Goal: Task Accomplishment & Management: Complete application form

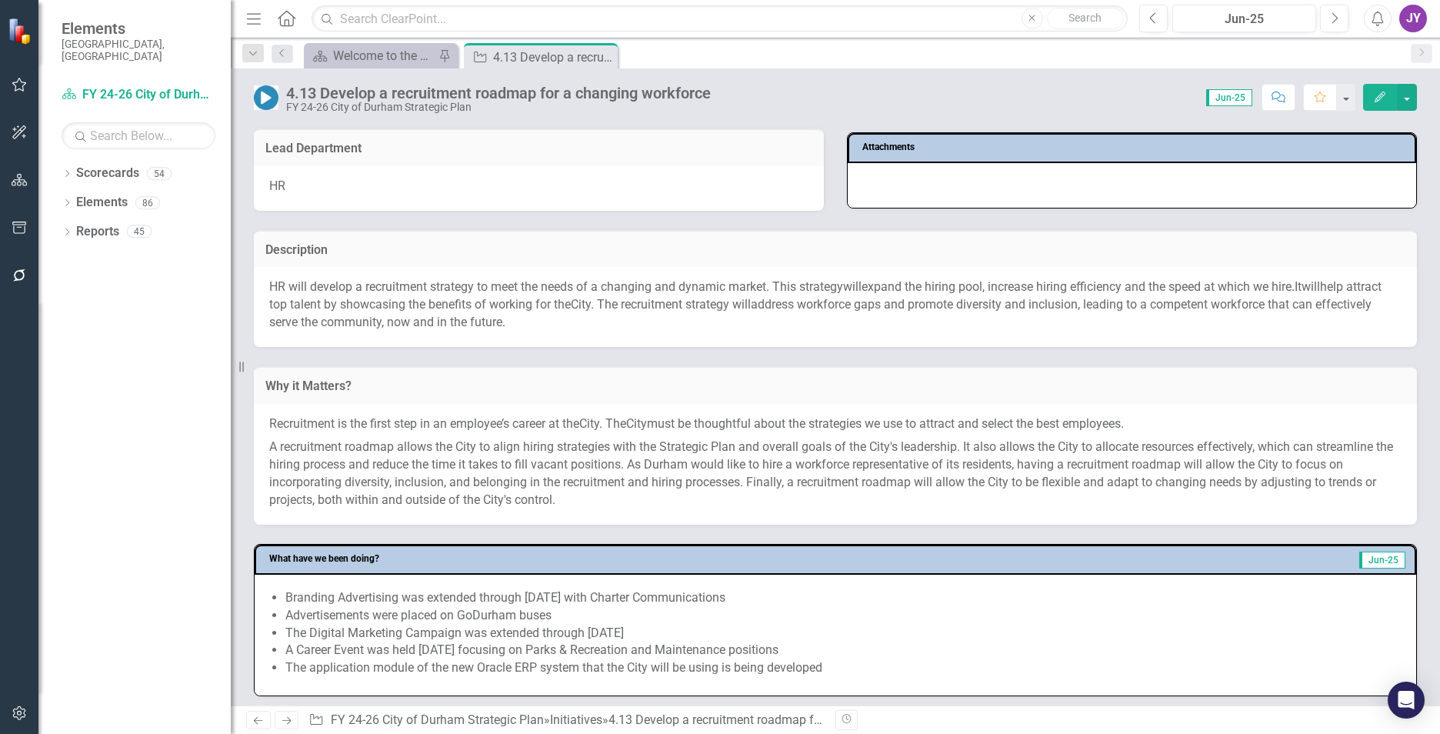
scroll to position [231, 0]
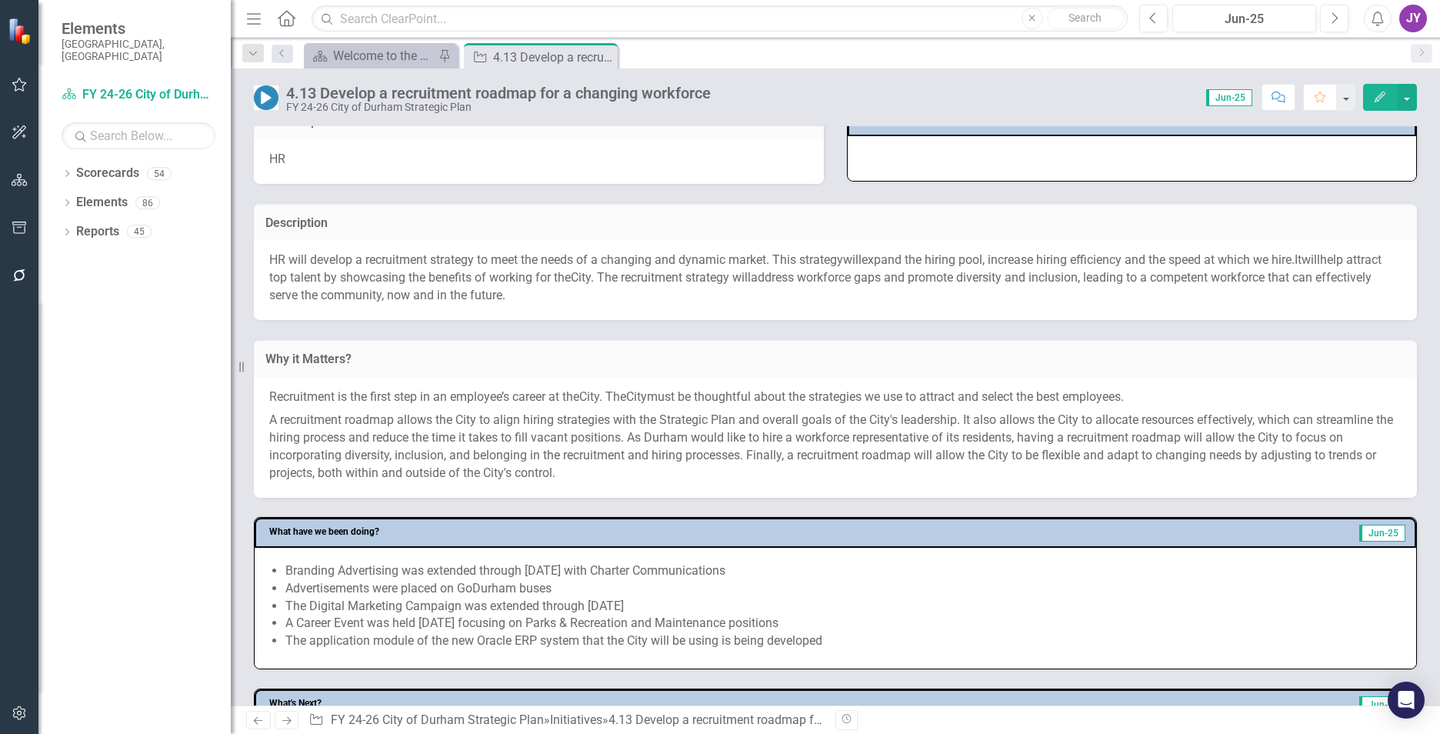
click at [675, 276] on span ". The recruitment strategy will" at bounding box center [671, 277] width 160 height 15
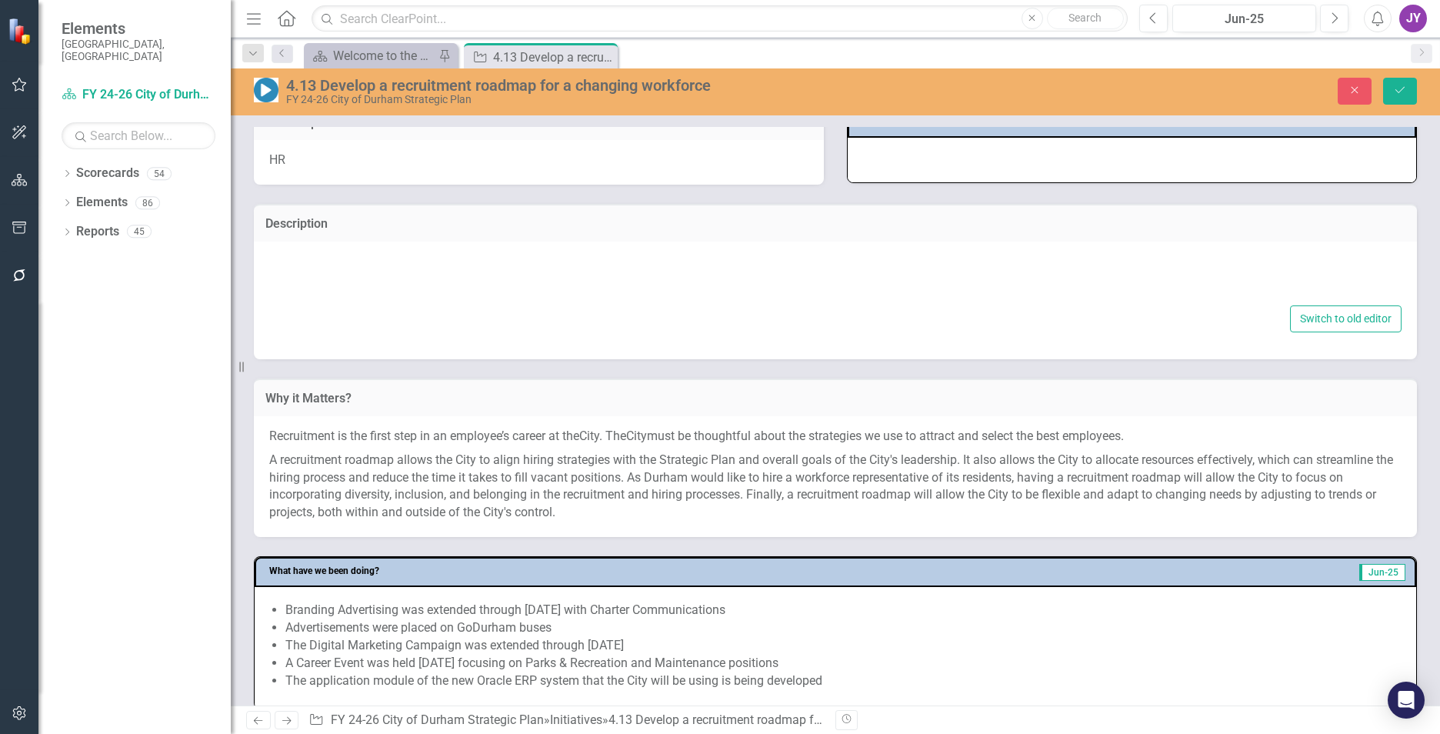
type textarea "<p><span class="TextRun SCXW206272267 BCX0"><span class="NormalTextRun SCXW2062…"
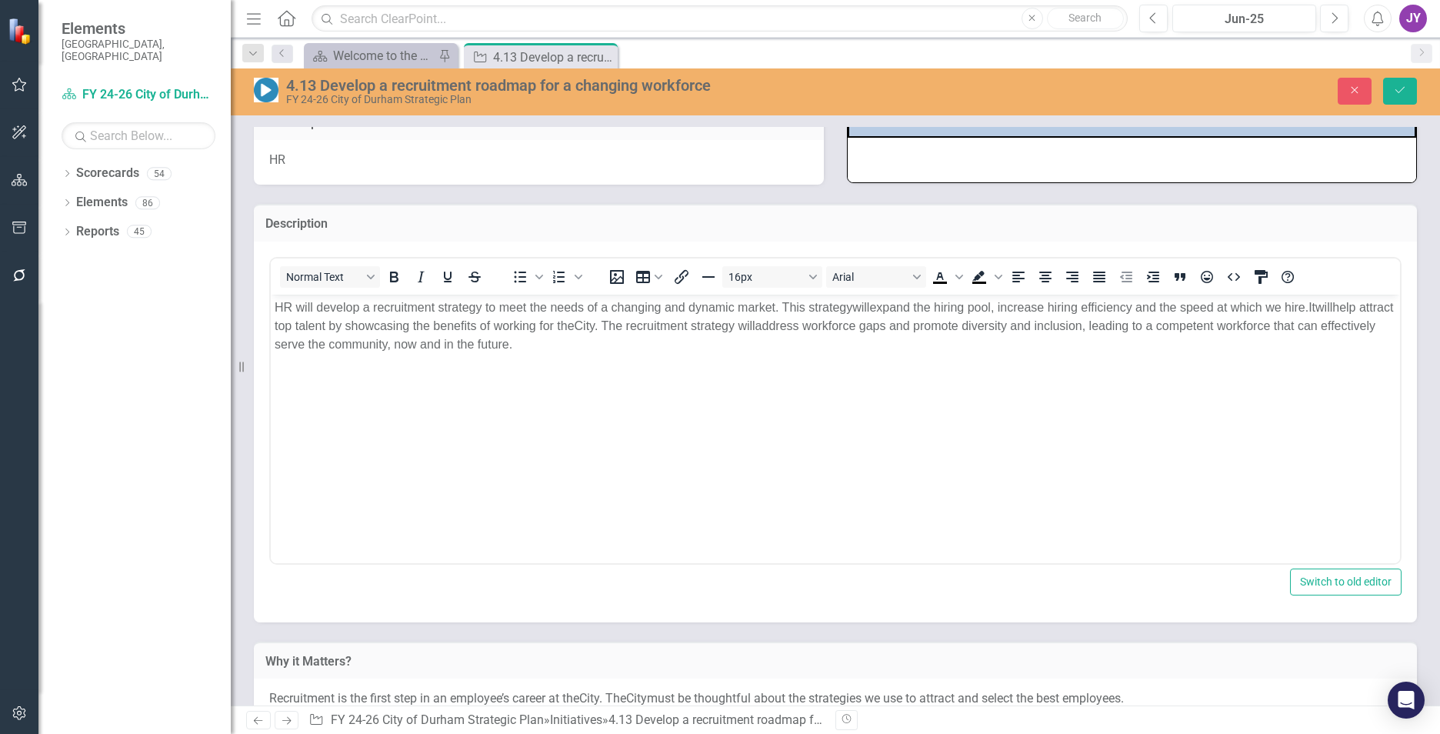
scroll to position [0, 0]
click at [796, 325] on span "address workforce gaps and promote diversity and inclusion, leading to a compet…" at bounding box center [825, 334] width 1101 height 32
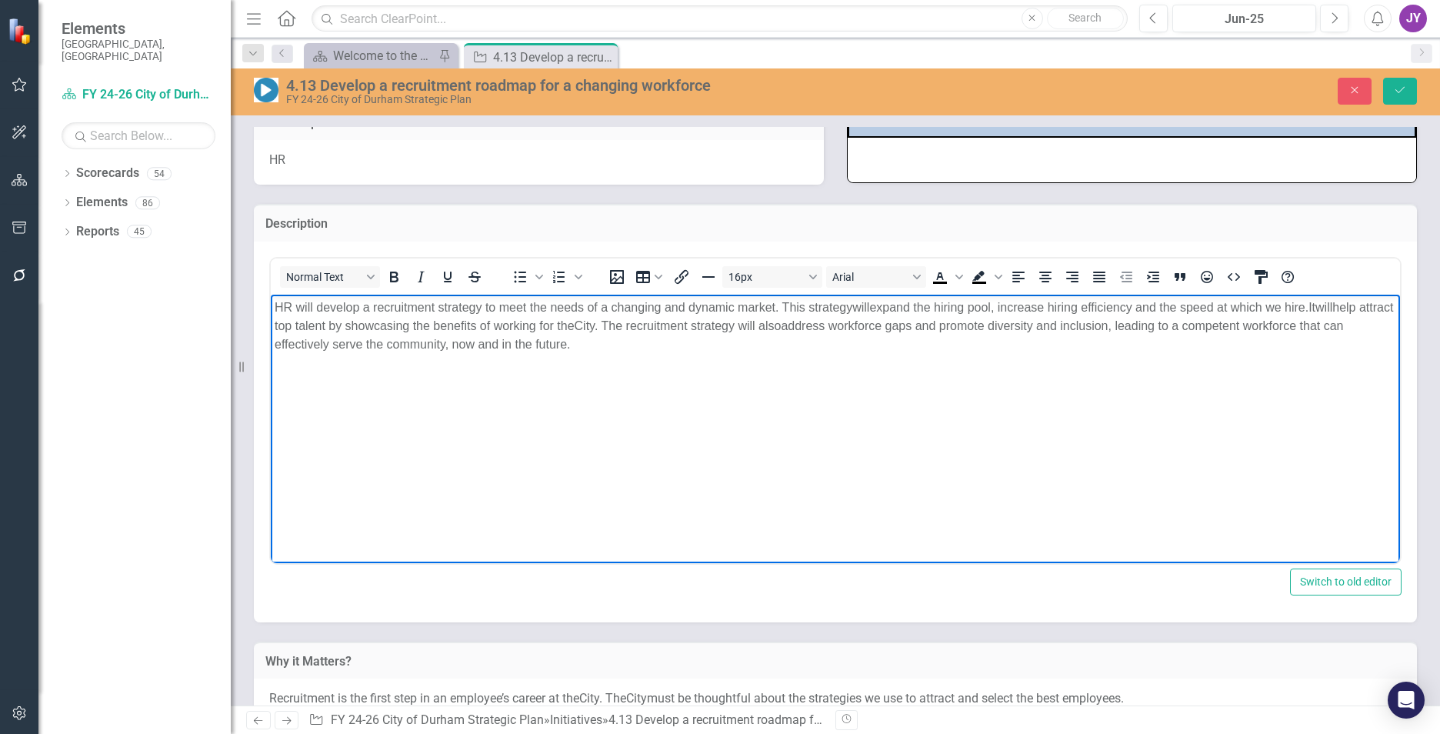
drag, startPoint x: 855, startPoint y: 329, endPoint x: 1022, endPoint y: 314, distance: 168.4
click at [947, 314] on p "HR will d evelop a recruitment strategy to meet the needs of a changing and dyn…" at bounding box center [835, 325] width 1121 height 55
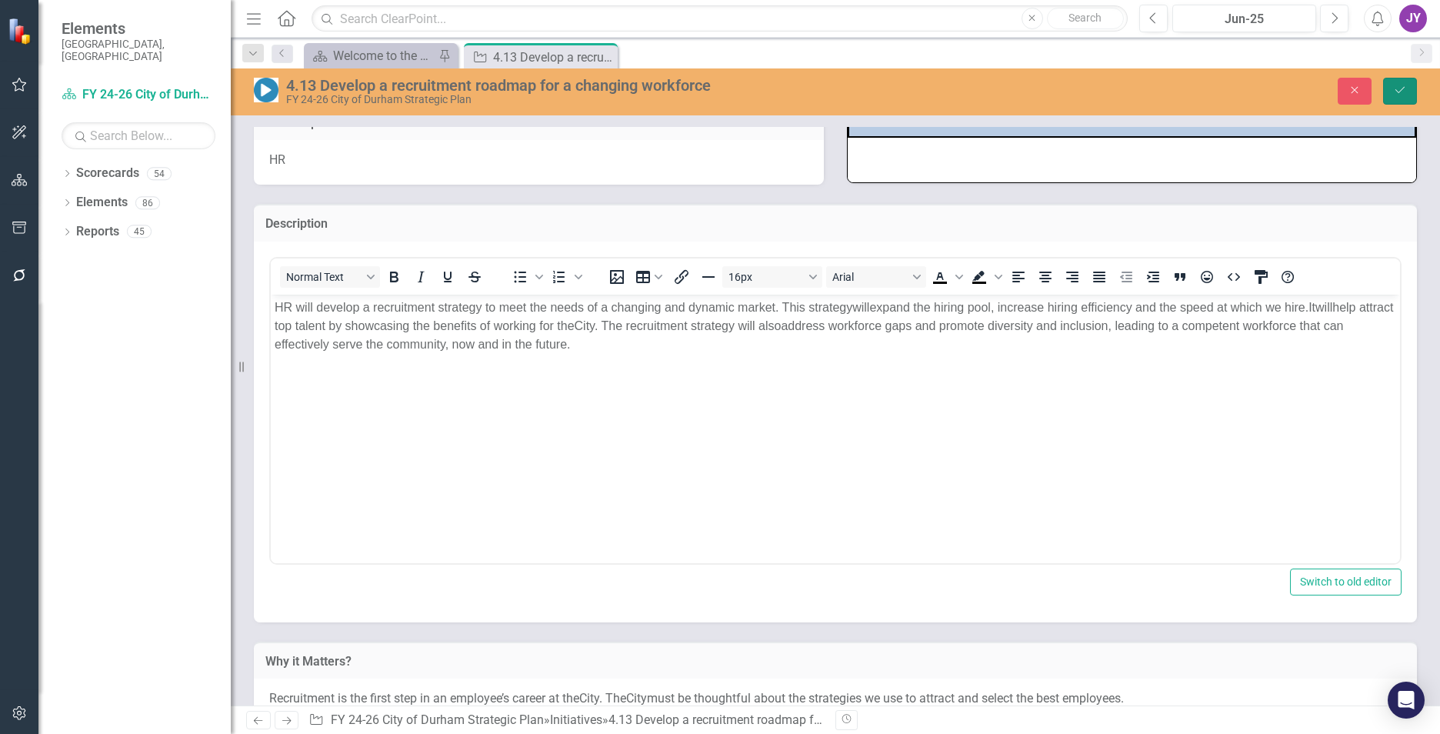
click at [947, 78] on button "Save" at bounding box center [1400, 91] width 34 height 27
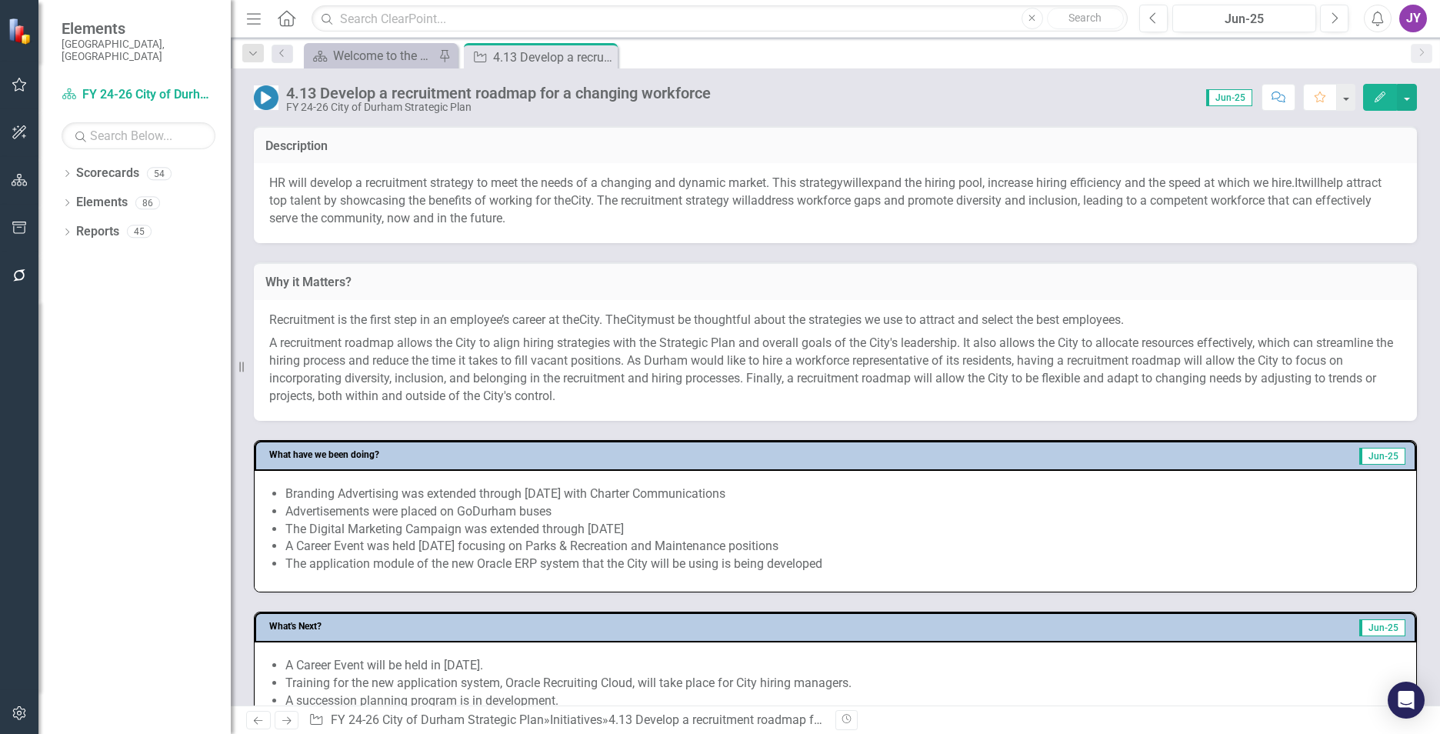
scroll to position [385, 0]
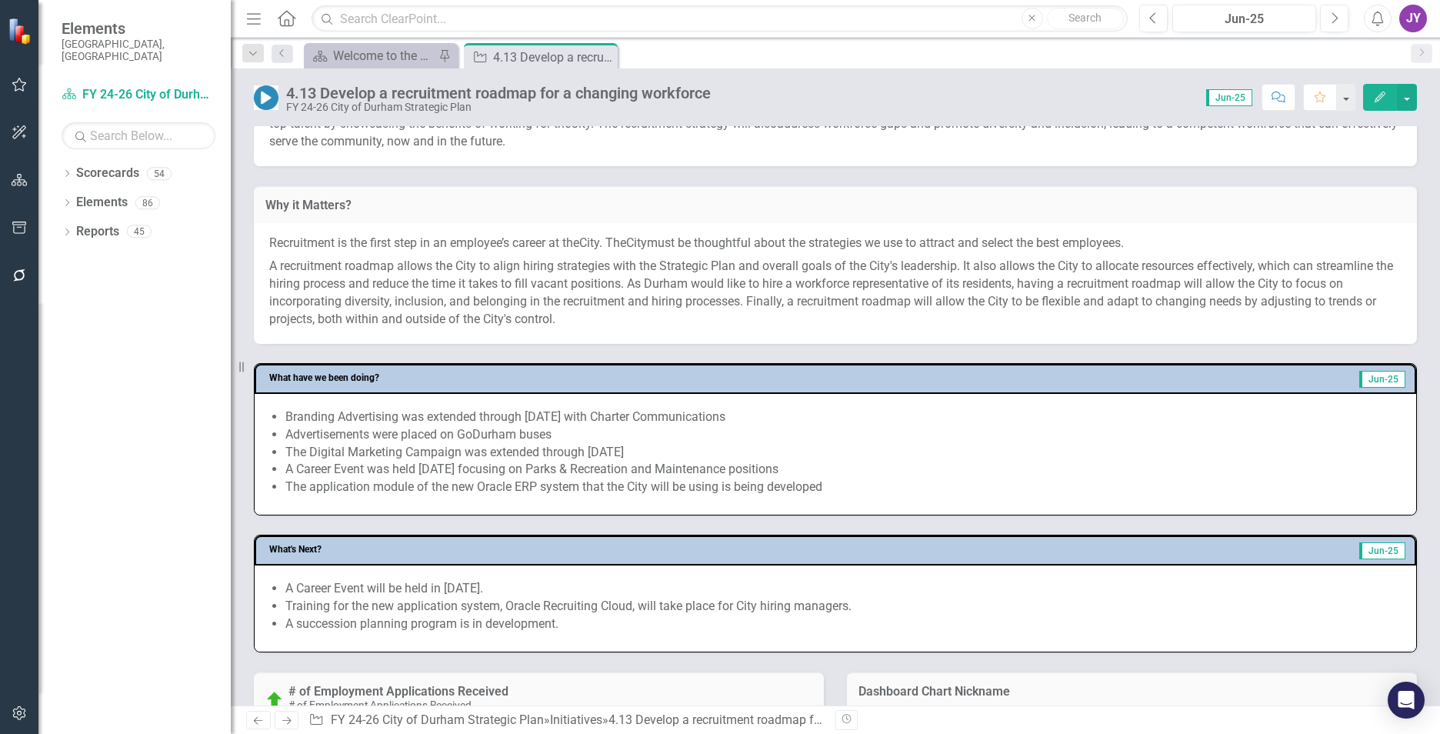
click at [879, 291] on span "A recruitment roadmap allows the City to align hiring strategies with the Strat…" at bounding box center [831, 292] width 1124 height 68
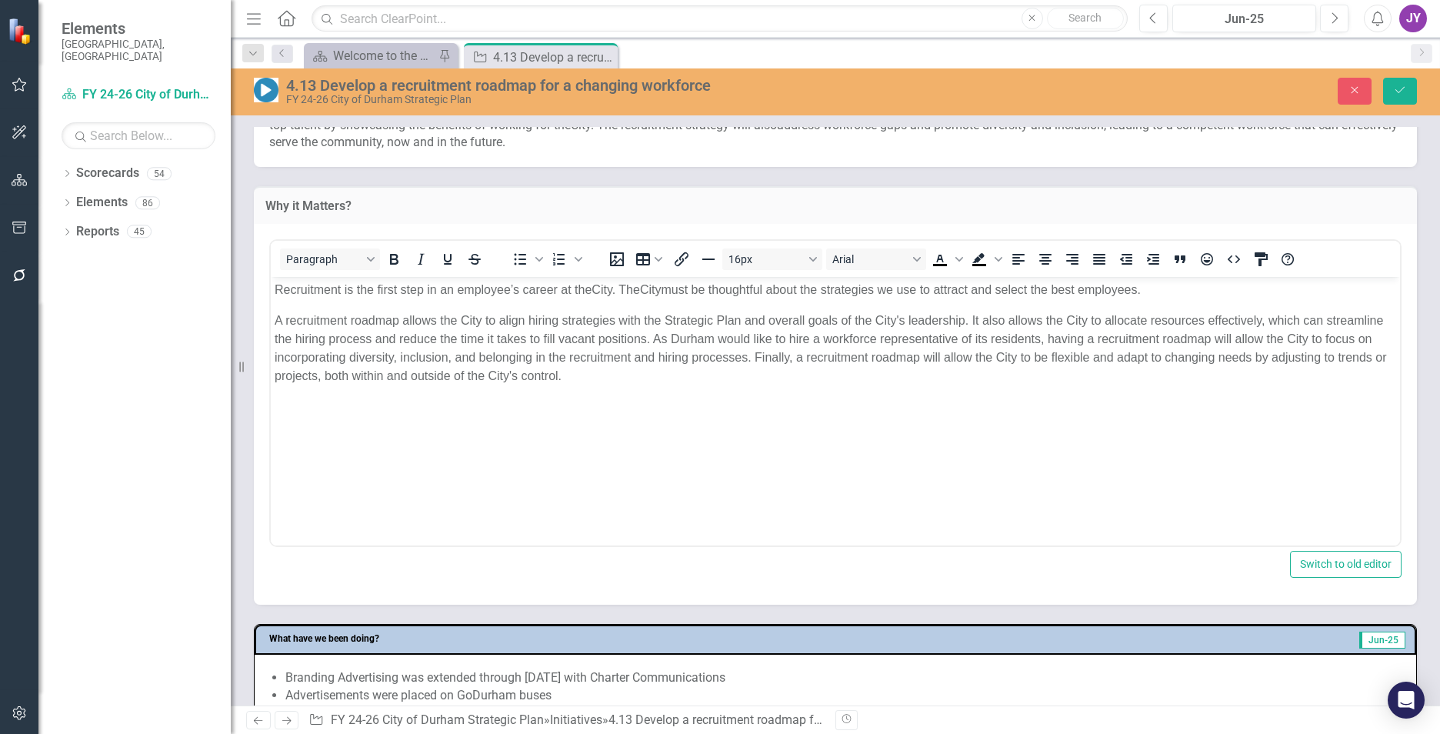
scroll to position [0, 0]
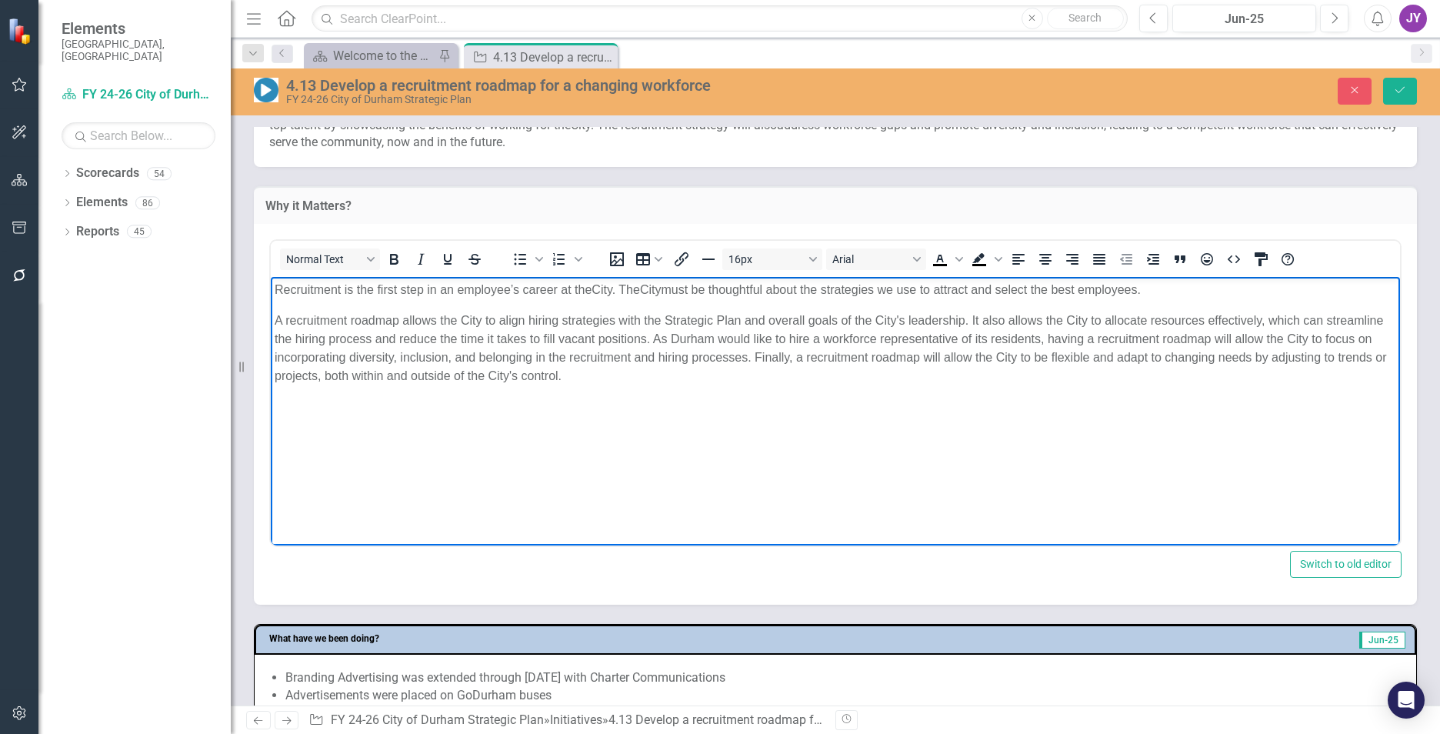
drag, startPoint x: 651, startPoint y: 340, endPoint x: 696, endPoint y: 391, distance: 67.6
click at [696, 391] on body "Recruitment is the first step in an employee’s career at the City . The City mu…" at bounding box center [835, 391] width 1129 height 231
copy span "As Durham would like to hire a workforce representative of its residents, havin…"
click at [947, 224] on div "Normal Text To open the popup, press Shift+Enter To open the popup, press Shift…" at bounding box center [835, 414] width 1163 height 381
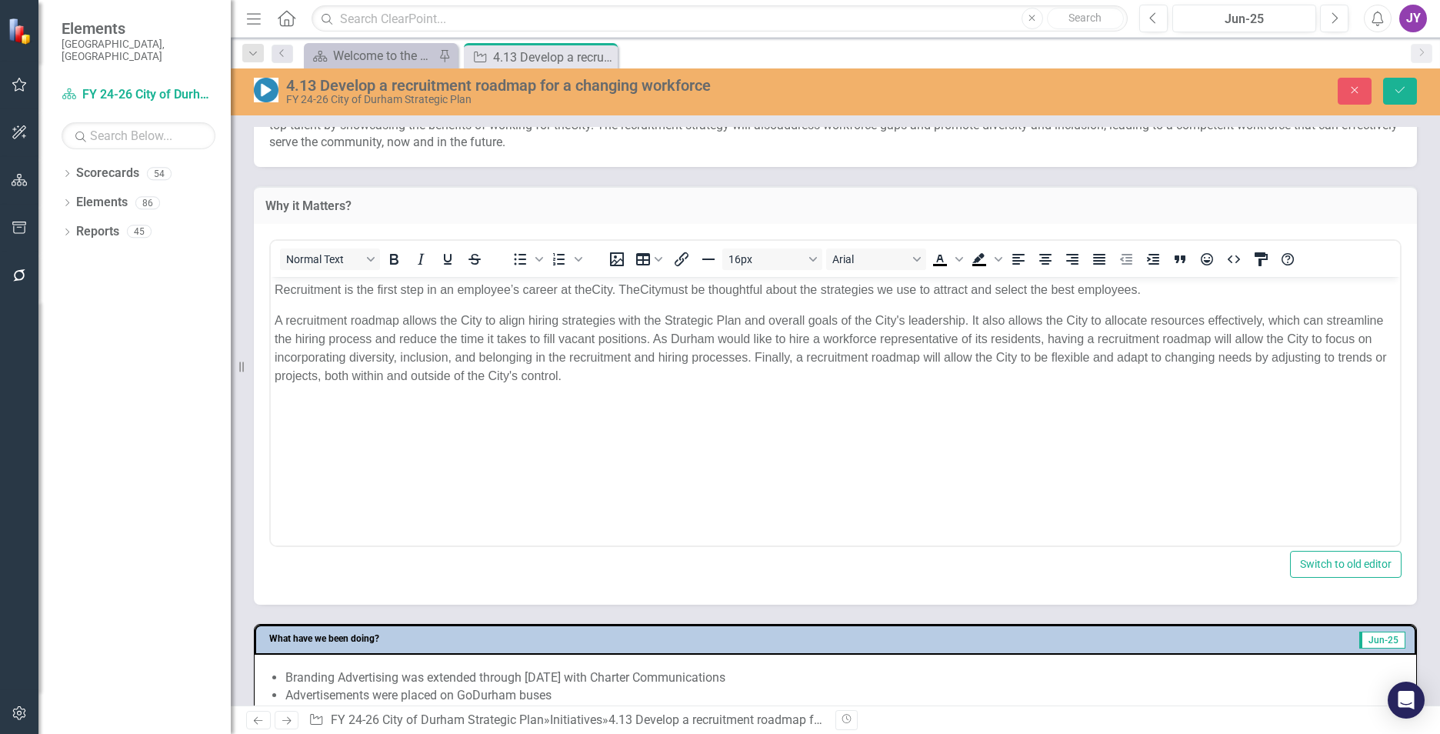
click at [947, 172] on div "Why it Matters? Normal Text To open the popup, press Shift+Enter To open the po…" at bounding box center [835, 386] width 1186 height 438
click at [947, 95] on button "Close" at bounding box center [1355, 91] width 34 height 27
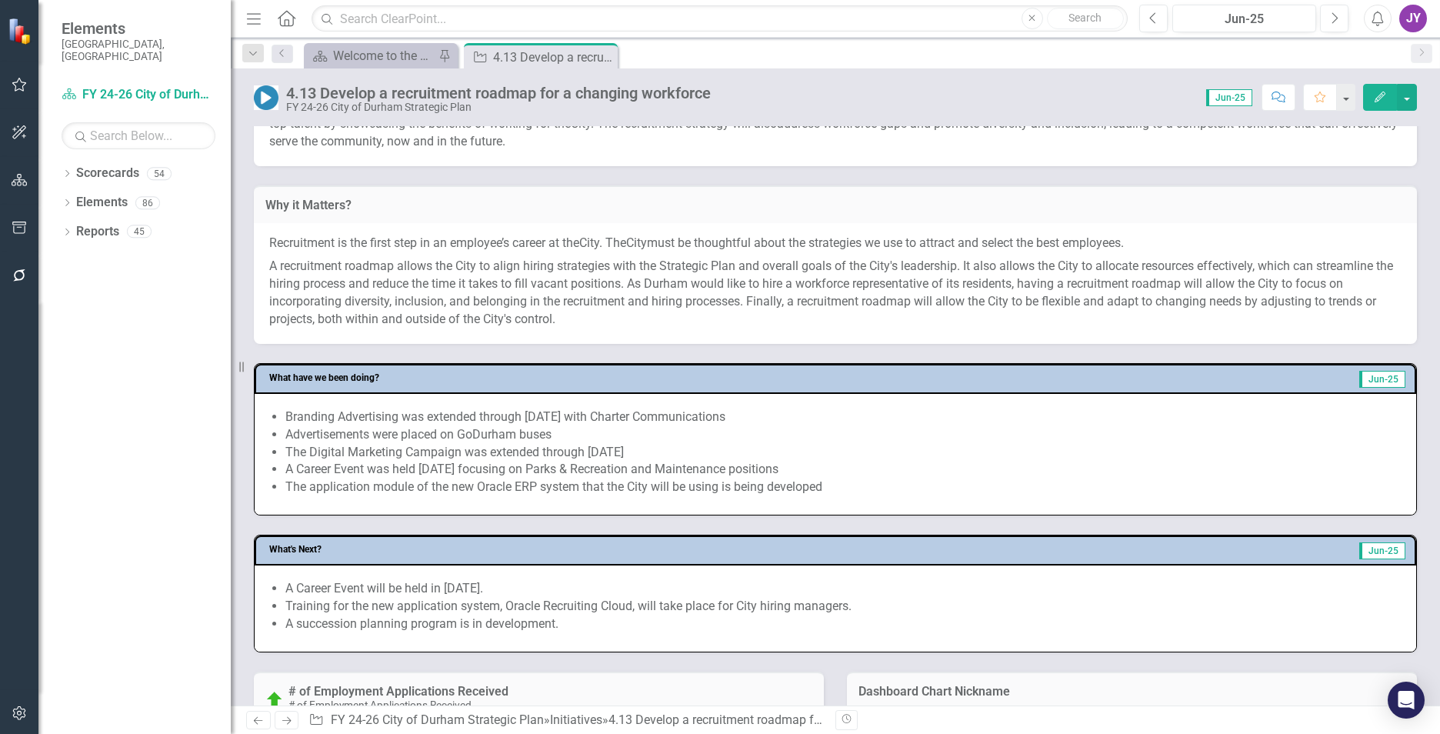
click at [890, 287] on span "A recruitment roadmap allows the City to align hiring strategies with the Strat…" at bounding box center [831, 292] width 1124 height 68
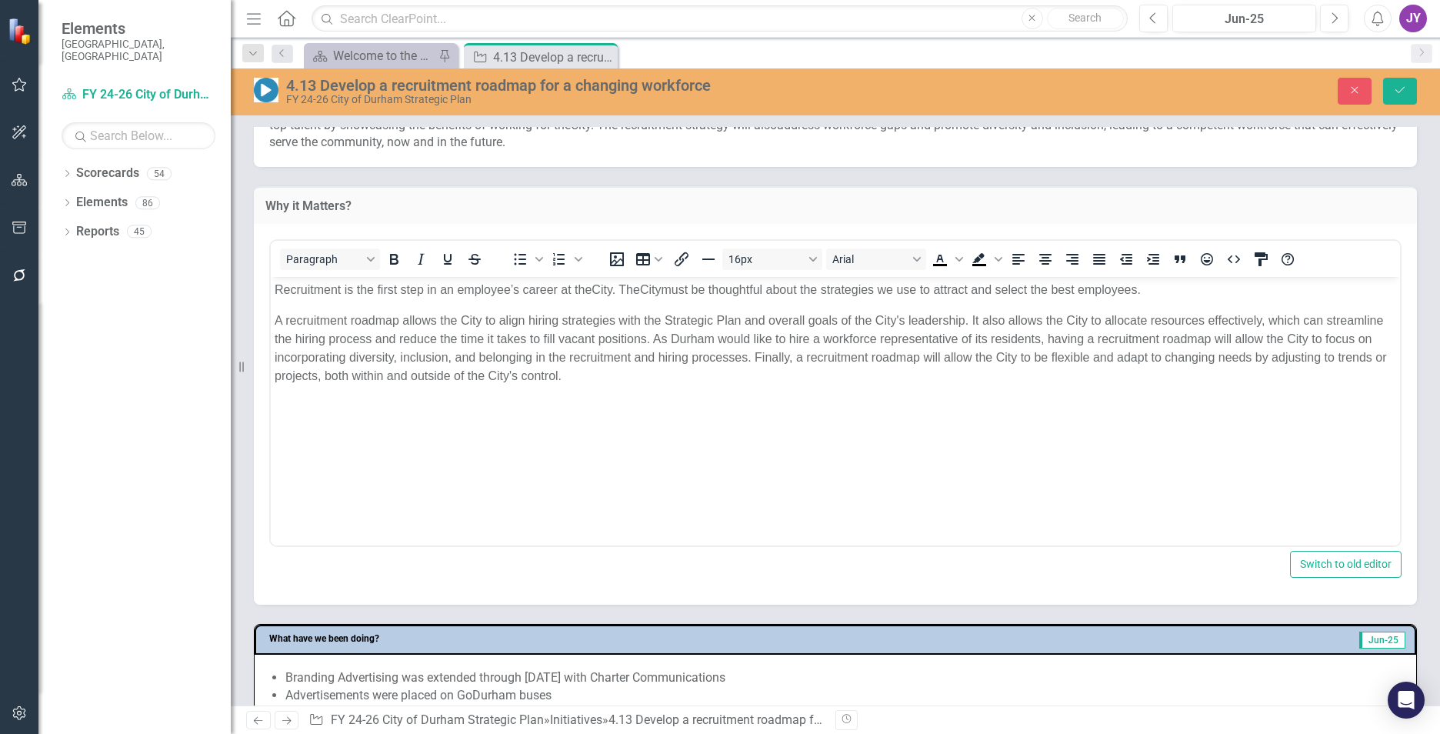
click at [947, 393] on body "Recruitment is the first step in an employee’s career at the City . The City mu…" at bounding box center [835, 391] width 1129 height 231
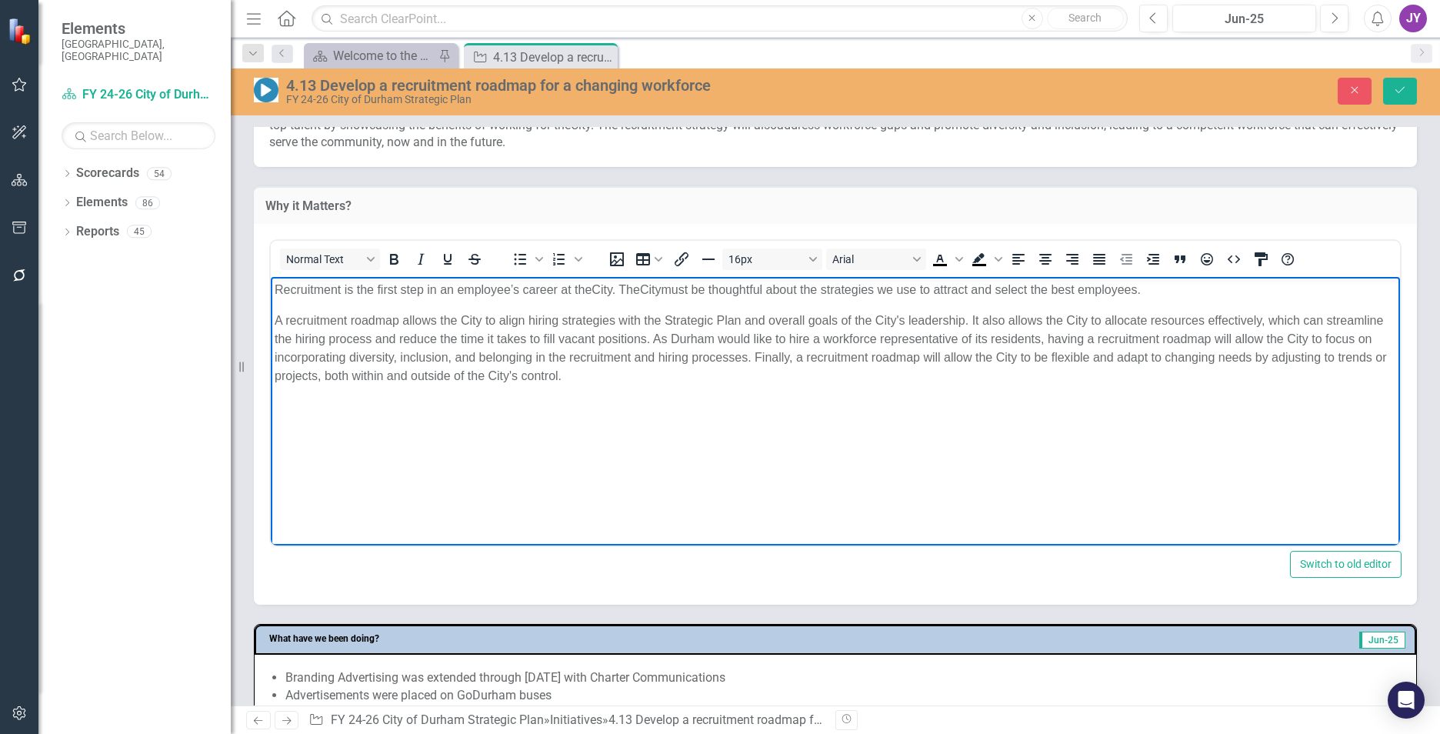
paste body "Rich Text Area. Press ALT-0 for help."
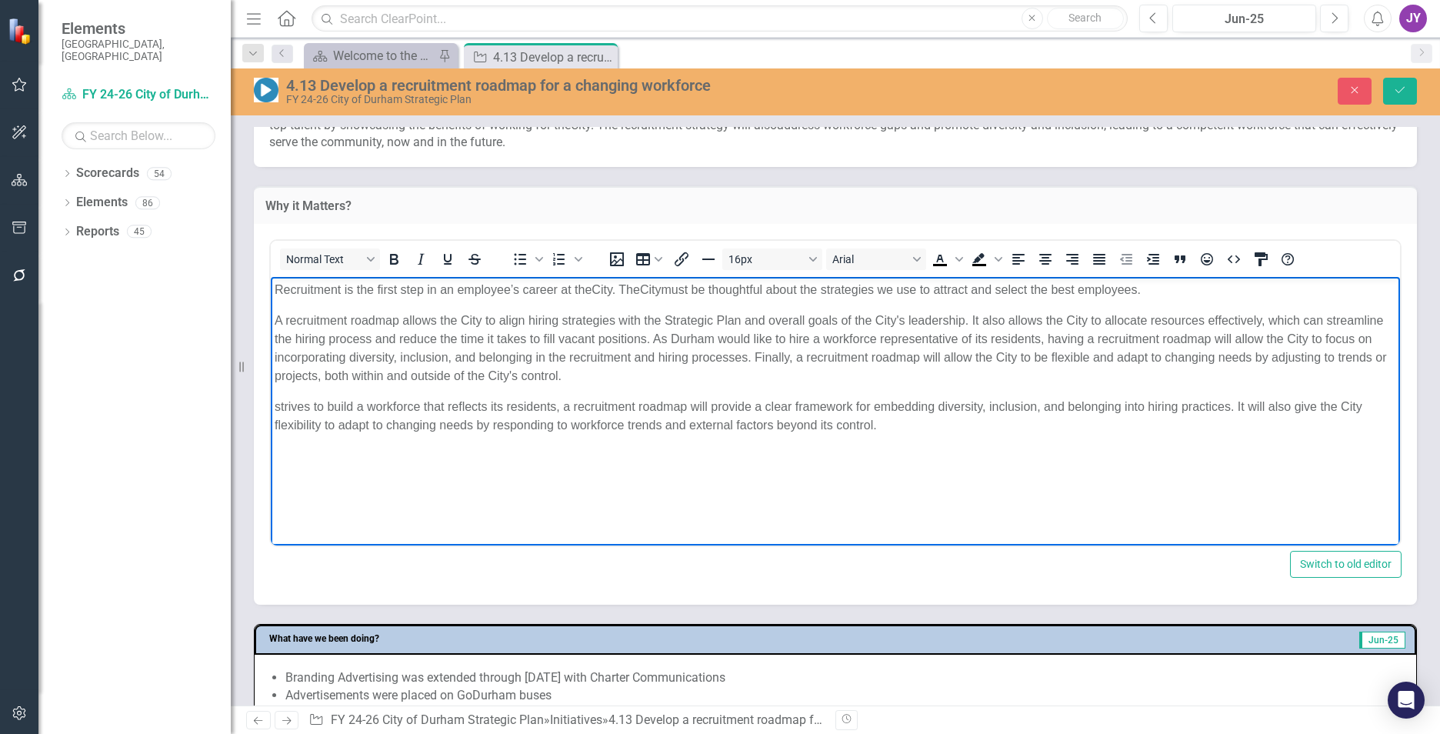
click at [274, 405] on body "Recruitment is the first step in an employee’s career at the City . The City mu…" at bounding box center [835, 391] width 1129 height 231
click at [529, 403] on span "As Durham strives to build a workforce that reflects its residents, a recruitme…" at bounding box center [828, 415] width 1107 height 32
click at [715, 408] on span "As Durham strives to build a workforce that is representative of its residents,…" at bounding box center [834, 415] width 1119 height 32
click at [947, 405] on span "As Durham strives to build a workforce that is representative of its residents,…" at bounding box center [834, 415] width 1119 height 32
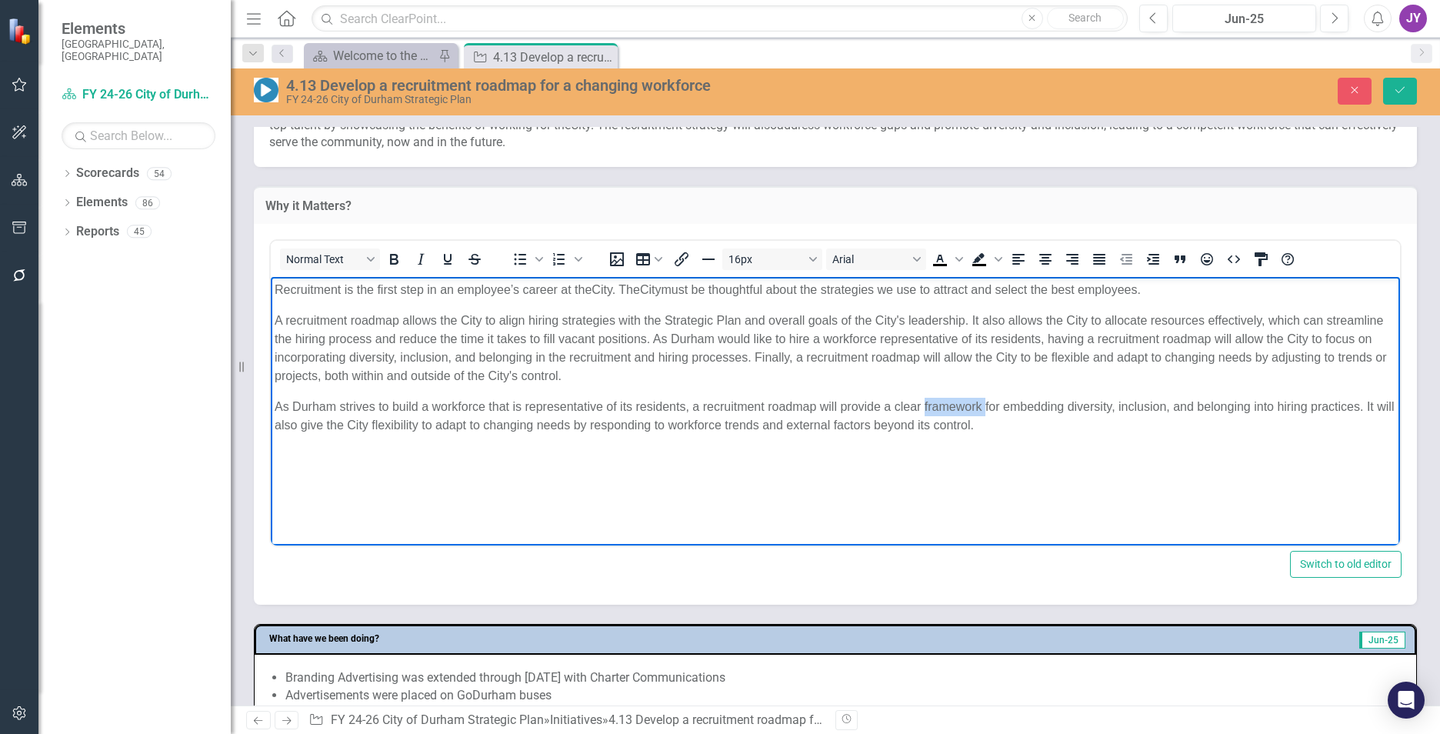
click at [947, 405] on span "As Durham strives to build a workforce that is representative of its residents,…" at bounding box center [834, 415] width 1119 height 32
click at [947, 446] on body "Recruitment is the first step in an employee’s career at the City . The City mu…" at bounding box center [835, 391] width 1129 height 231
click at [947, 401] on span "As Durham strives to build a workforce that is representative of its residents,…" at bounding box center [834, 415] width 1119 height 32
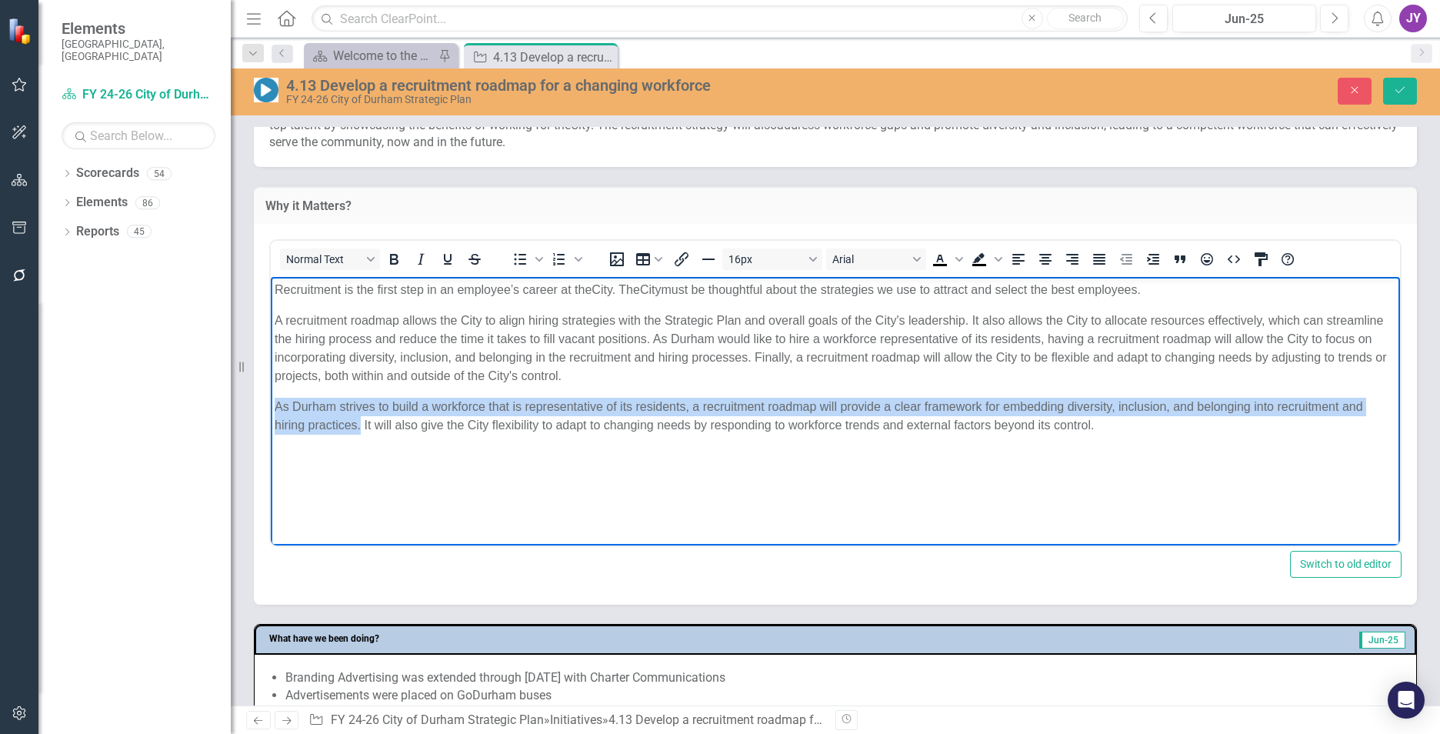
drag, startPoint x: 362, startPoint y: 422, endPoint x: 534, endPoint y: 681, distance: 310.2
click at [271, 404] on html "Recruitment is the first step in an employee’s career at the City . The City mu…" at bounding box center [835, 391] width 1129 height 231
copy span "As Durham strives to build a workforce that is representative of its residents,…"
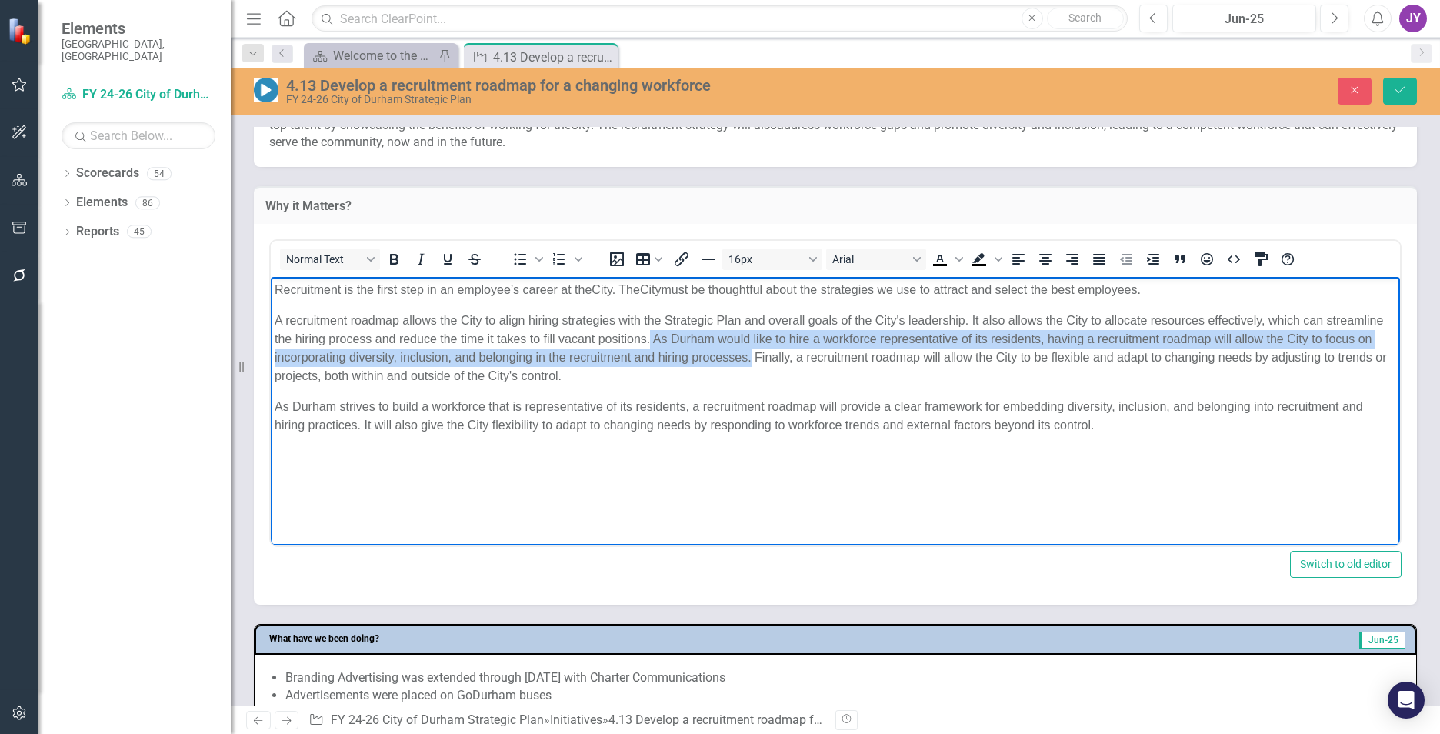
drag, startPoint x: 650, startPoint y: 335, endPoint x: 751, endPoint y: 353, distance: 103.1
click at [751, 353] on span "A recruitment roadmap allows the City to align hiring strategies with the Strat…" at bounding box center [831, 347] width 1112 height 68
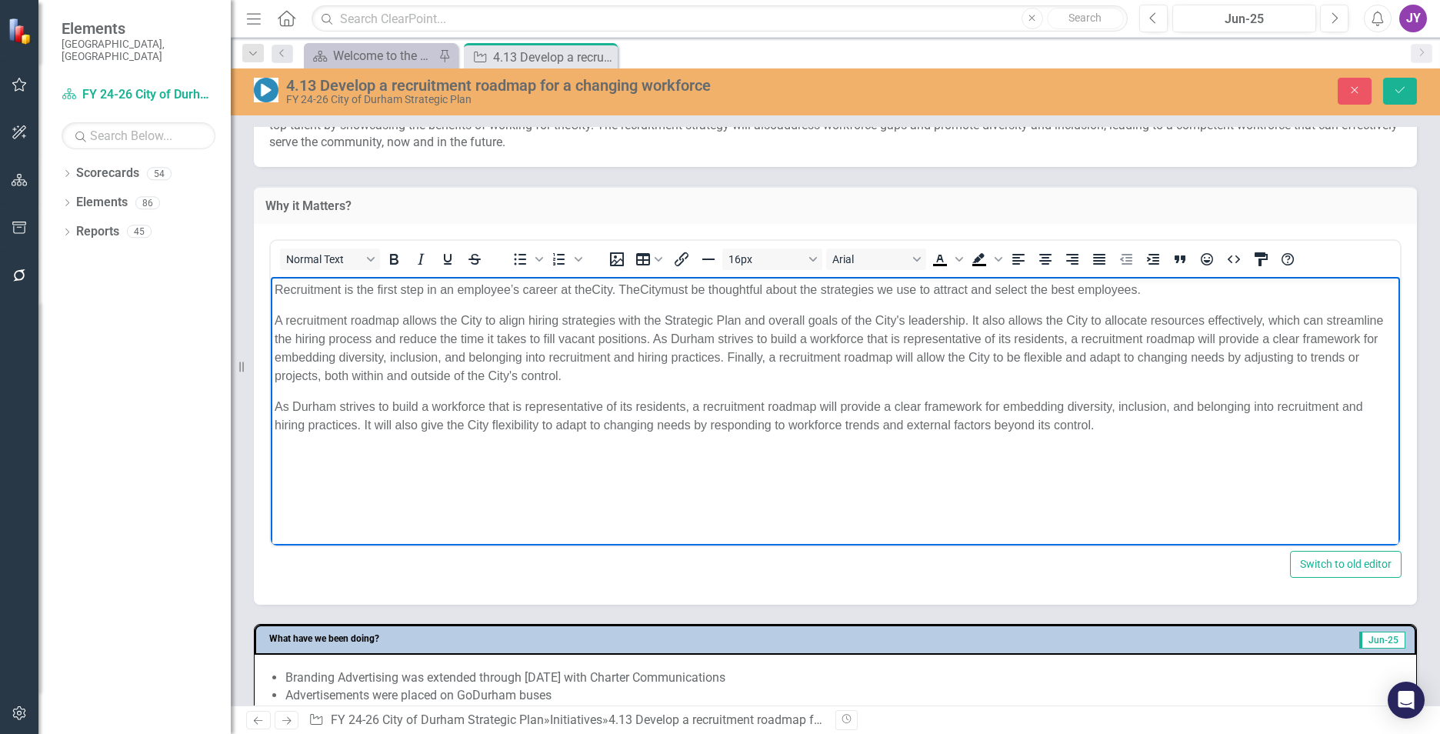
click at [683, 421] on span "As Durham strives to build a workforce that is representative of its residents,…" at bounding box center [819, 415] width 1088 height 32
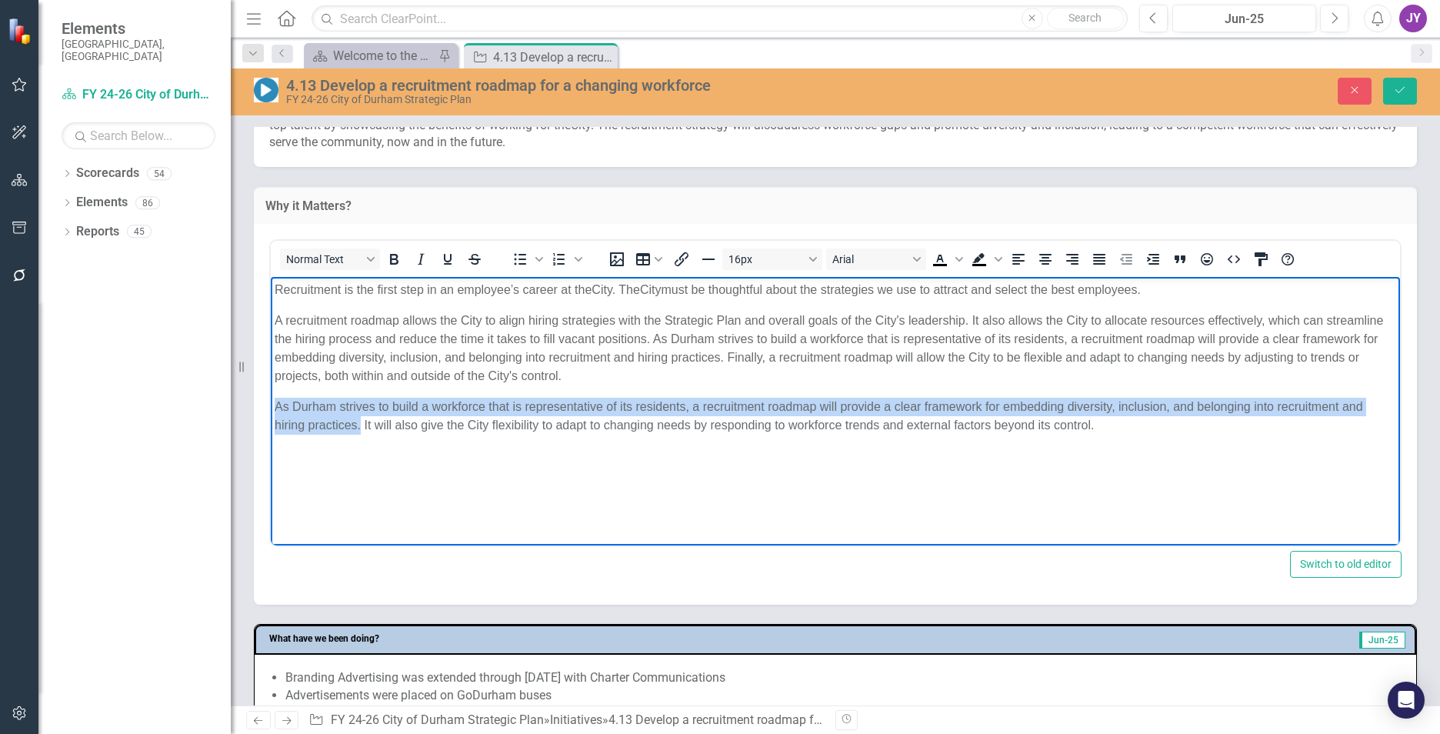
drag, startPoint x: 360, startPoint y: 421, endPoint x: 532, endPoint y: 684, distance: 314.5
click at [271, 407] on html "Recruitment is the first step in an employee’s career at the City . The City mu…" at bounding box center [835, 391] width 1129 height 231
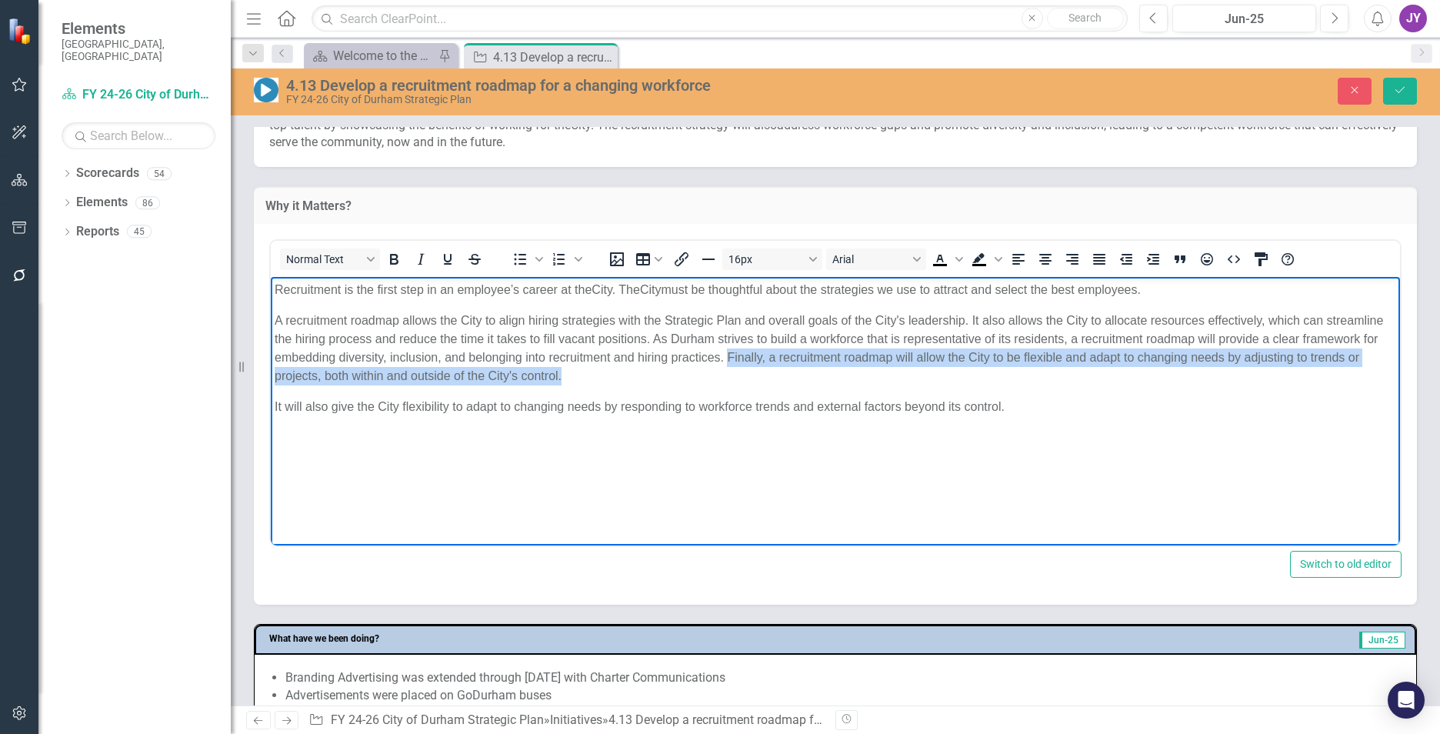
drag, startPoint x: 274, startPoint y: 404, endPoint x: 729, endPoint y: 362, distance: 457.3
click at [729, 362] on body "Recruitment is the first step in an employee’s career at the City . The City mu…" at bounding box center [835, 391] width 1129 height 231
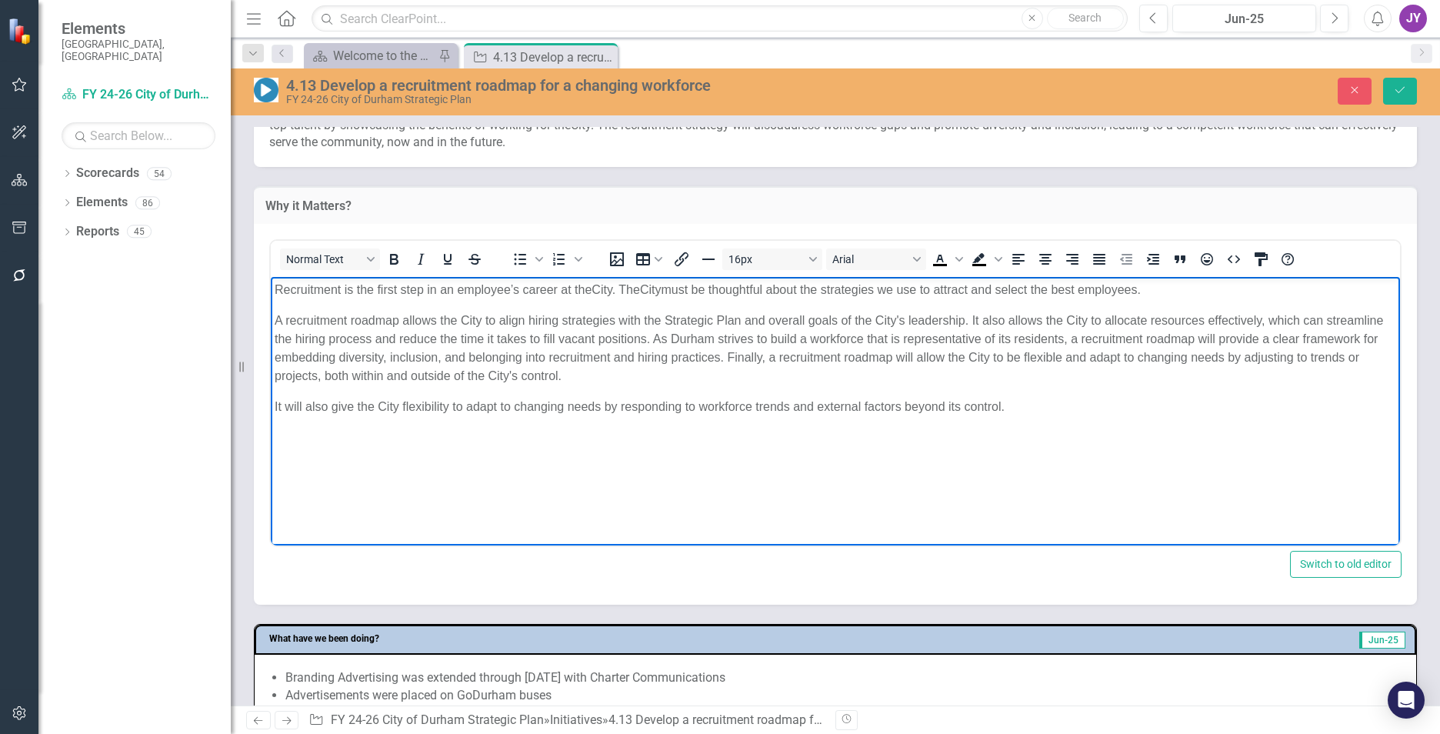
click at [849, 412] on p "It will also give the City flexibility to adapt to changing needs by responding…" at bounding box center [835, 406] width 1121 height 18
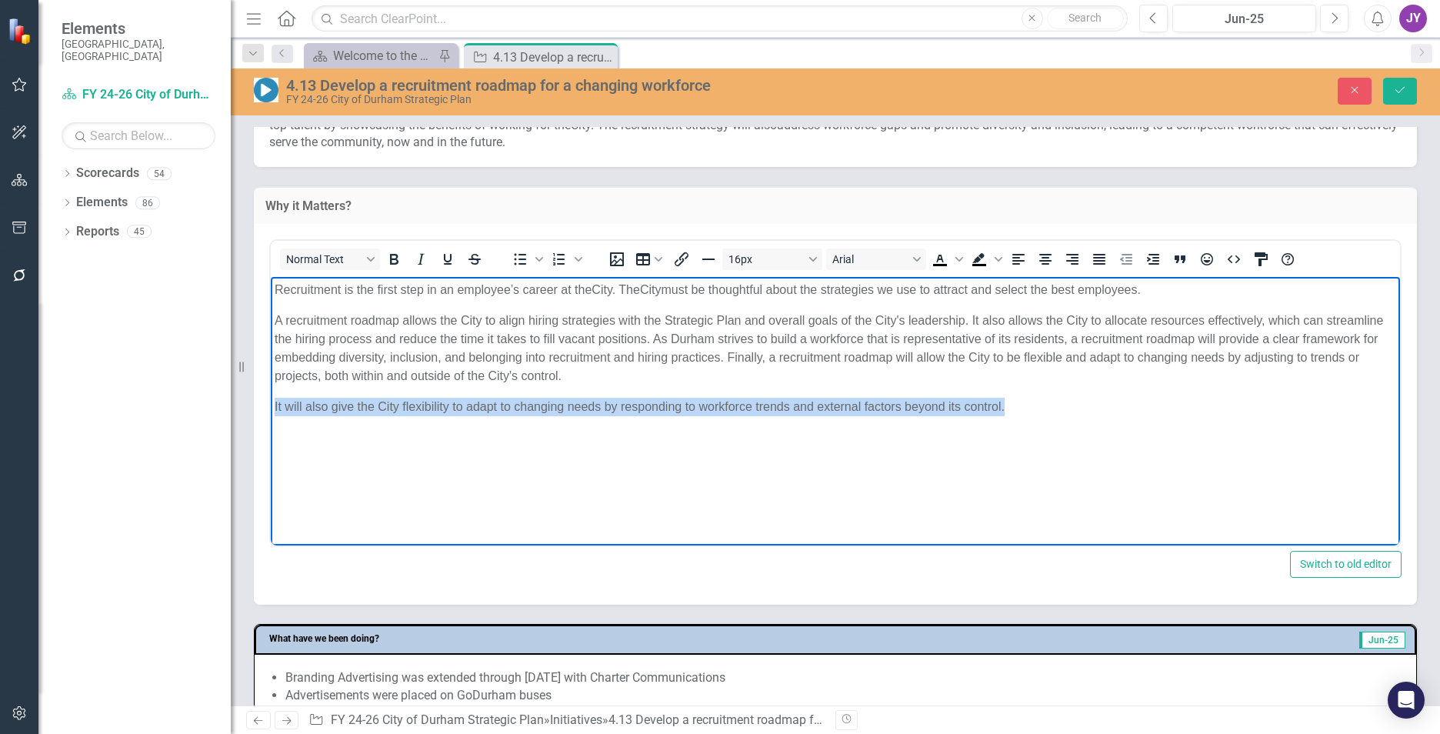
click at [849, 412] on p "It will also give the City flexibility to adapt to changing needs by responding…" at bounding box center [835, 406] width 1121 height 18
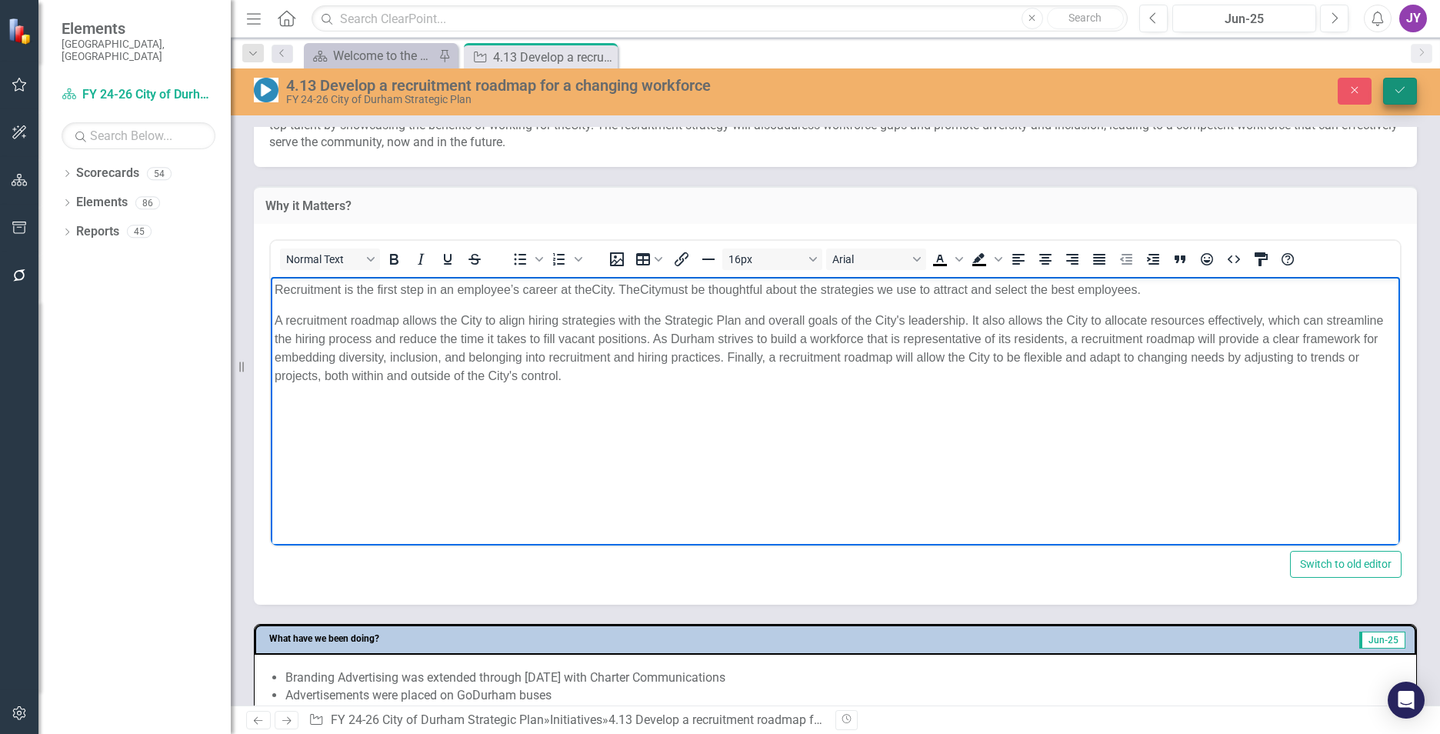
drag, startPoint x: 1399, startPoint y: 92, endPoint x: 1388, endPoint y: 104, distance: 16.9
click at [947, 92] on icon "Save" at bounding box center [1400, 90] width 14 height 11
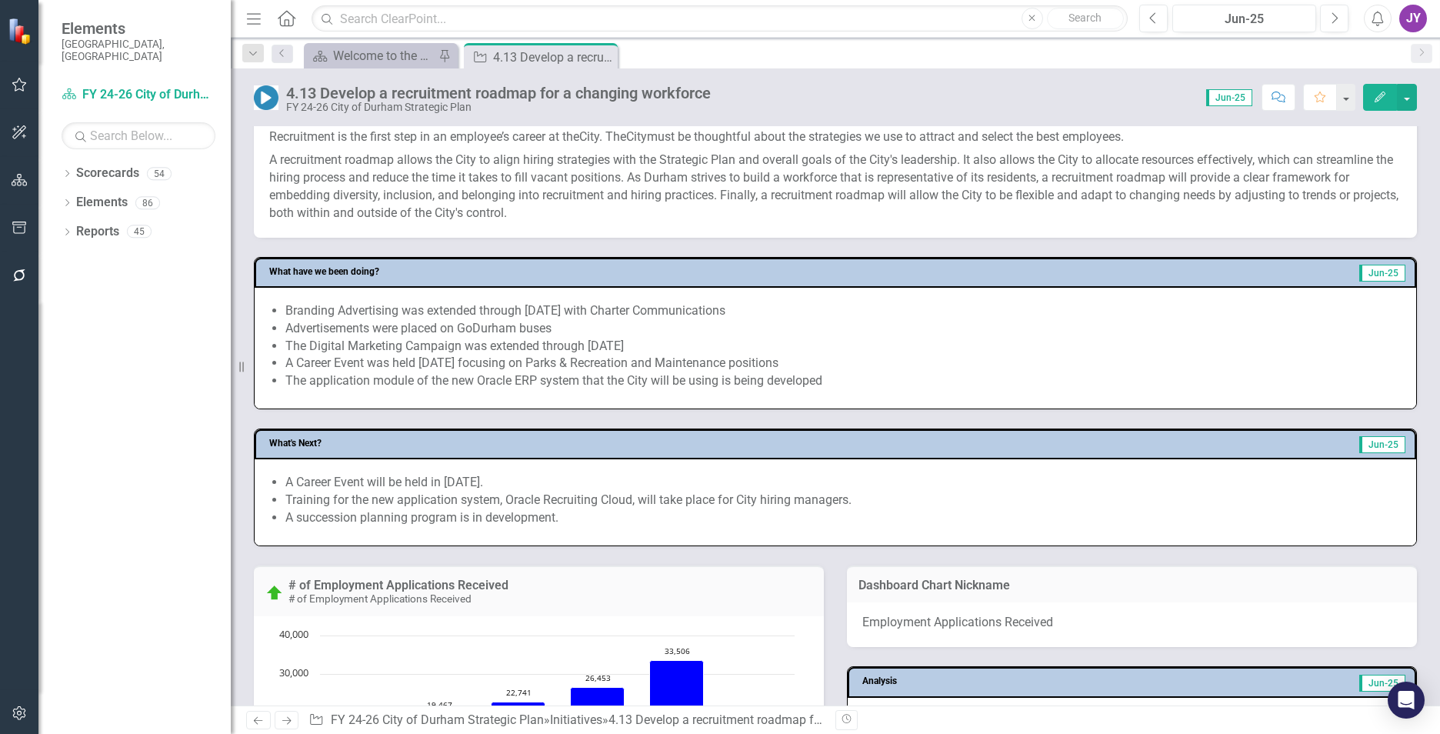
scroll to position [538, 0]
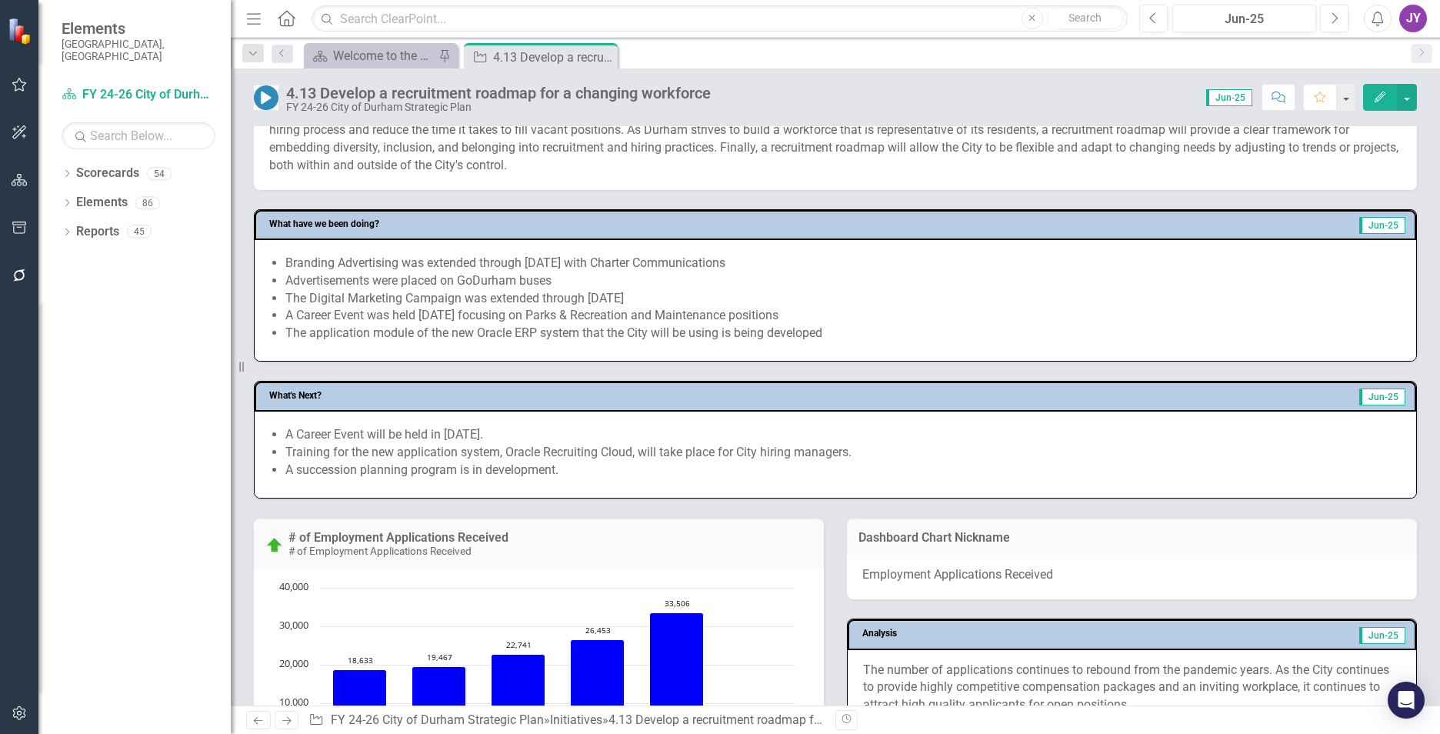
click at [589, 341] on li "The application module of the new Oracle ERP system that the City will be using…" at bounding box center [842, 334] width 1115 height 18
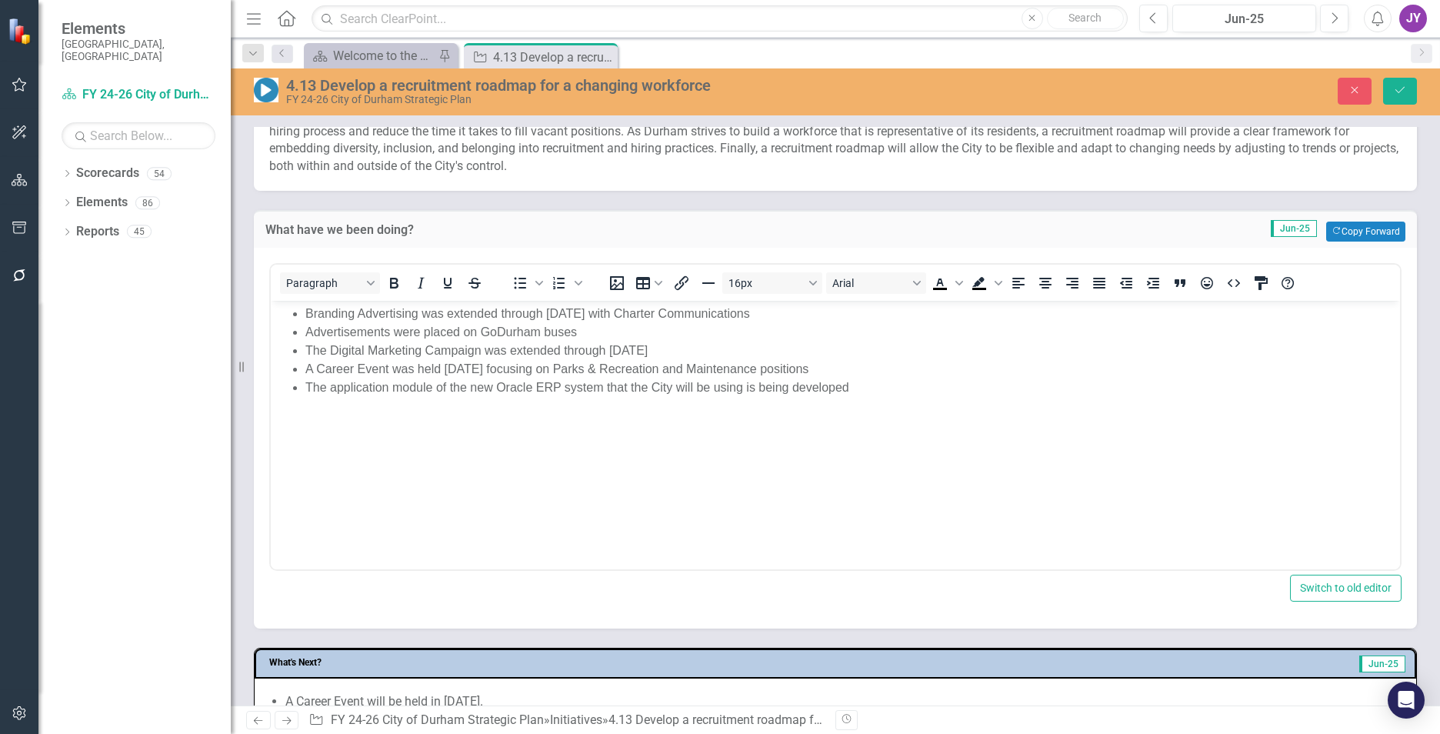
scroll to position [0, 0]
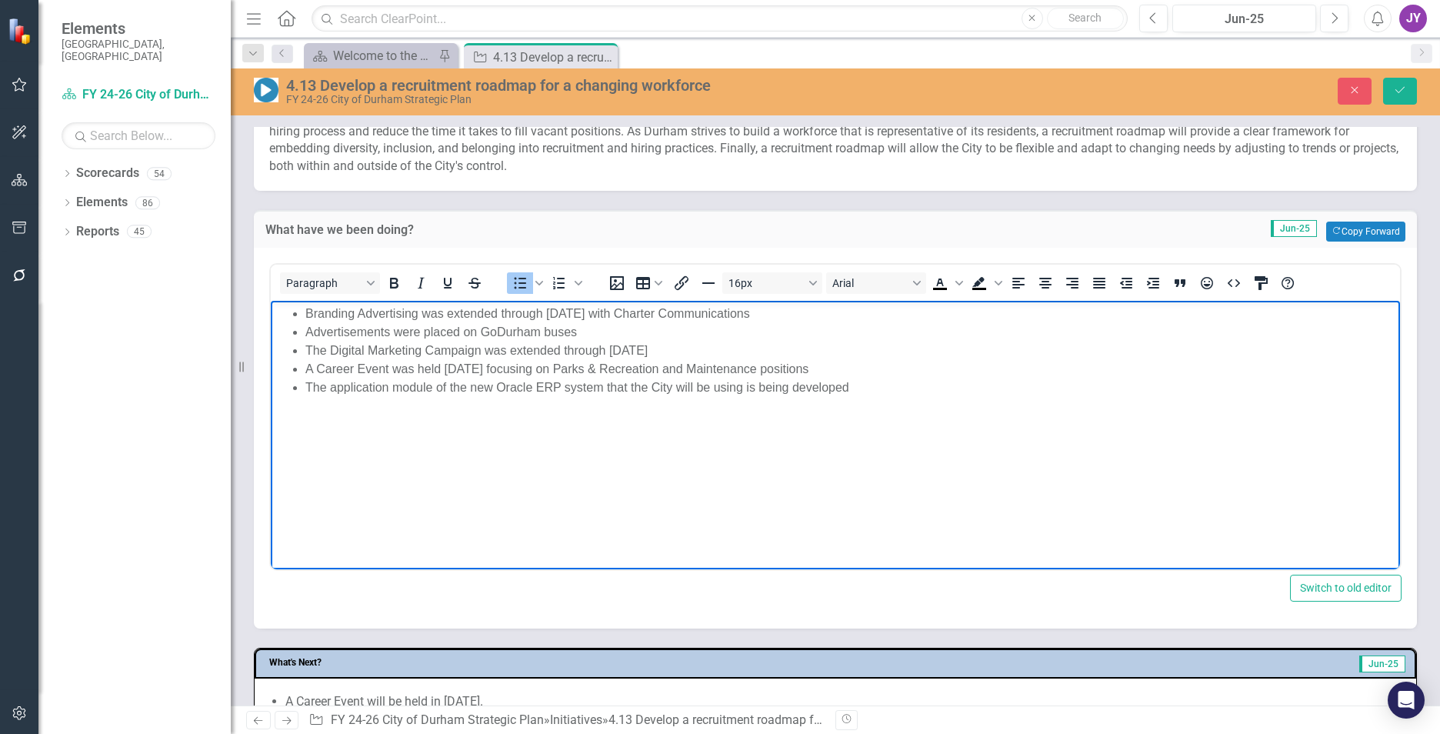
click at [828, 314] on li "Branding Advertising was extended through [DATE] with Charter Communications" at bounding box center [850, 314] width 1091 height 18
click at [846, 311] on li "Branding Advertising was extended through [DATE], with Charter Communications" at bounding box center [850, 314] width 1091 height 18
click at [575, 329] on li "Advertisements were placed on GoDurham buses" at bounding box center [850, 332] width 1091 height 18
click at [611, 334] on li "Advertisements were placed on GoDurham buses" at bounding box center [850, 332] width 1091 height 18
click at [703, 345] on li "The Digital Marketing Campaign was extended through [DATE]" at bounding box center [850, 351] width 1091 height 18
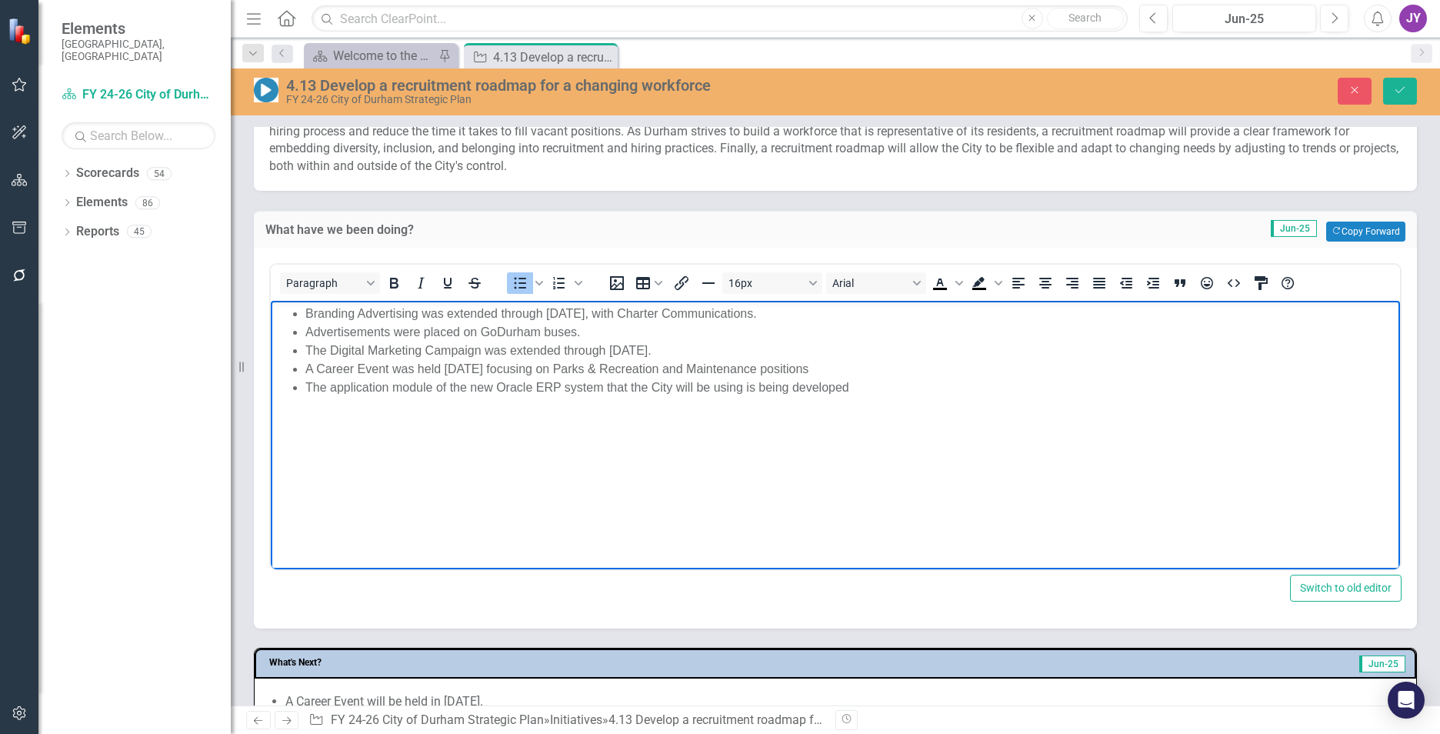
click at [879, 368] on li "A Career Event was held [DATE] focusing on Parks & Recreation and Maintenance p…" at bounding box center [850, 369] width 1091 height 18
click at [863, 386] on li "The application module of the new Oracle ERP system that the City will be using…" at bounding box center [850, 387] width 1091 height 18
click at [947, 96] on button "Save" at bounding box center [1400, 91] width 34 height 27
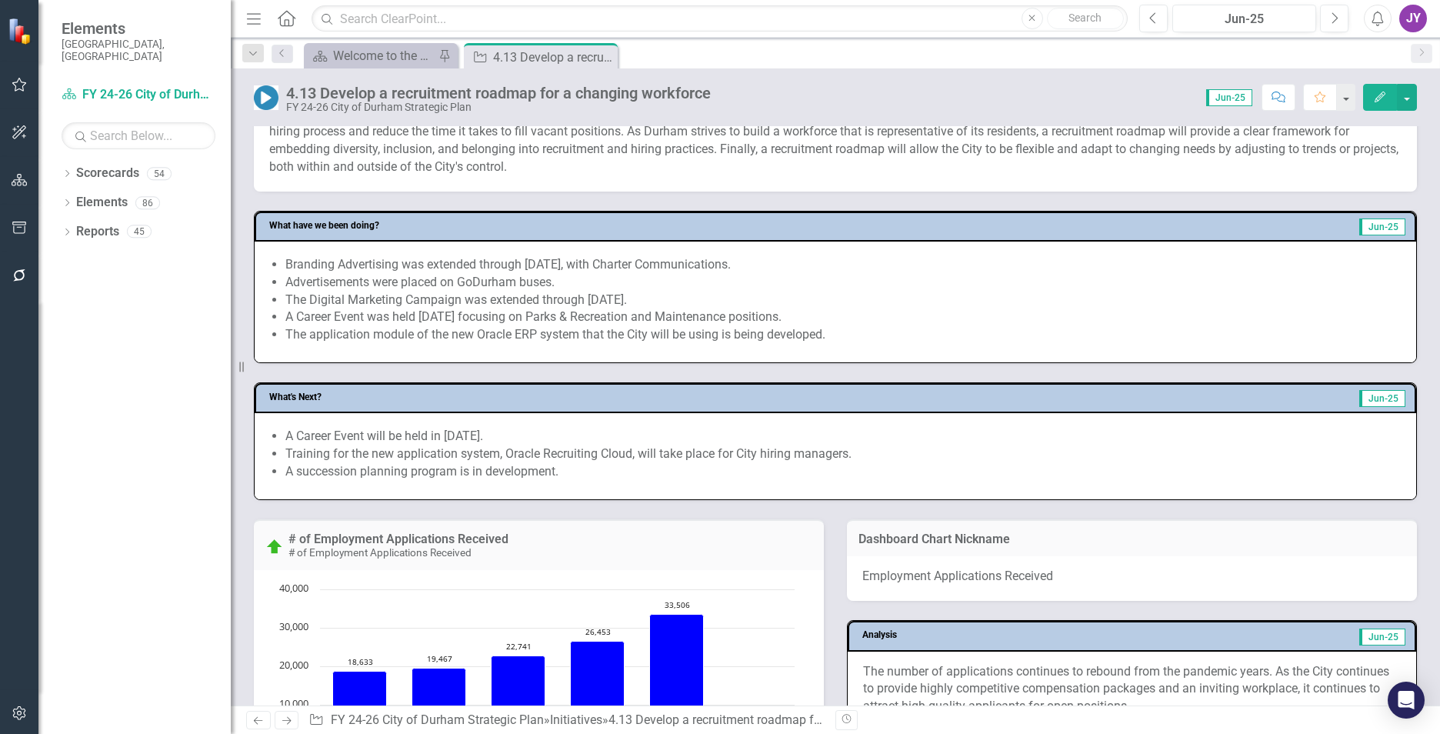
scroll to position [538, 0]
click at [409, 302] on li "The Digital Marketing Campaign was extended through [DATE]." at bounding box center [842, 299] width 1115 height 18
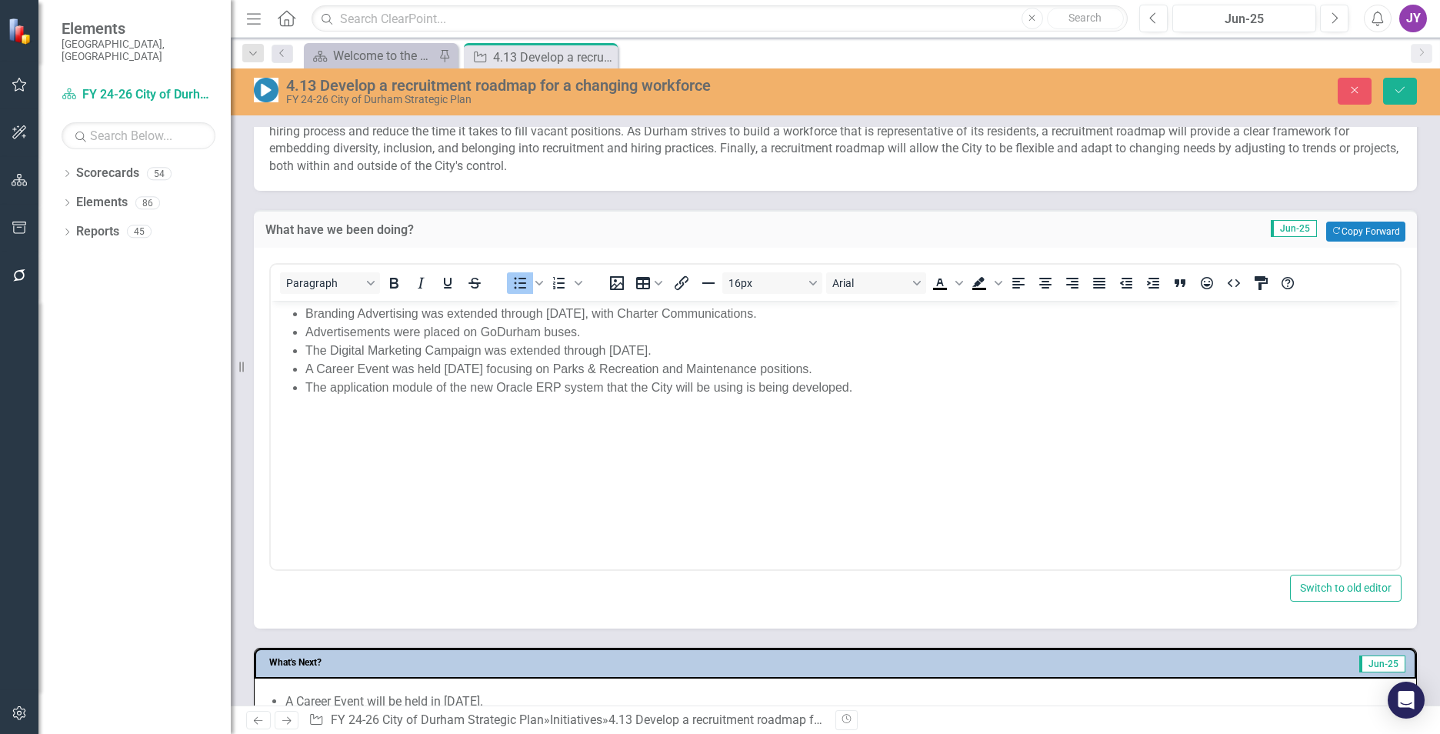
scroll to position [0, 0]
click at [307, 385] on li "The application module of the new Oracle ERP system that the City will be using…" at bounding box center [850, 387] width 1091 height 18
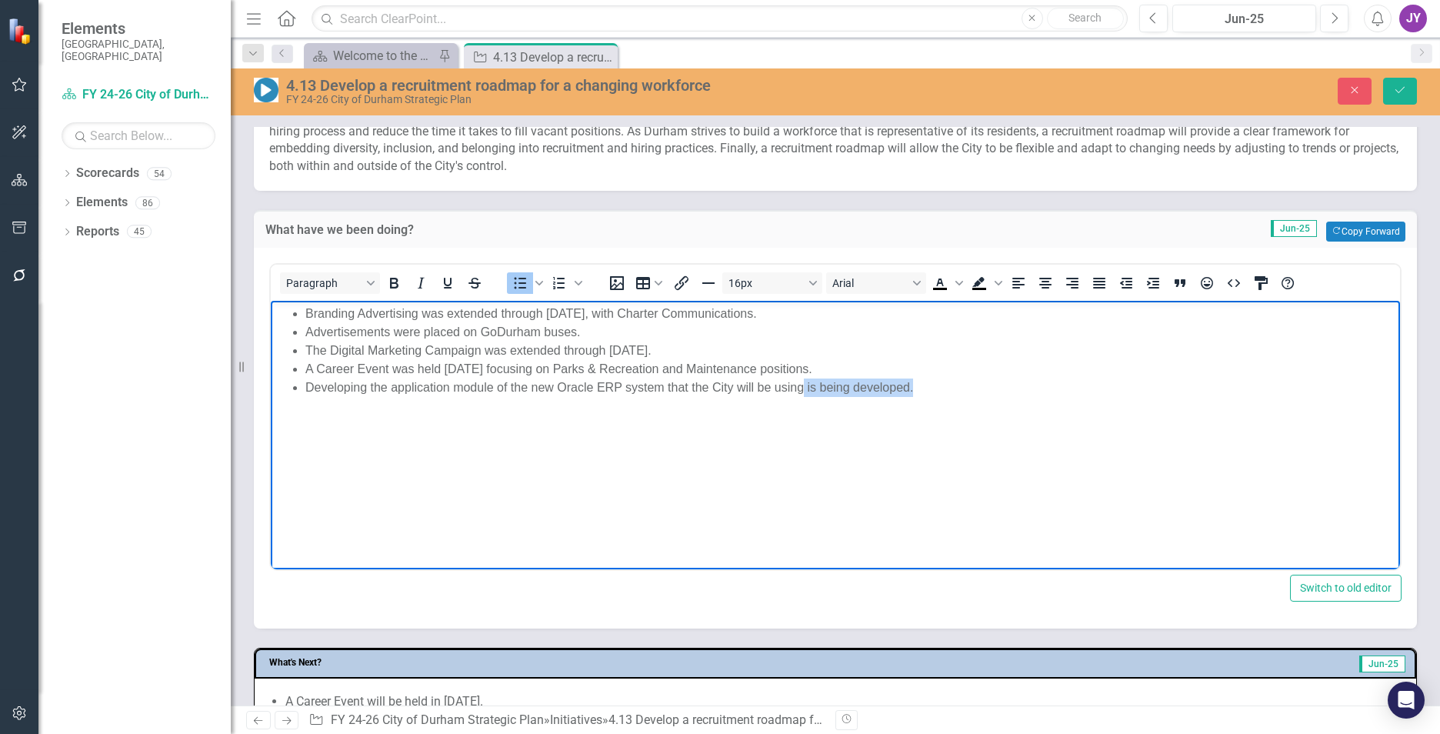
drag, startPoint x: 803, startPoint y: 385, endPoint x: 999, endPoint y: 385, distance: 196.1
click at [947, 385] on li "Developing the application module of the new Oracle ERP system that the City wi…" at bounding box center [850, 387] width 1091 height 18
click at [892, 386] on li "Developing the application module of the new Oracle ERP system that the City wi…" at bounding box center [850, 387] width 1091 height 18
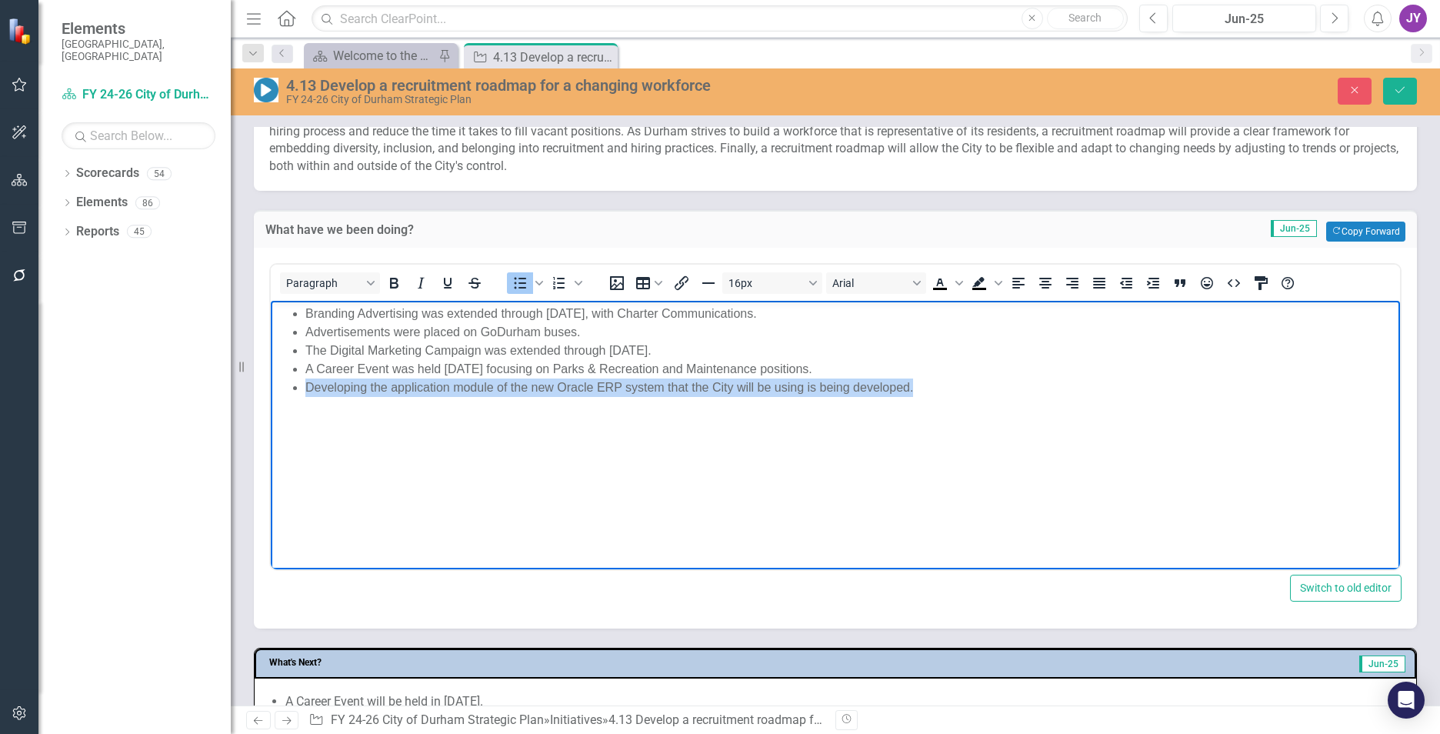
copy li "Developing the application module of the new Oracle ERP system that the City wi…"
click at [844, 424] on body "Branding Advertising was extended through [DATE], with Charter Communications. …" at bounding box center [835, 416] width 1129 height 231
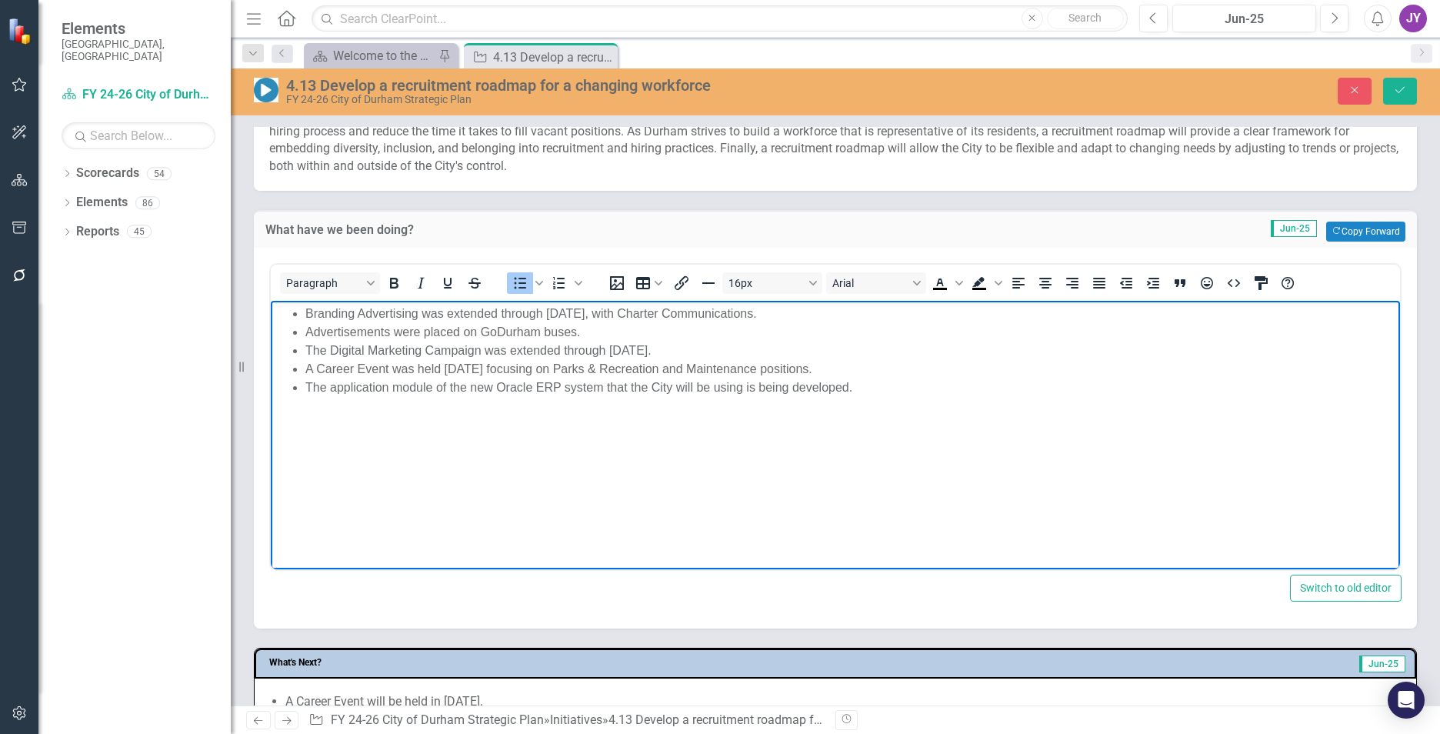
click at [618, 385] on li "The application module of the new Oracle ERP system that the City will be using…" at bounding box center [850, 387] width 1091 height 18
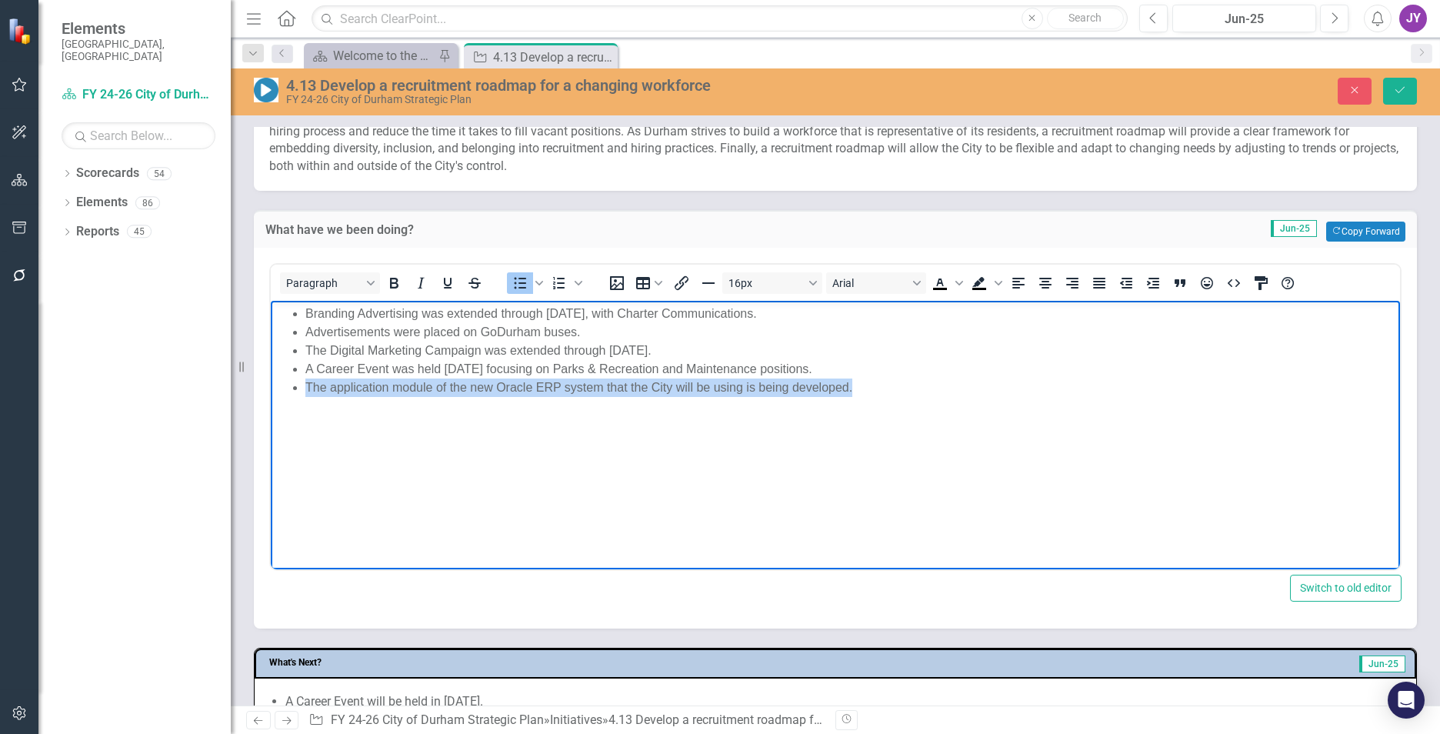
click at [618, 385] on li "The application module of the new Oracle ERP system that the City will be using…" at bounding box center [850, 387] width 1091 height 18
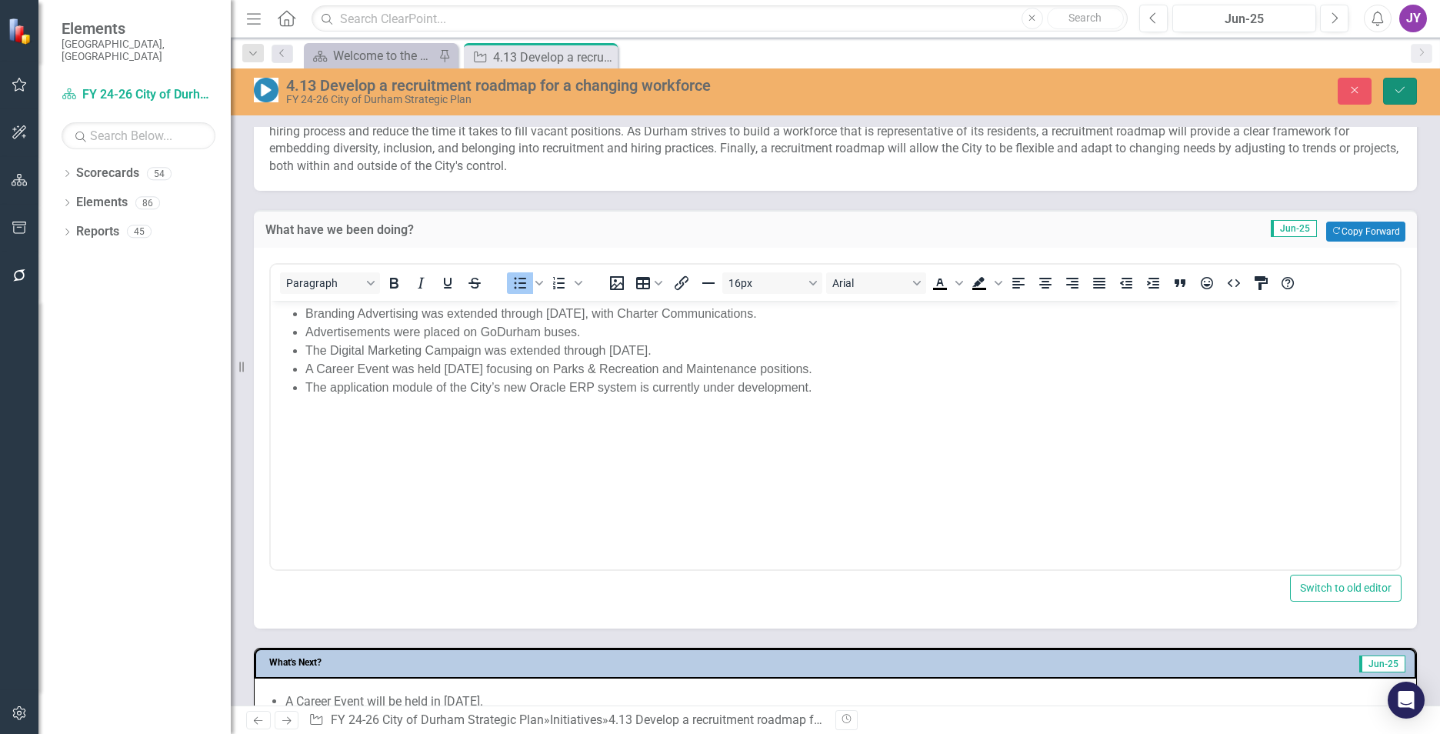
click at [947, 94] on button "Save" at bounding box center [1400, 91] width 34 height 27
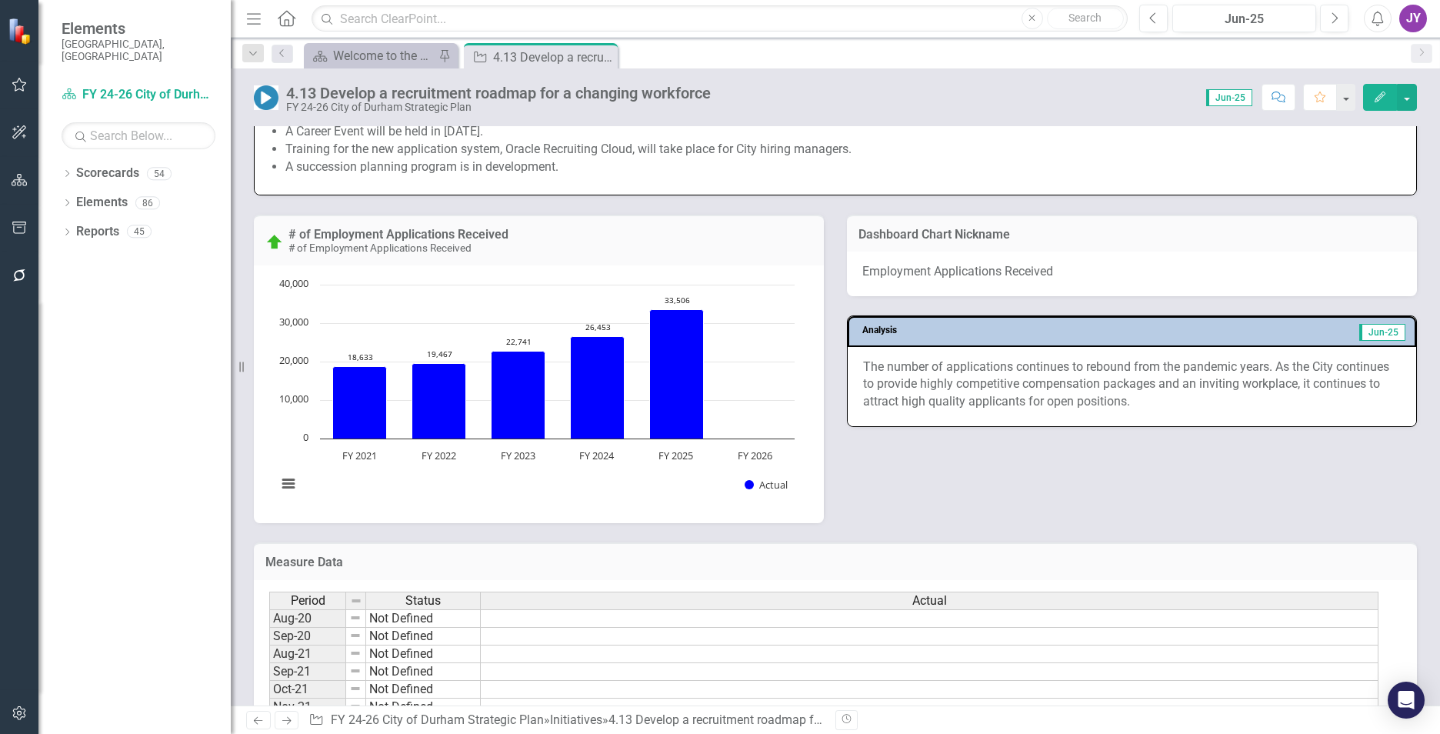
scroll to position [846, 0]
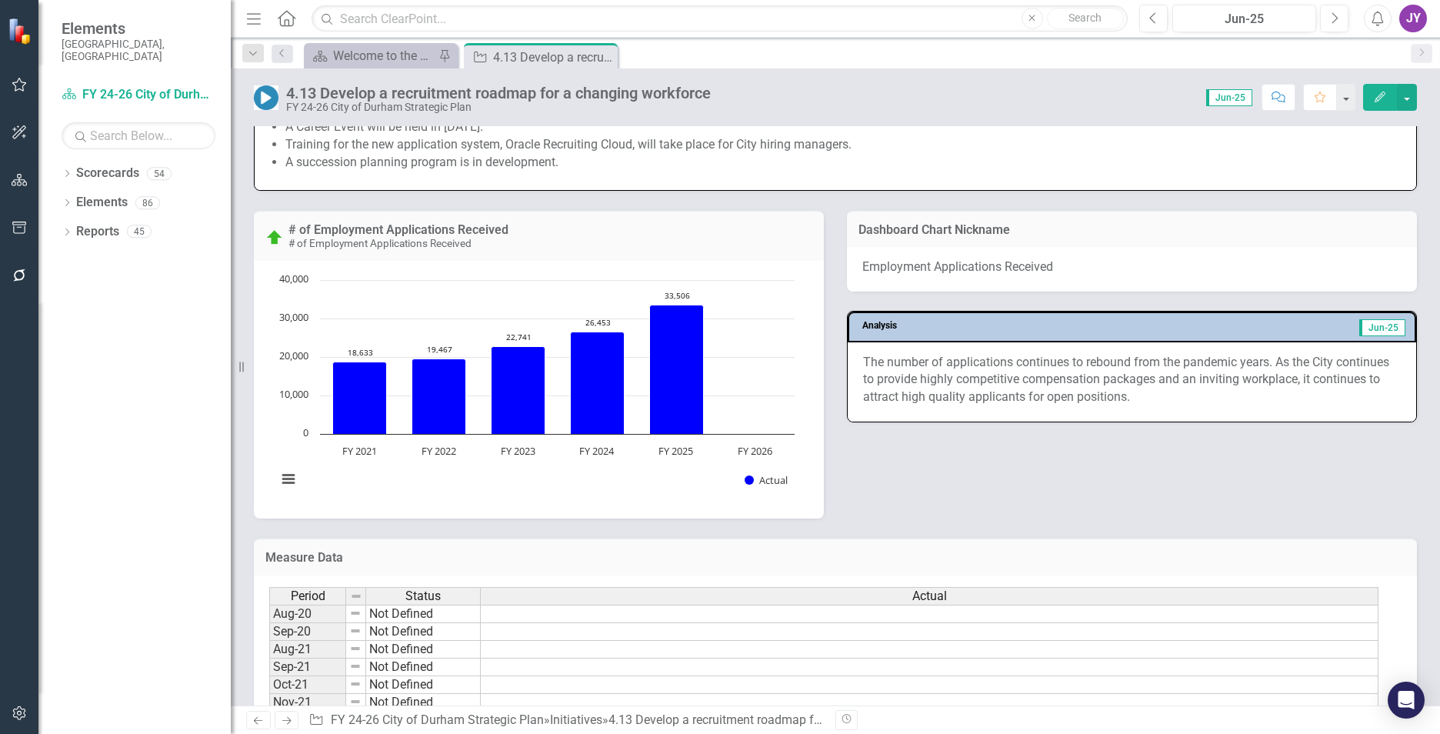
click at [909, 378] on p "The number of applications continues to rebound from the pandemic years. As the…" at bounding box center [1132, 380] width 538 height 53
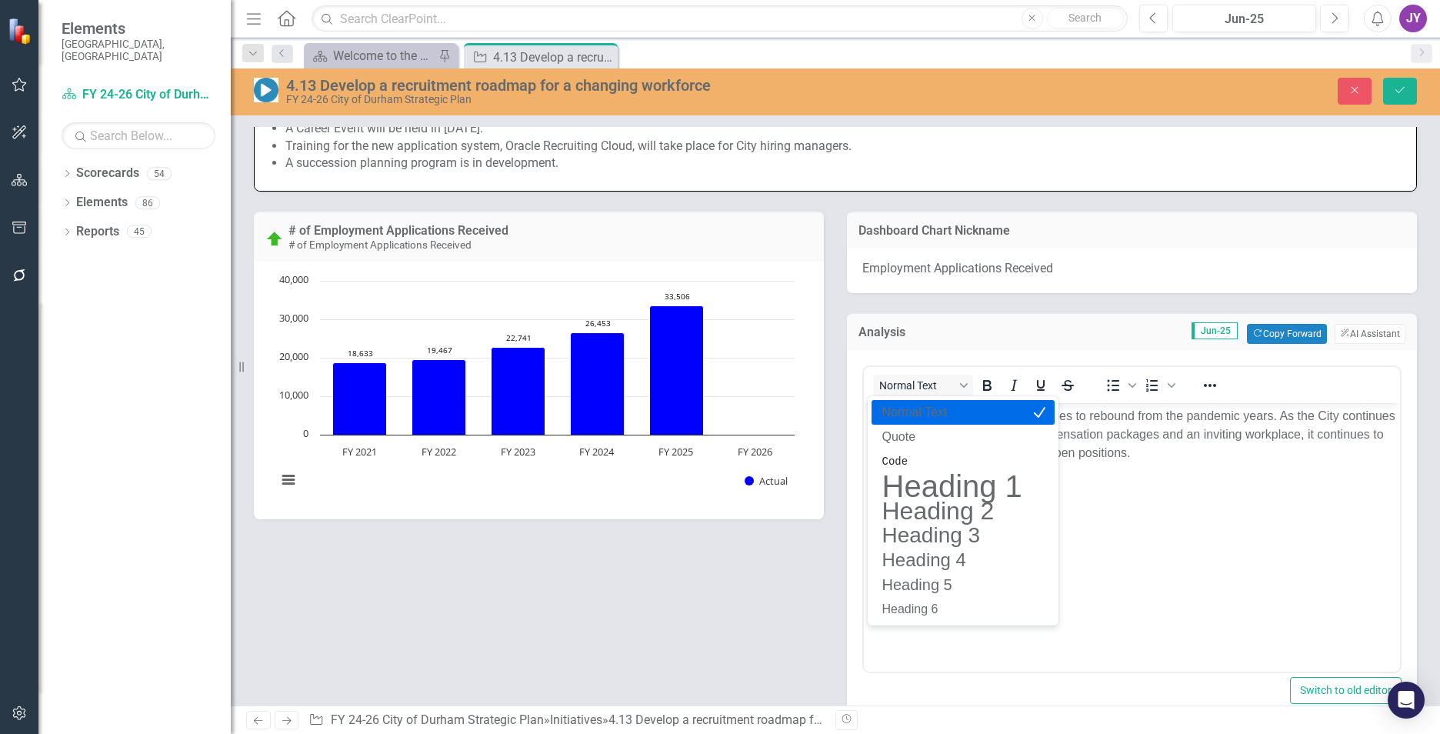
scroll to position [0, 0]
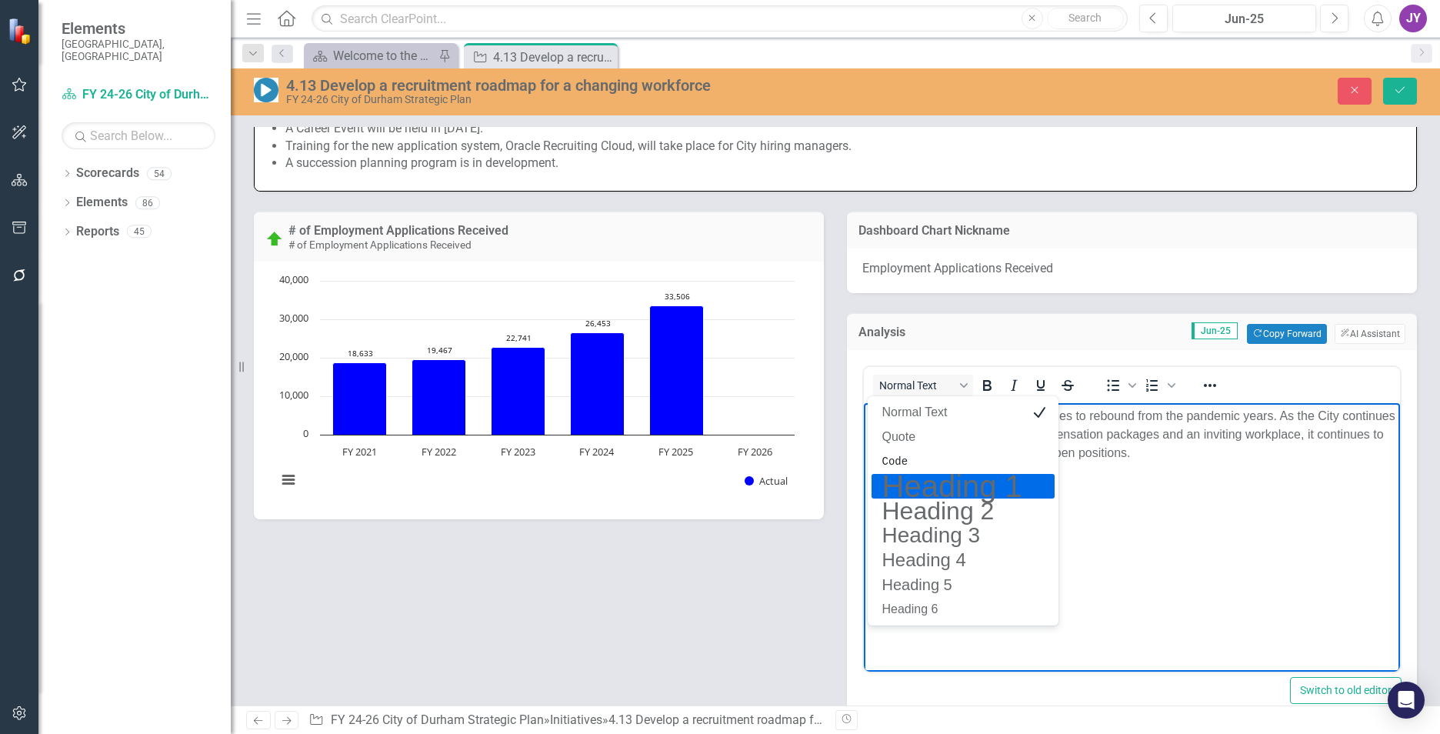
click at [947, 443] on p "The number of applications continues to rebound from the pandemic years. As the…" at bounding box center [1132, 433] width 528 height 55
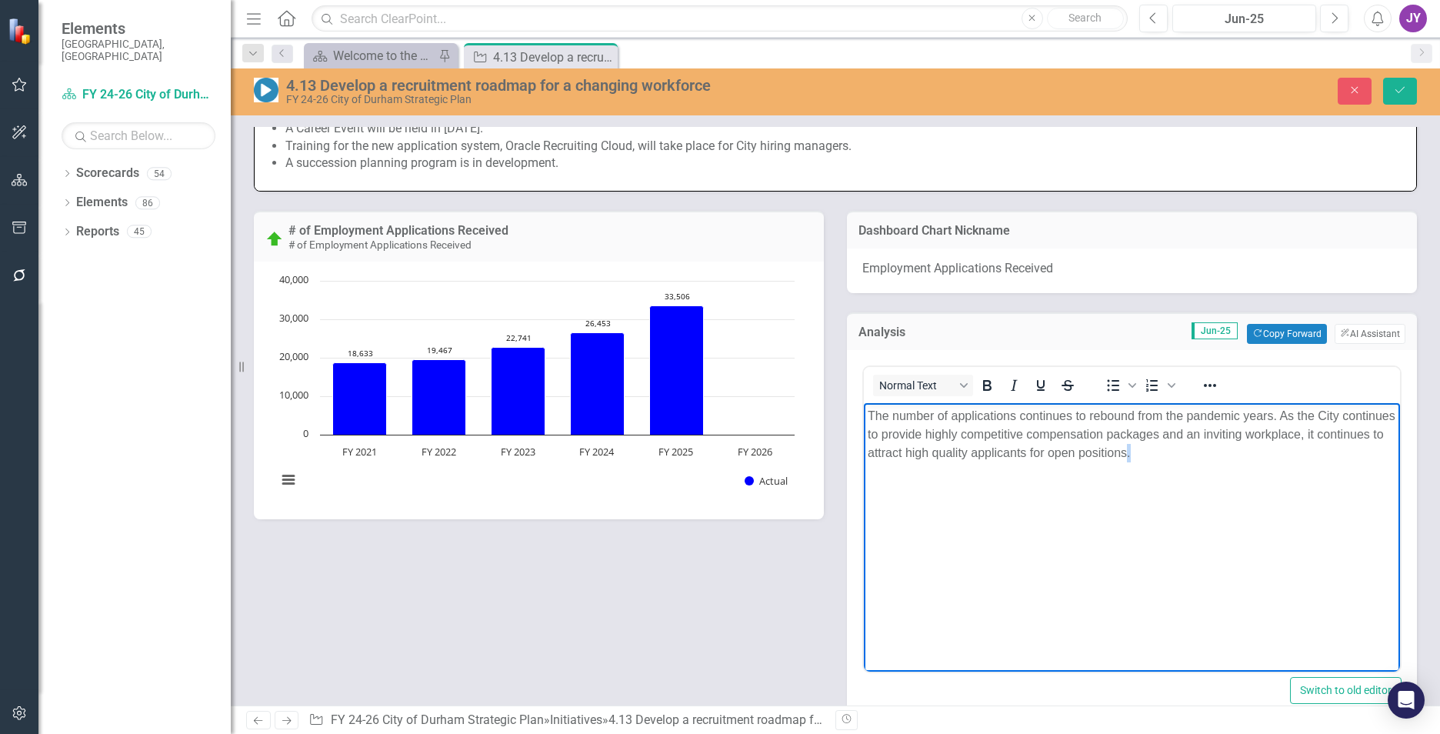
click at [947, 443] on p "The number of applications continues to rebound from the pandemic years. As the…" at bounding box center [1132, 433] width 528 height 55
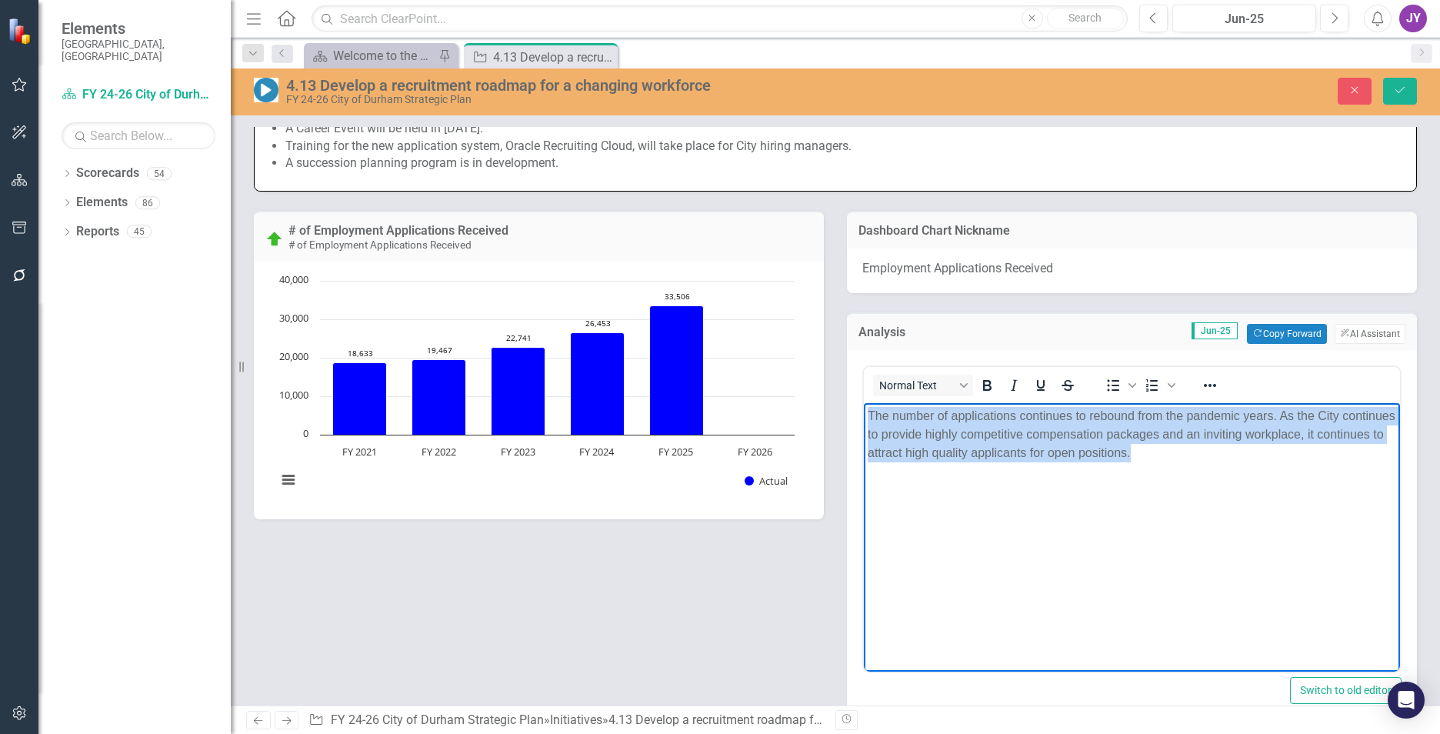
copy p "The number of applications continues to rebound from the pandemic years. As the…"
click at [947, 435] on p "The number of applications continues to rebound from the pandemic years. As the…" at bounding box center [1132, 433] width 528 height 55
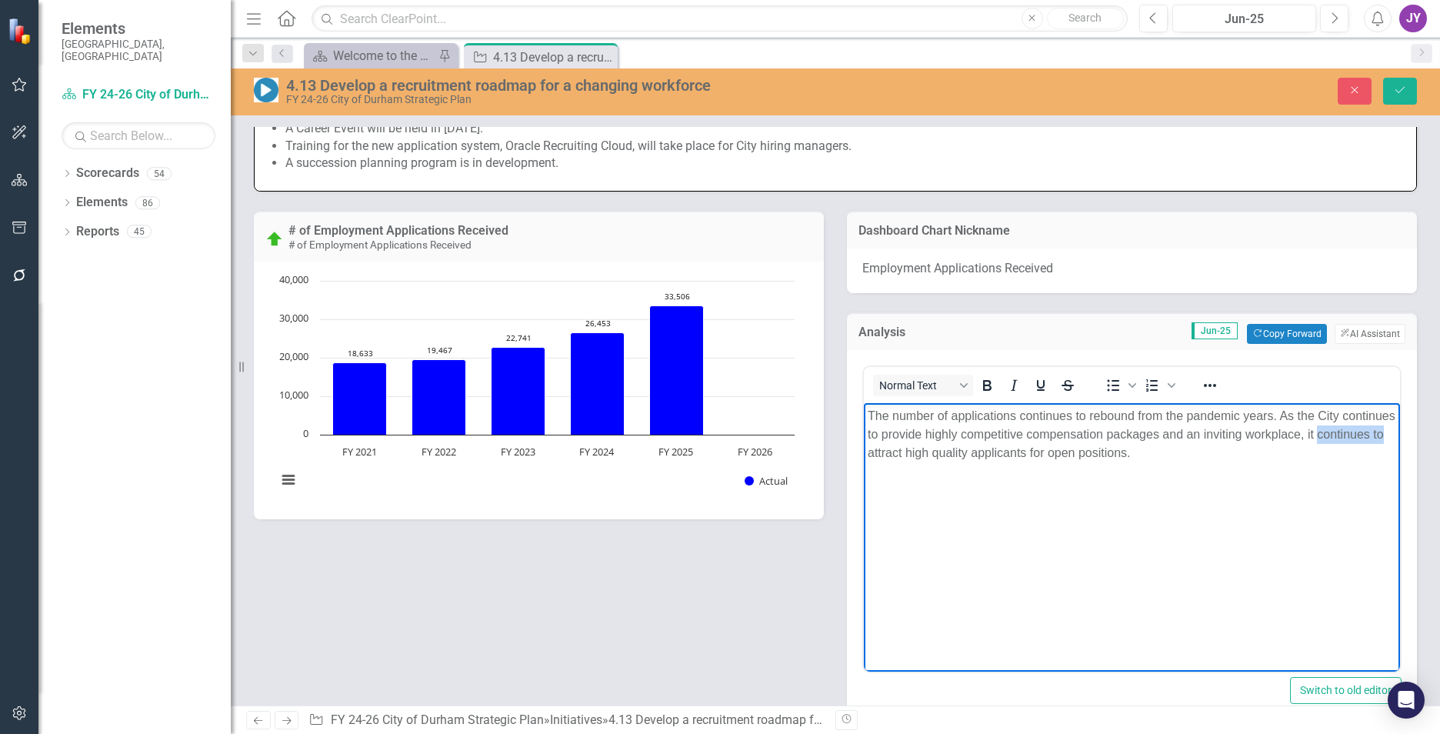
drag, startPoint x: 935, startPoint y: 449, endPoint x: 1711, endPoint y: 865, distance: 880.9
click at [864, 456] on html "The number of applications continues to rebound from the pandemic years. As the…" at bounding box center [1132, 517] width 536 height 231
click at [947, 456] on body "The number of applications continues to rebound from the pandemic years. As the…" at bounding box center [1132, 517] width 536 height 231
paste body "Rich Text Area. Press ALT-0 for help."
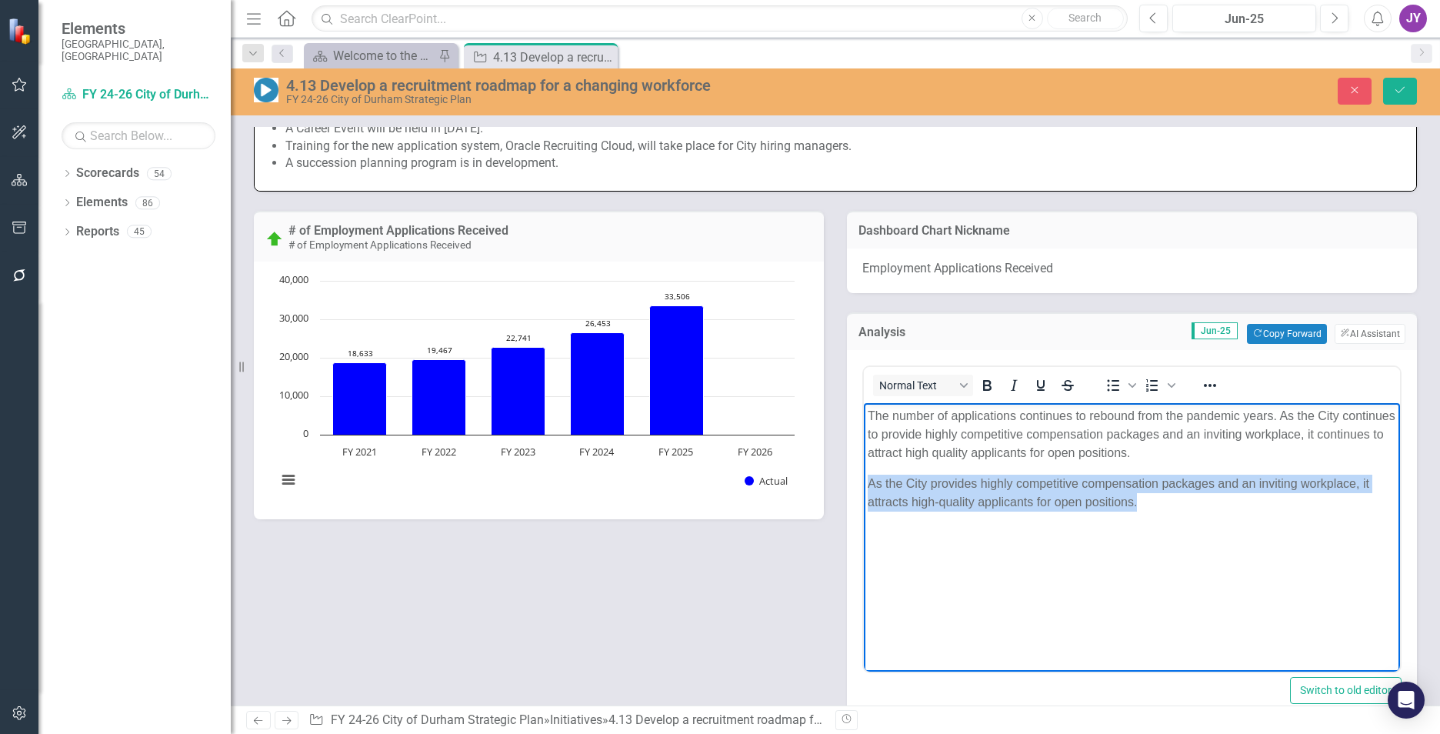
drag, startPoint x: 1187, startPoint y: 505, endPoint x: 1698, endPoint y: 875, distance: 631.3
click at [864, 456] on html "The number of applications continues to rebound from the pandemic years. As the…" at bounding box center [1132, 517] width 536 height 231
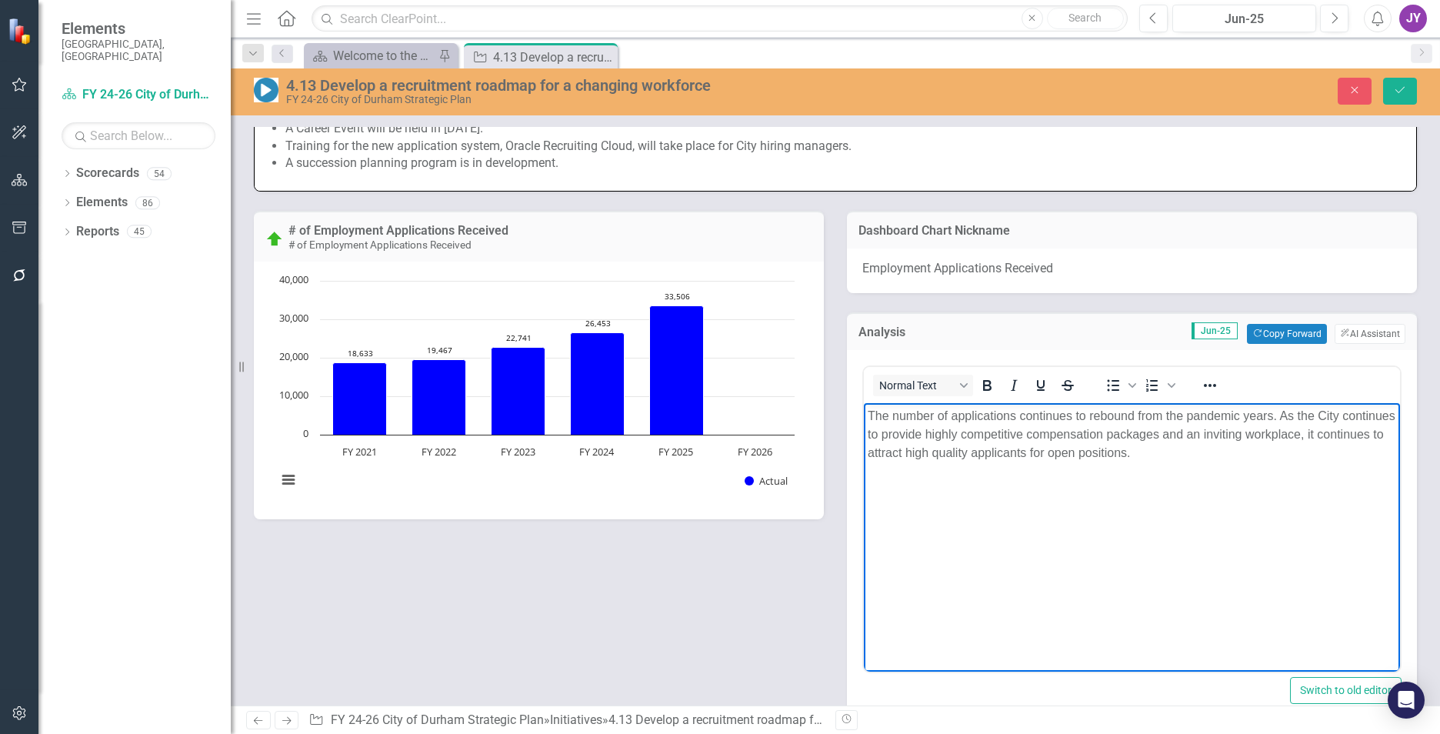
click at [904, 453] on p "The number of applications continues to rebound from the pandemic years. As the…" at bounding box center [1132, 433] width 528 height 55
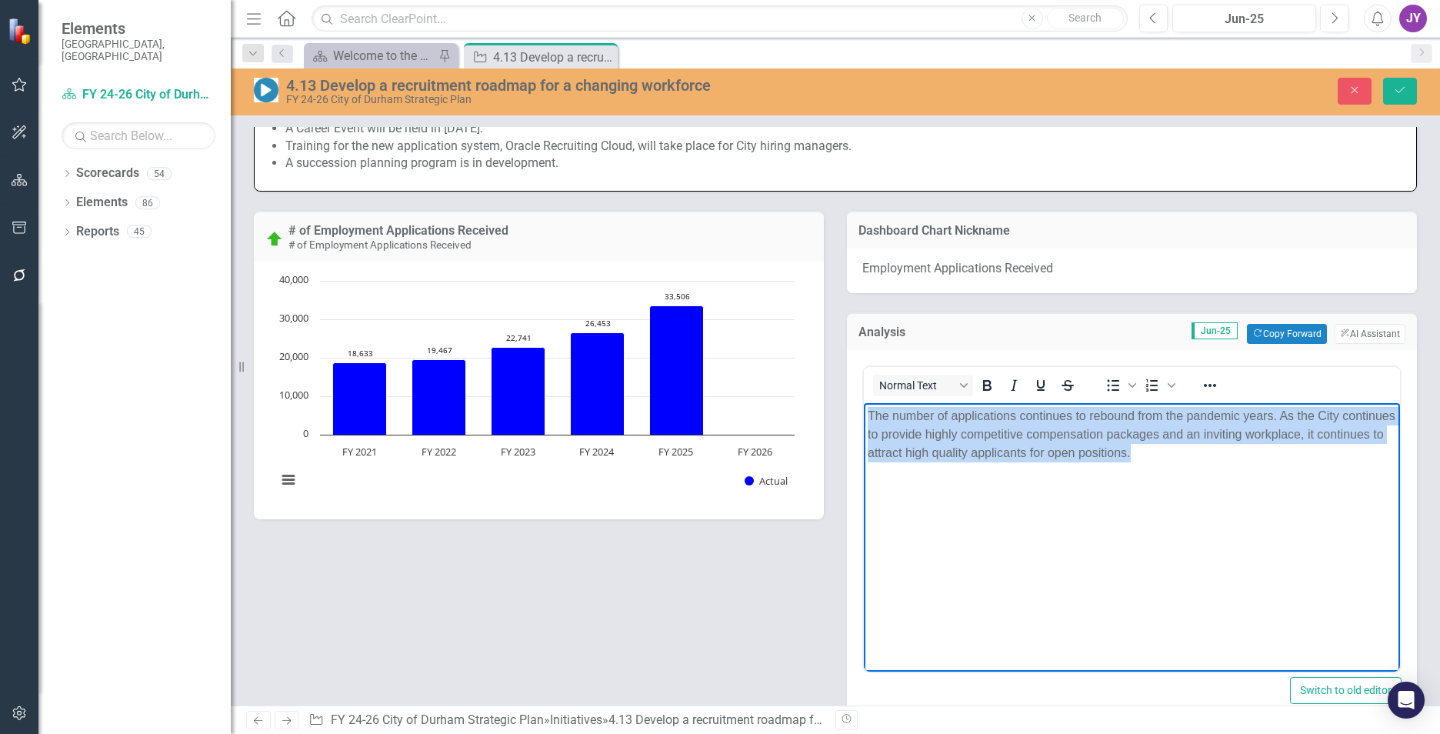
copy p "The number of applications continues to rebound from the pandemic years. As the…"
click at [947, 382] on button "Reveal or hide additional toolbar items" at bounding box center [1210, 386] width 26 height 22
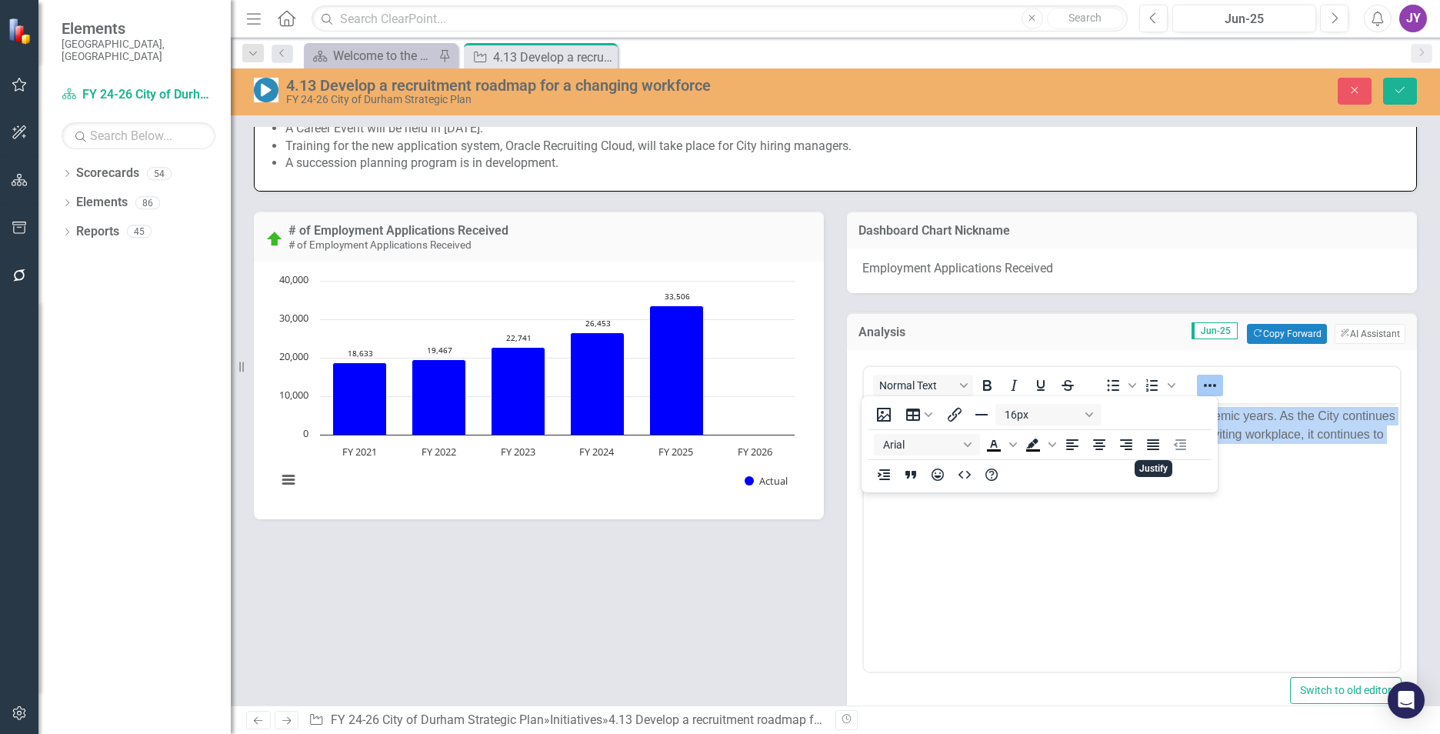
click at [947, 424] on p "The number of applications continues to rebound from the pandemic years. As the…" at bounding box center [1132, 433] width 528 height 55
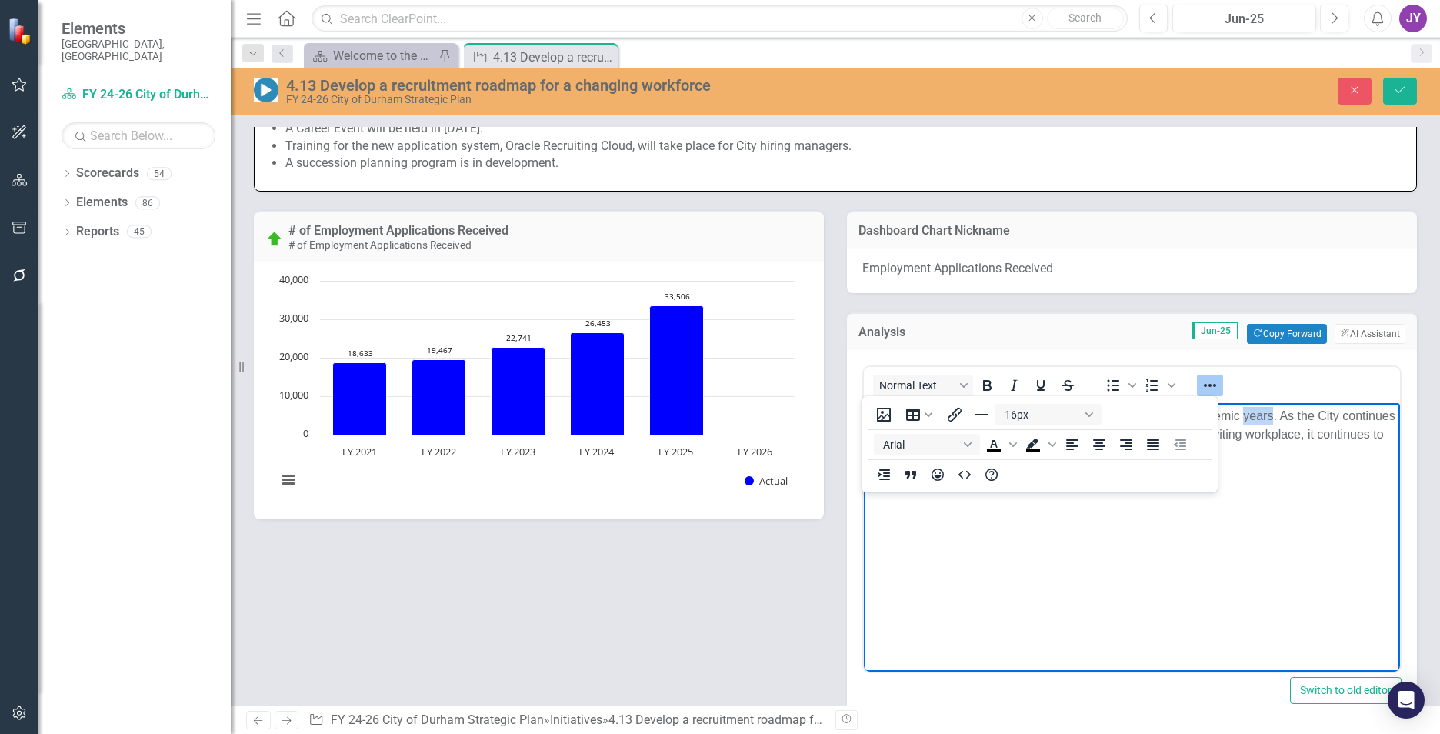
click at [947, 424] on p "The number of applications continues to rebound from the pandemic years. As the…" at bounding box center [1132, 433] width 528 height 55
click at [947, 455] on body "Rich Text Area. Press ALT-0 for help." at bounding box center [1132, 517] width 536 height 231
click at [947, 385] on icon "Reveal or hide additional toolbar items" at bounding box center [1210, 385] width 18 height 18
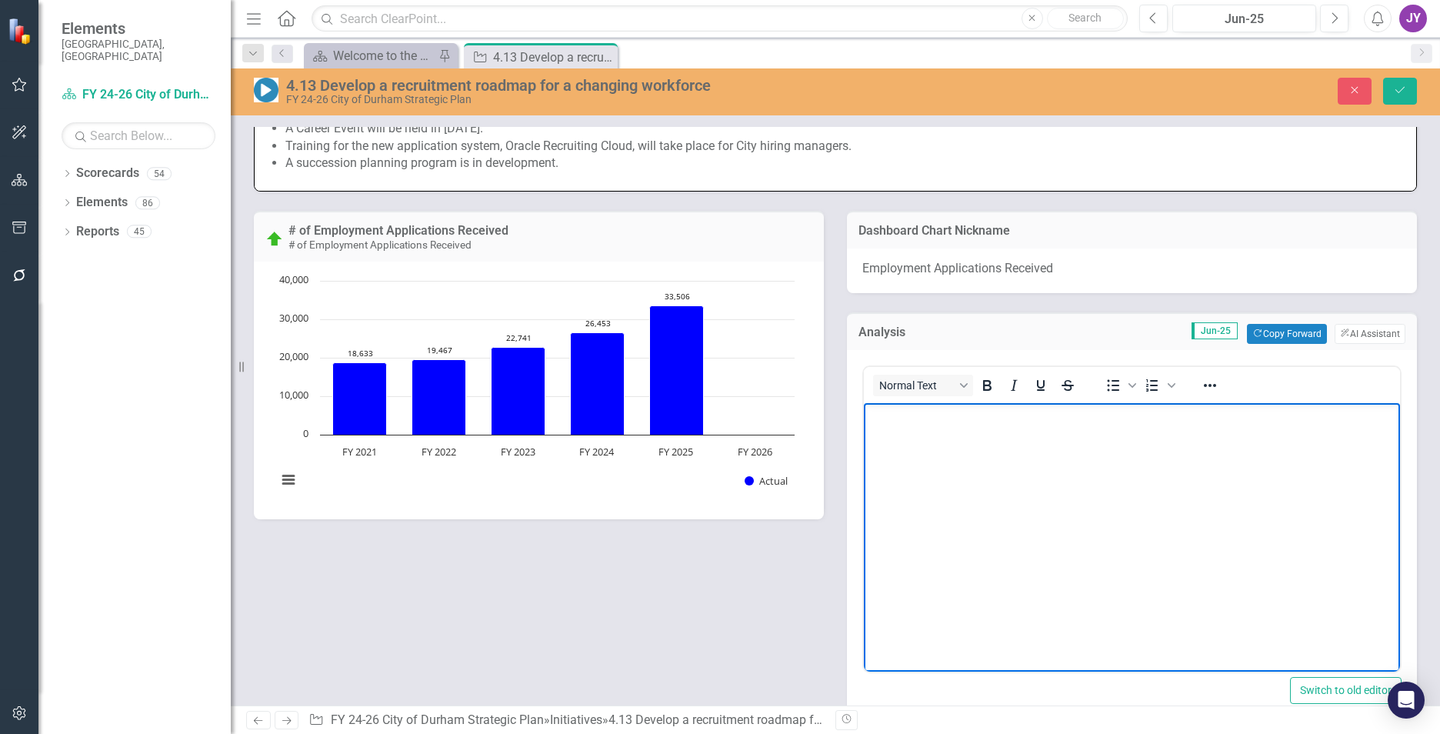
click at [947, 455] on body "Rich Text Area. Press ALT-0 for help." at bounding box center [1132, 517] width 536 height 231
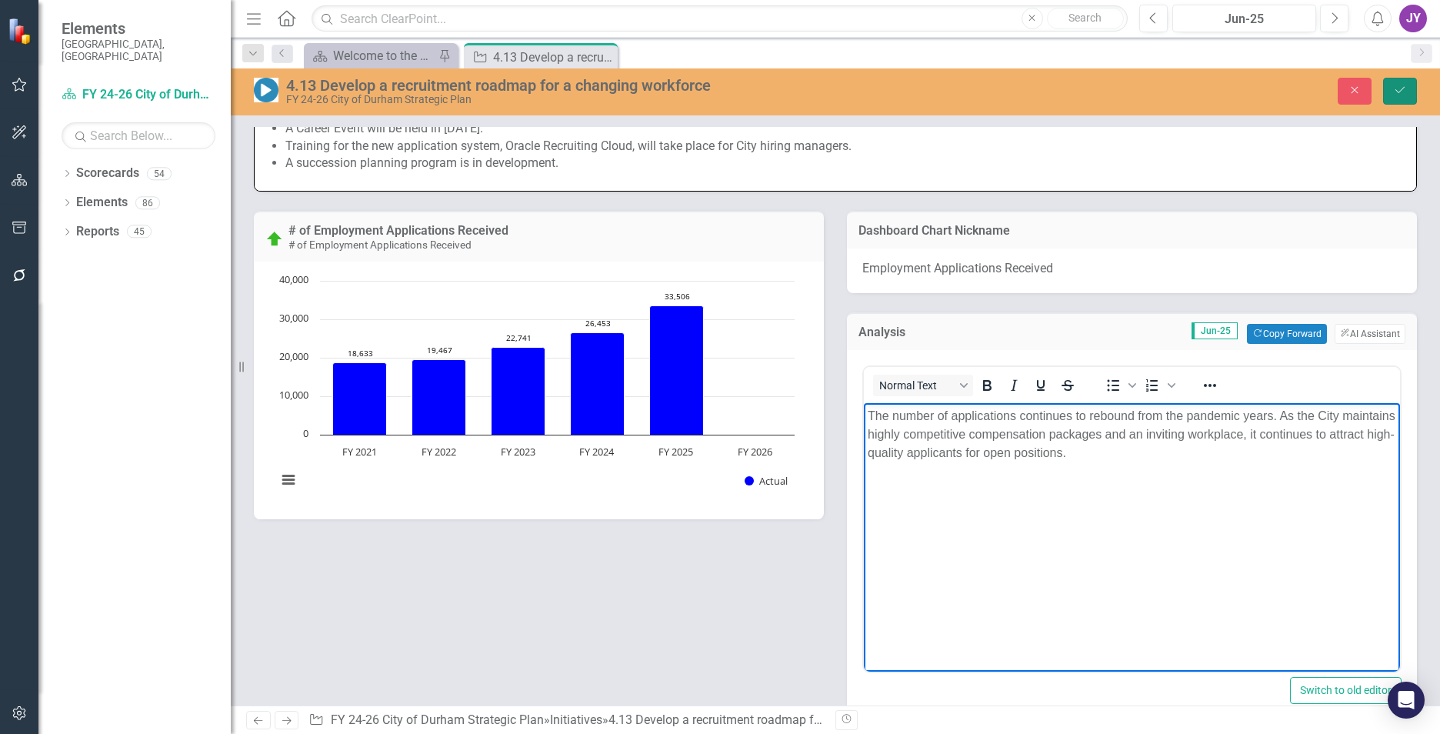
click at [947, 91] on icon "Save" at bounding box center [1400, 90] width 14 height 11
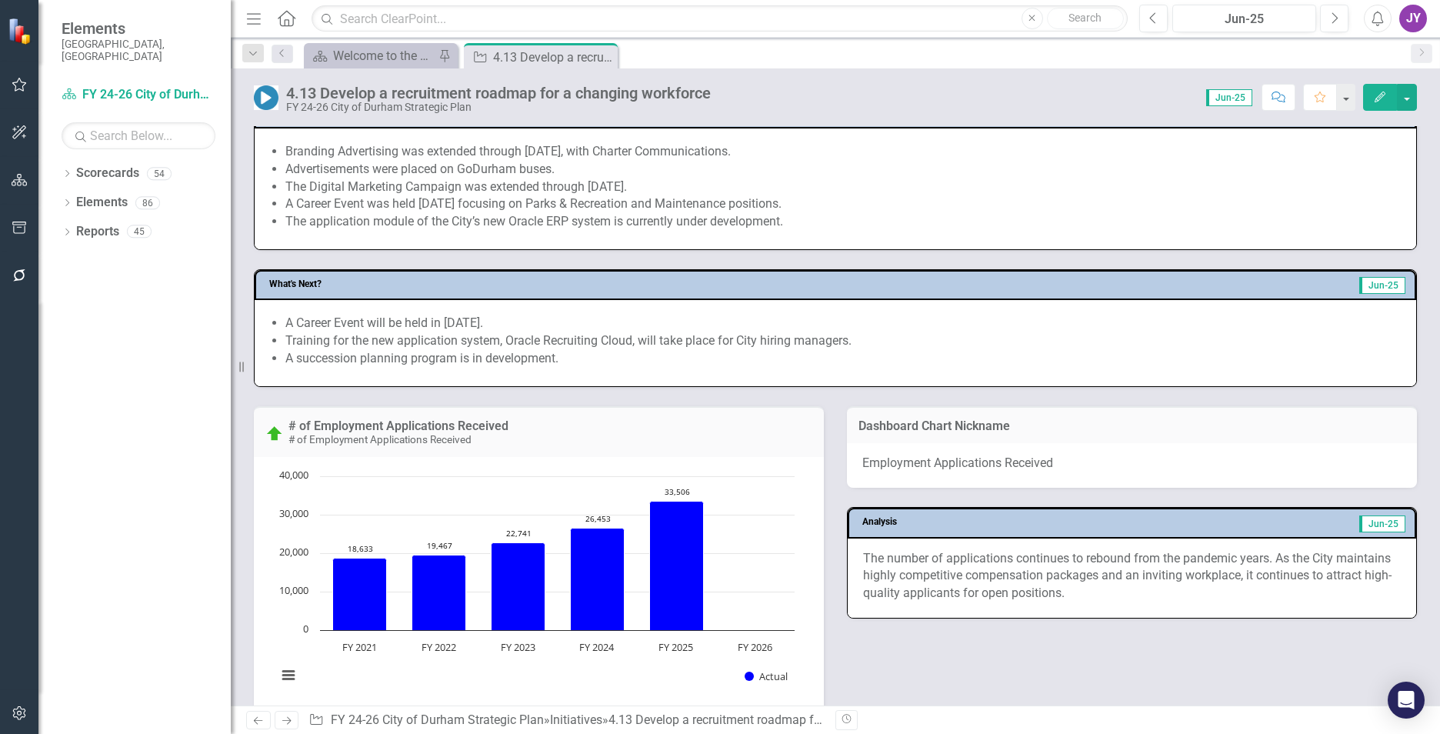
scroll to position [923, 0]
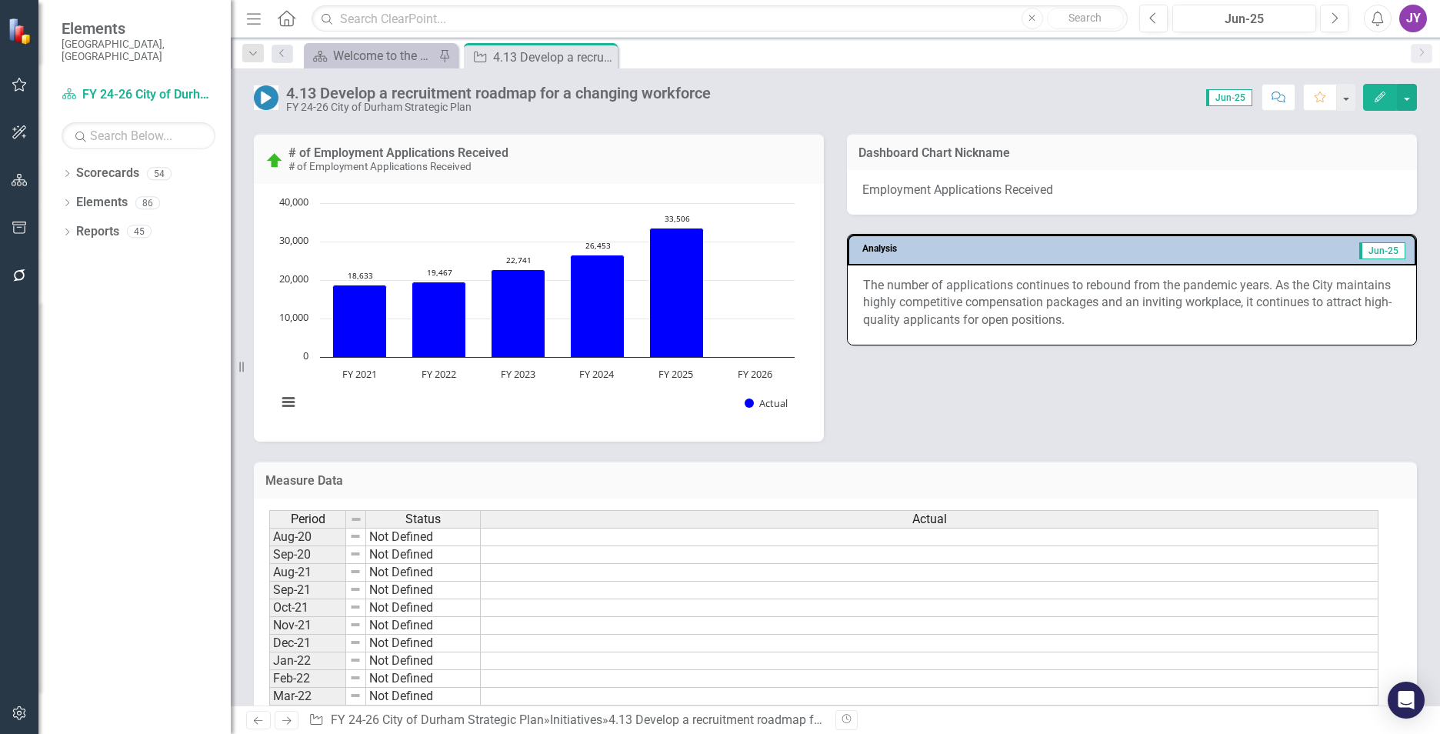
click at [920, 363] on div "# of Employment Applications Received # of Employment Applications Received Cha…" at bounding box center [835, 278] width 1186 height 328
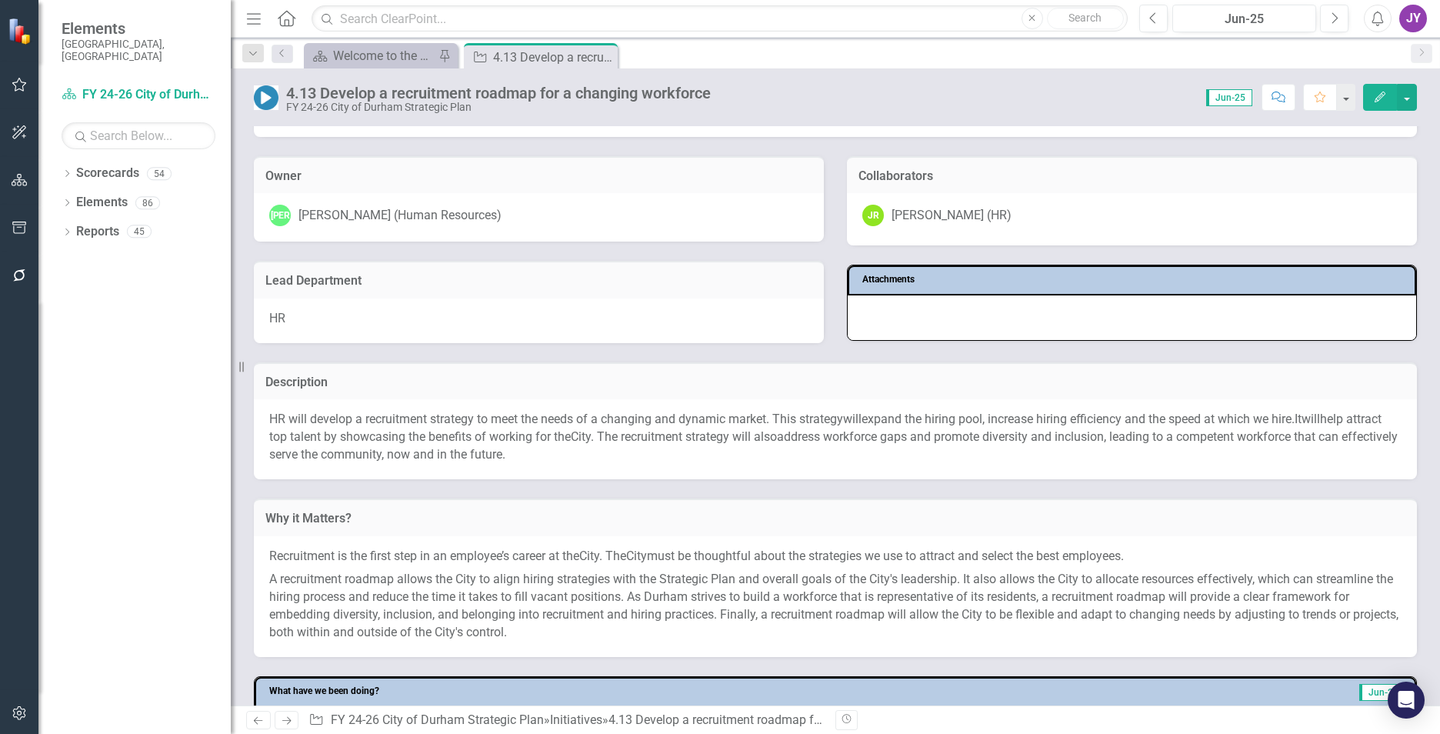
scroll to position [70, 0]
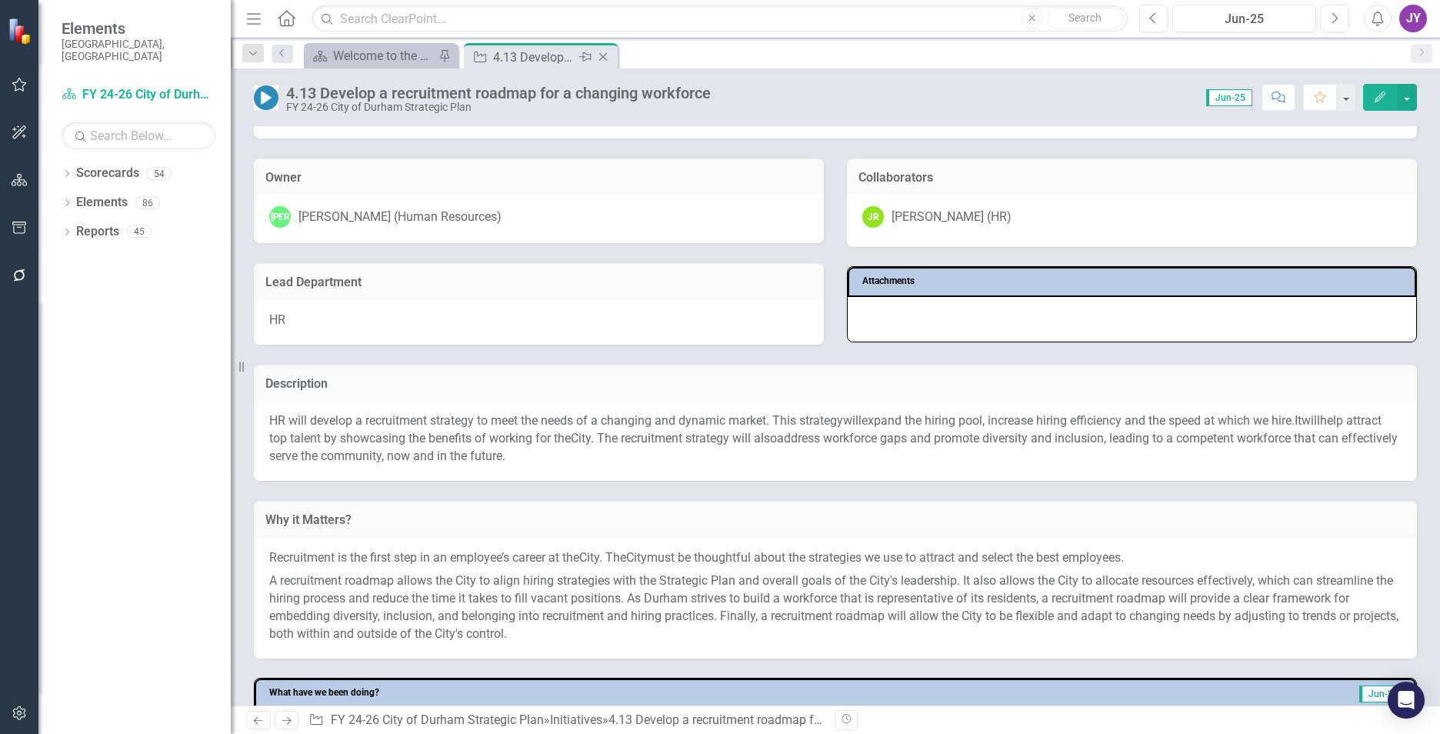
click at [602, 57] on icon "Close" at bounding box center [602, 57] width 15 height 12
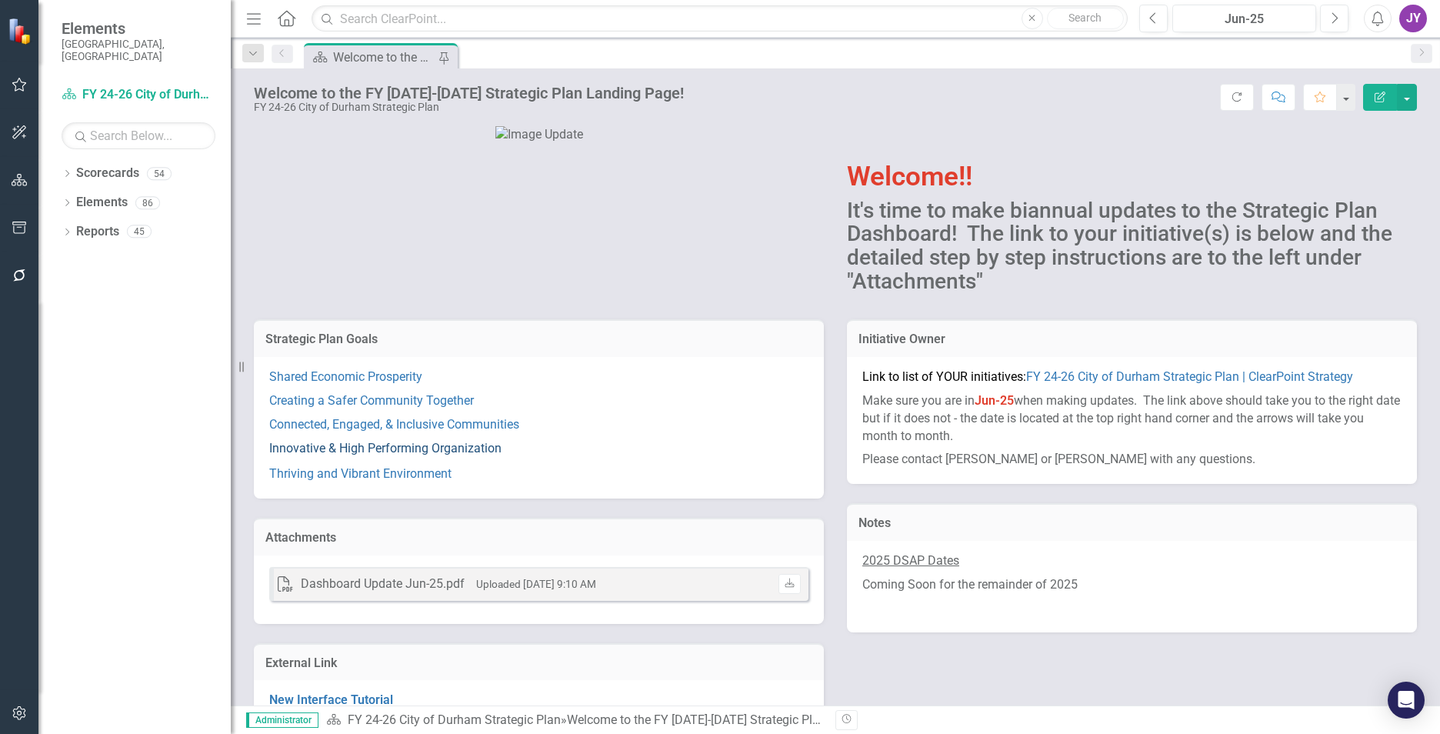
click at [390, 455] on link "Innovative & High Performing Organization" at bounding box center [385, 448] width 232 height 15
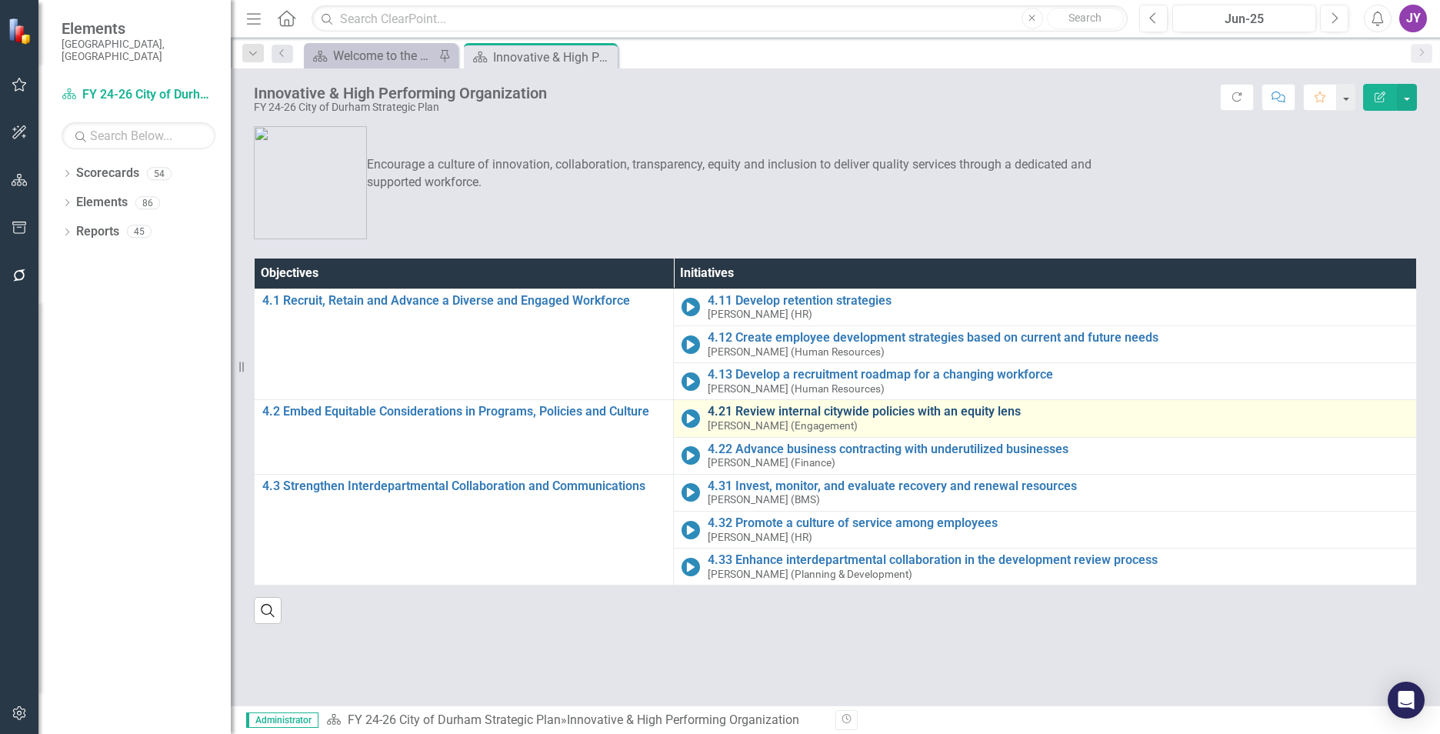
click at [740, 408] on link "4.21 Review internal citywide policies with an equity lens" at bounding box center [1058, 412] width 701 height 14
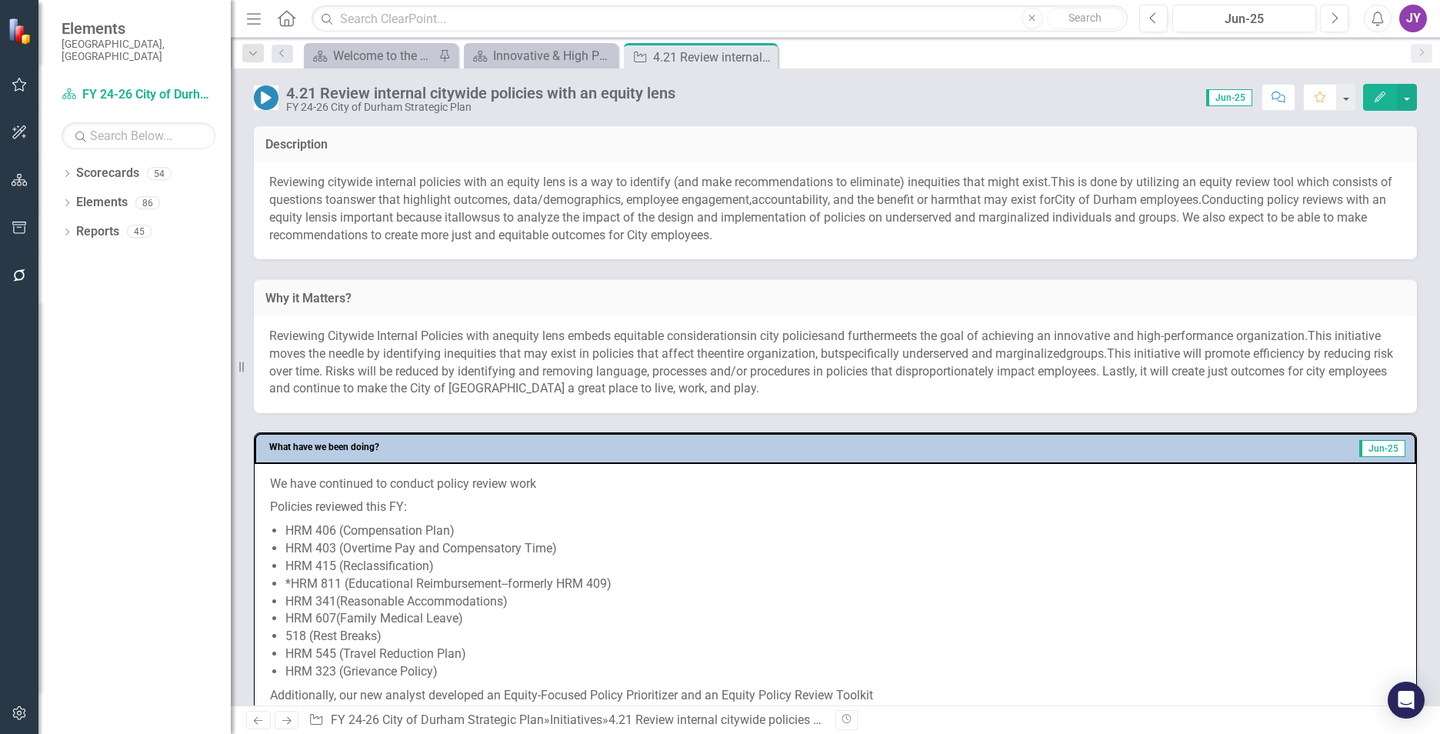
scroll to position [385, 0]
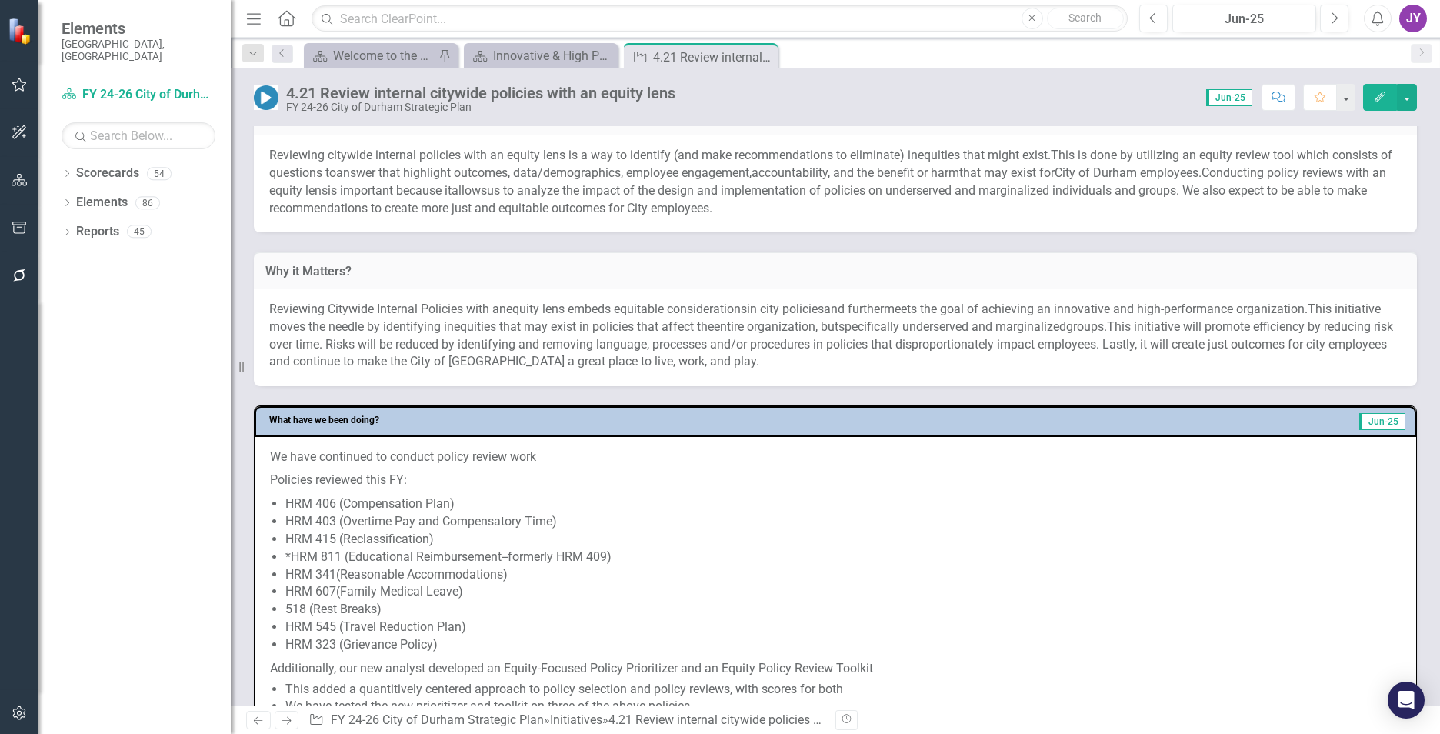
click at [601, 195] on span "us to analyze the impact of the design and implementation of policies on unders…" at bounding box center [818, 199] width 1098 height 32
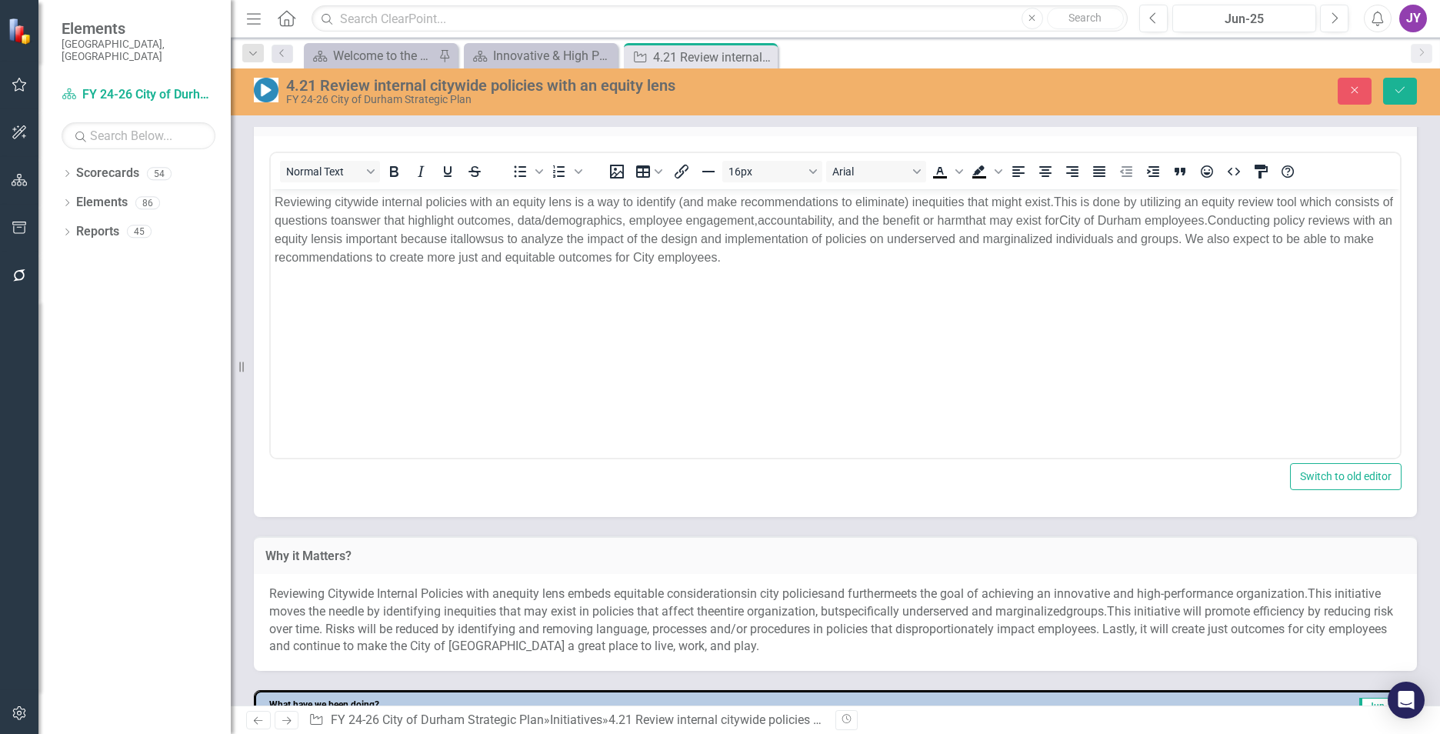
scroll to position [0, 0]
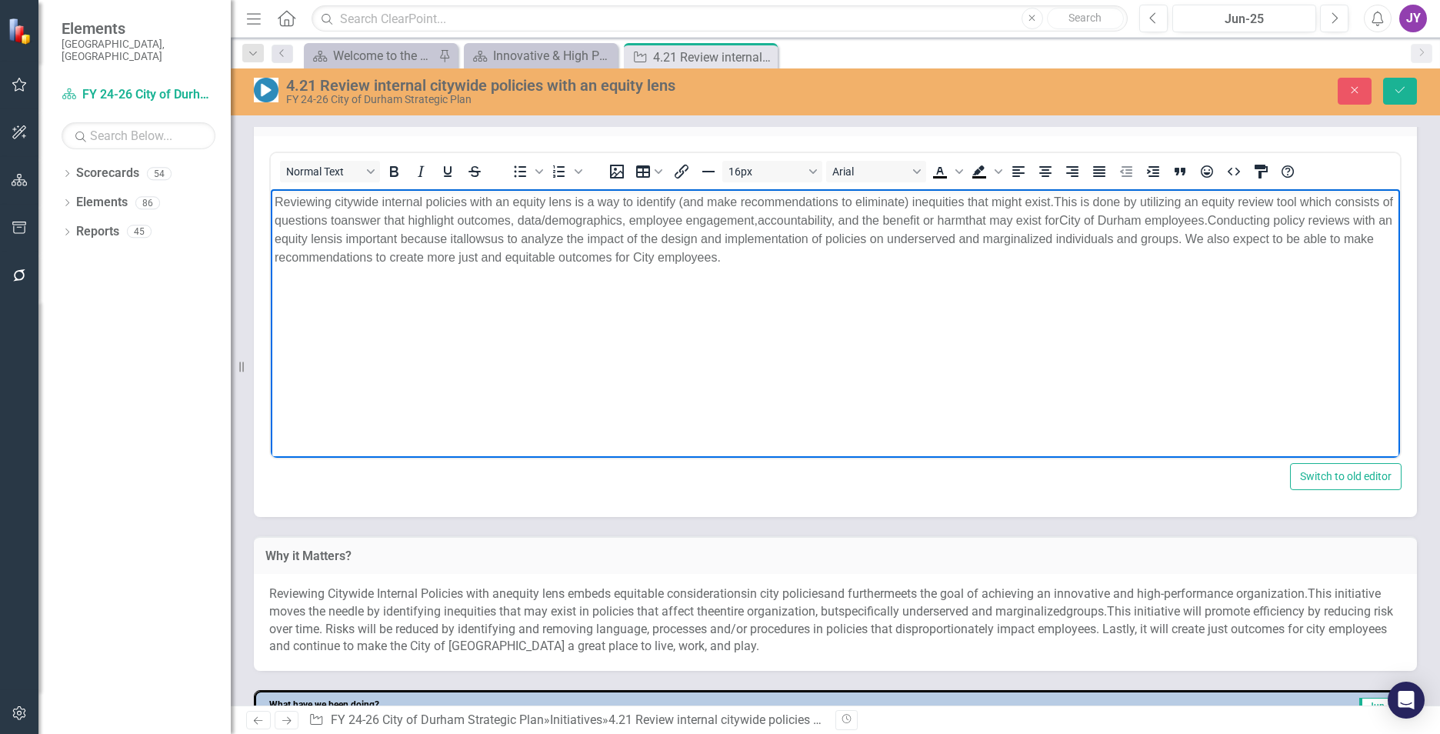
click at [552, 240] on span "us to analyze the impact of the design and implementation of policies on unders…" at bounding box center [824, 248] width 1099 height 32
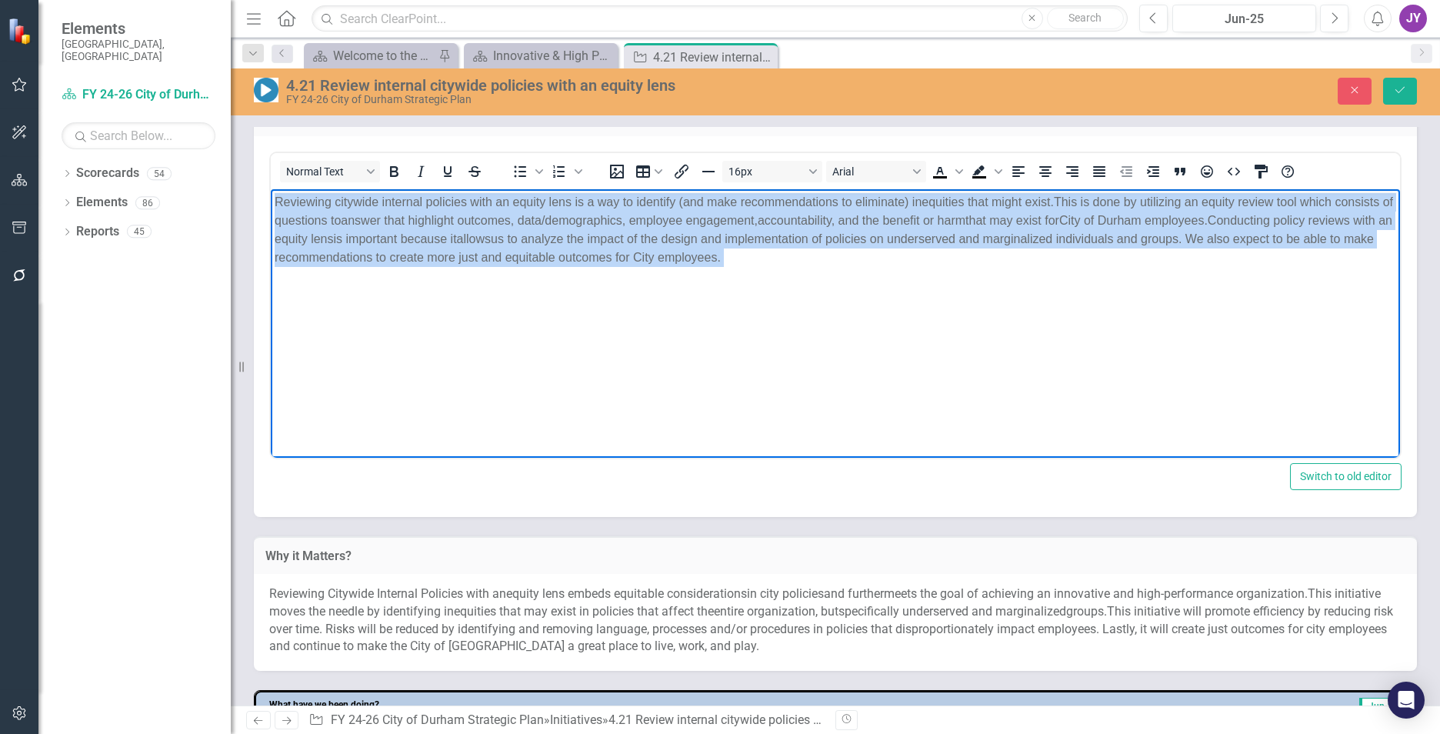
click at [552, 240] on span "us to analyze the impact of the design and implementation of policies on unders…" at bounding box center [824, 248] width 1099 height 32
copy p "Reviewing citywide internal policies with an equity lens is a way to identify (…"
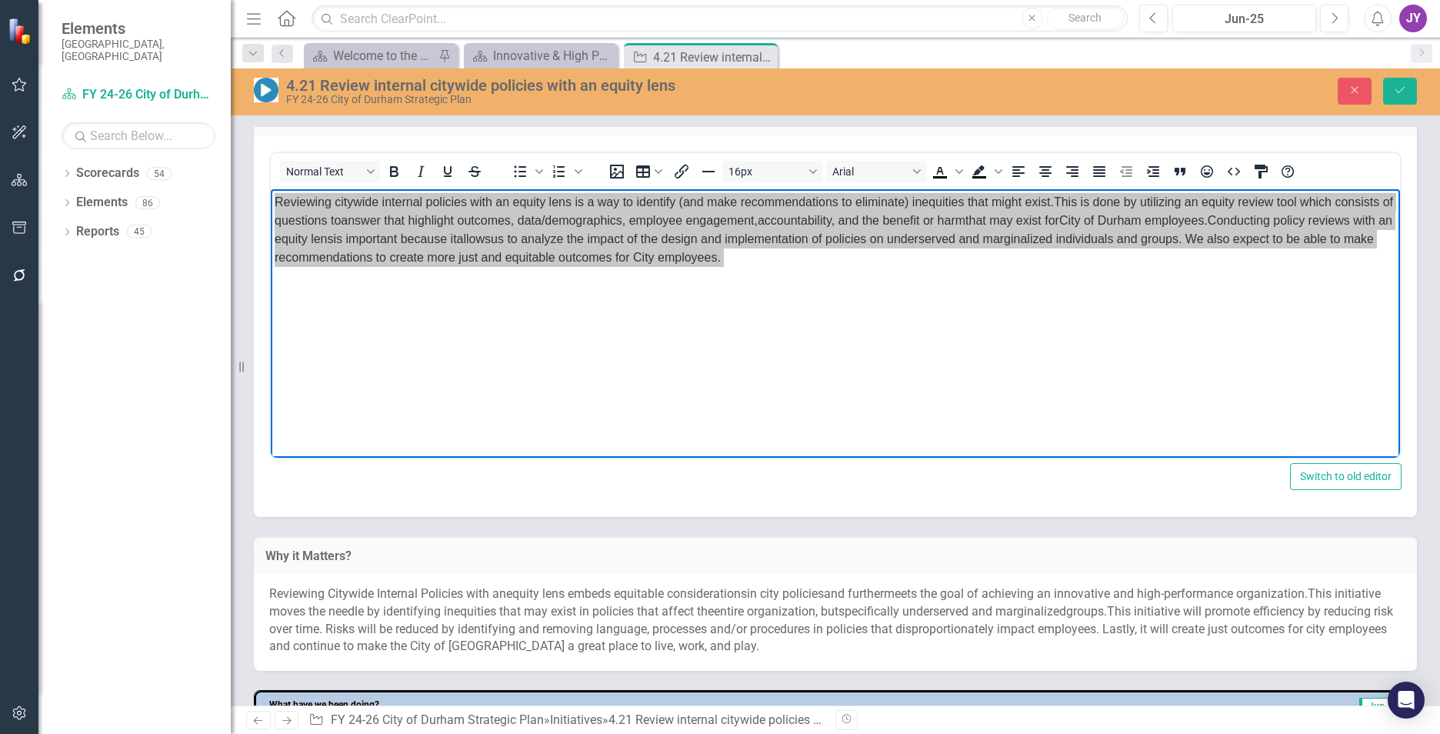
scroll to position [308, 0]
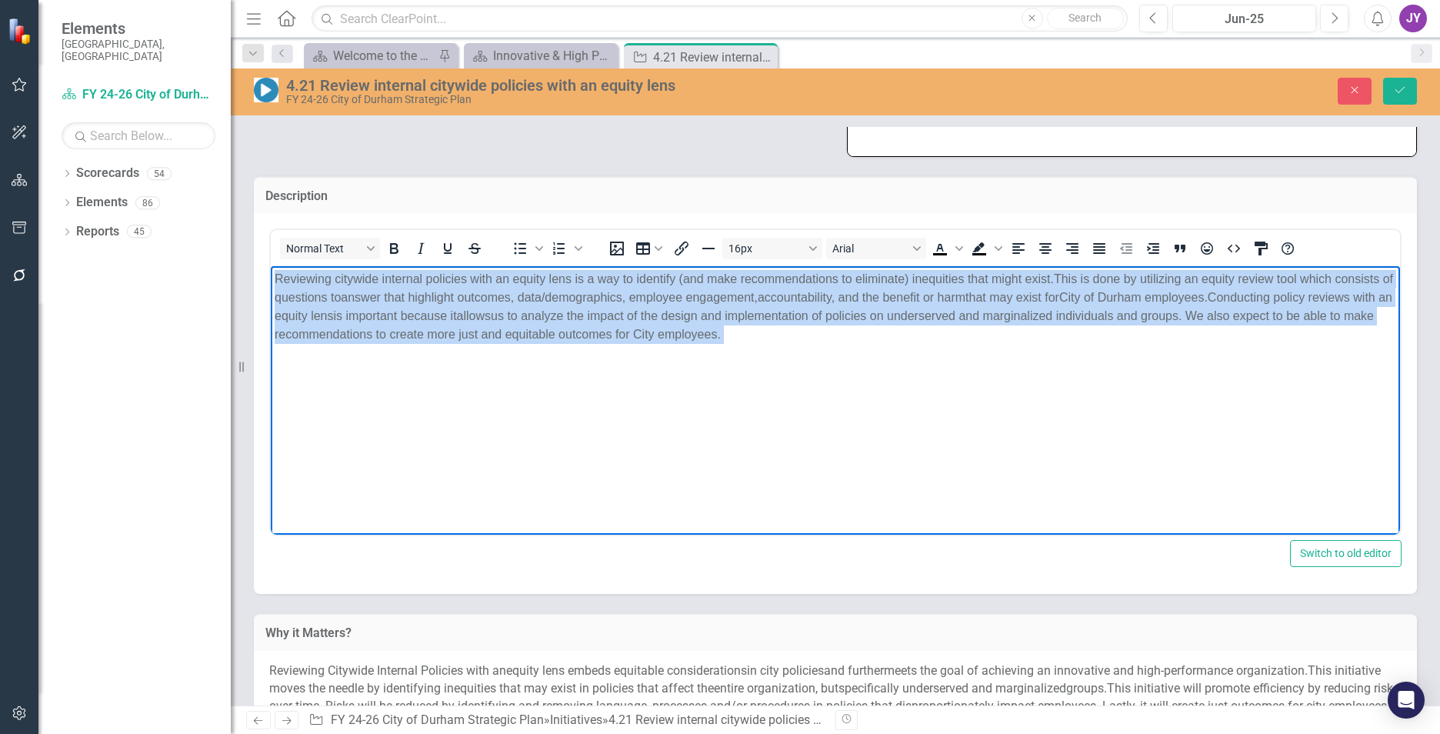
click at [772, 324] on p "Reviewing citywide internal policies with an equity lens is a way to identify (…" at bounding box center [835, 307] width 1121 height 74
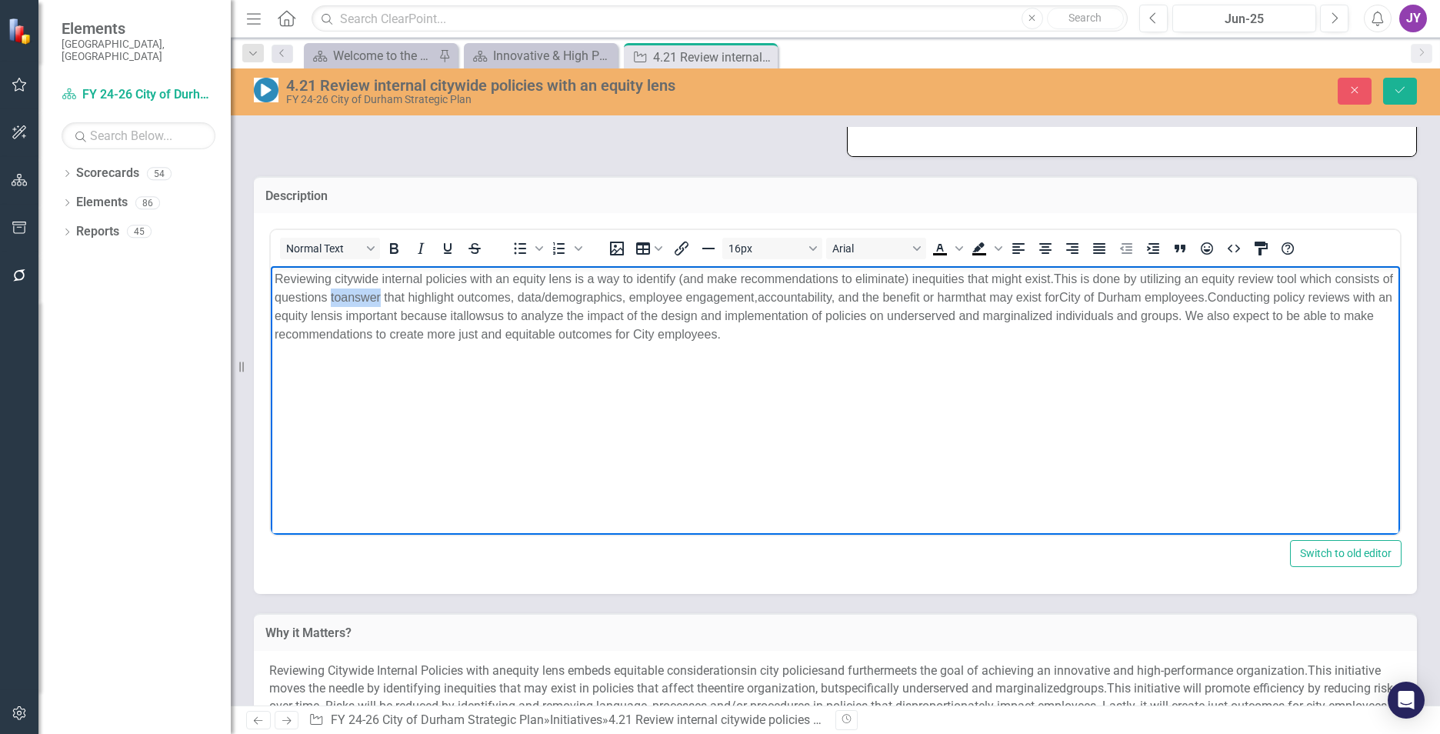
drag, startPoint x: 344, startPoint y: 295, endPoint x: 399, endPoint y: 296, distance: 55.4
click at [399, 296] on span "Reviewing citywide internal policies with an equity lens is a way to identify (…" at bounding box center [834, 306] width 1118 height 68
click at [547, 268] on body "Reviewing citywide internal policies with an equity lens is a way to identify (…" at bounding box center [835, 381] width 1129 height 231
click at [475, 278] on span "Reviewing citywide internal policies with an equity lens is a way to identify (…" at bounding box center [664, 278] width 779 height 13
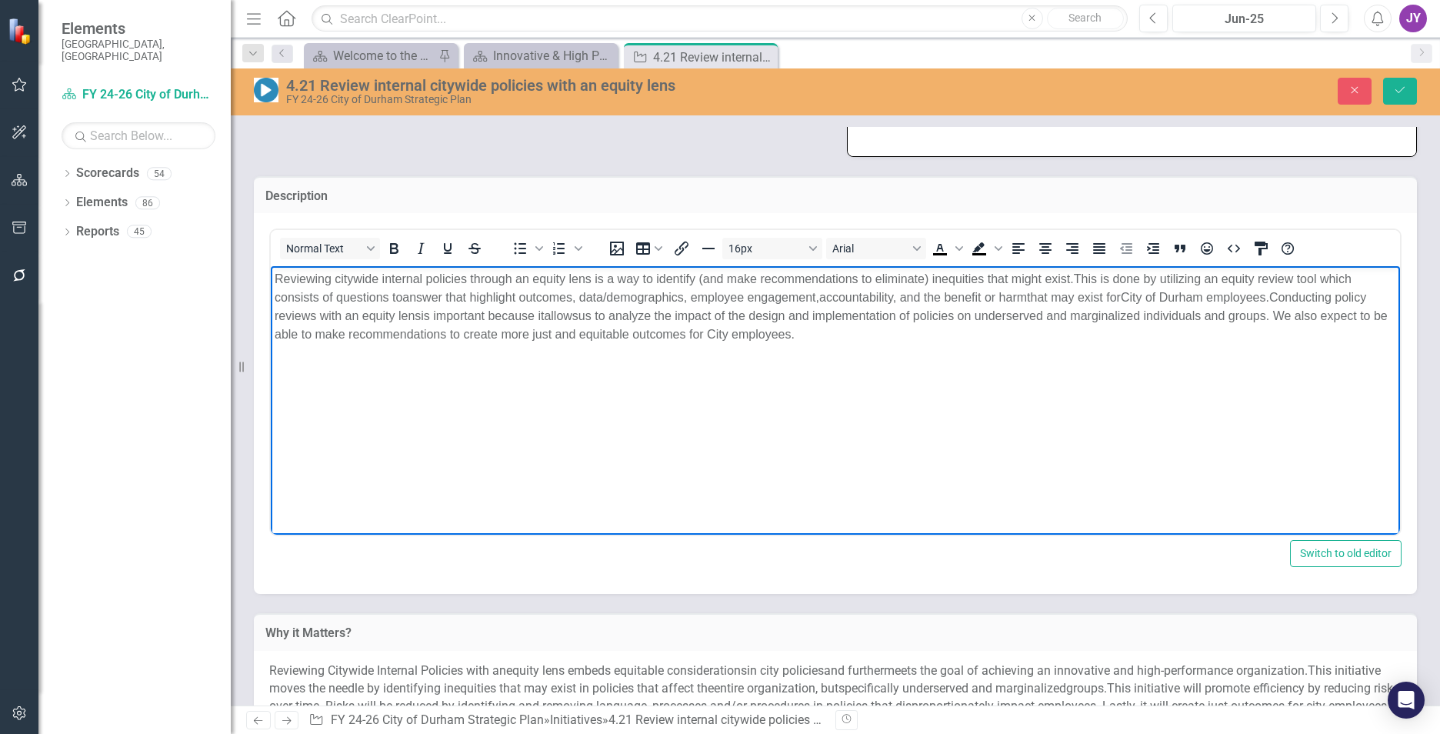
click at [611, 277] on span "Reviewing citywide internal policies through an equity lens is a way to identif…" at bounding box center [674, 278] width 799 height 13
drag, startPoint x: 1155, startPoint y: 280, endPoint x: 1197, endPoint y: 277, distance: 41.6
click at [947, 277] on span "This is done by utilizing an equity review tool which consists of questions to" at bounding box center [824, 288] width 1098 height 32
click at [947, 272] on span "This processes utilizing an equity review tool which consists of questions to" at bounding box center [824, 288] width 1098 height 32
click at [947, 278] on span "This processes utilizing an equity review tool which consists of questions to" at bounding box center [824, 288] width 1098 height 32
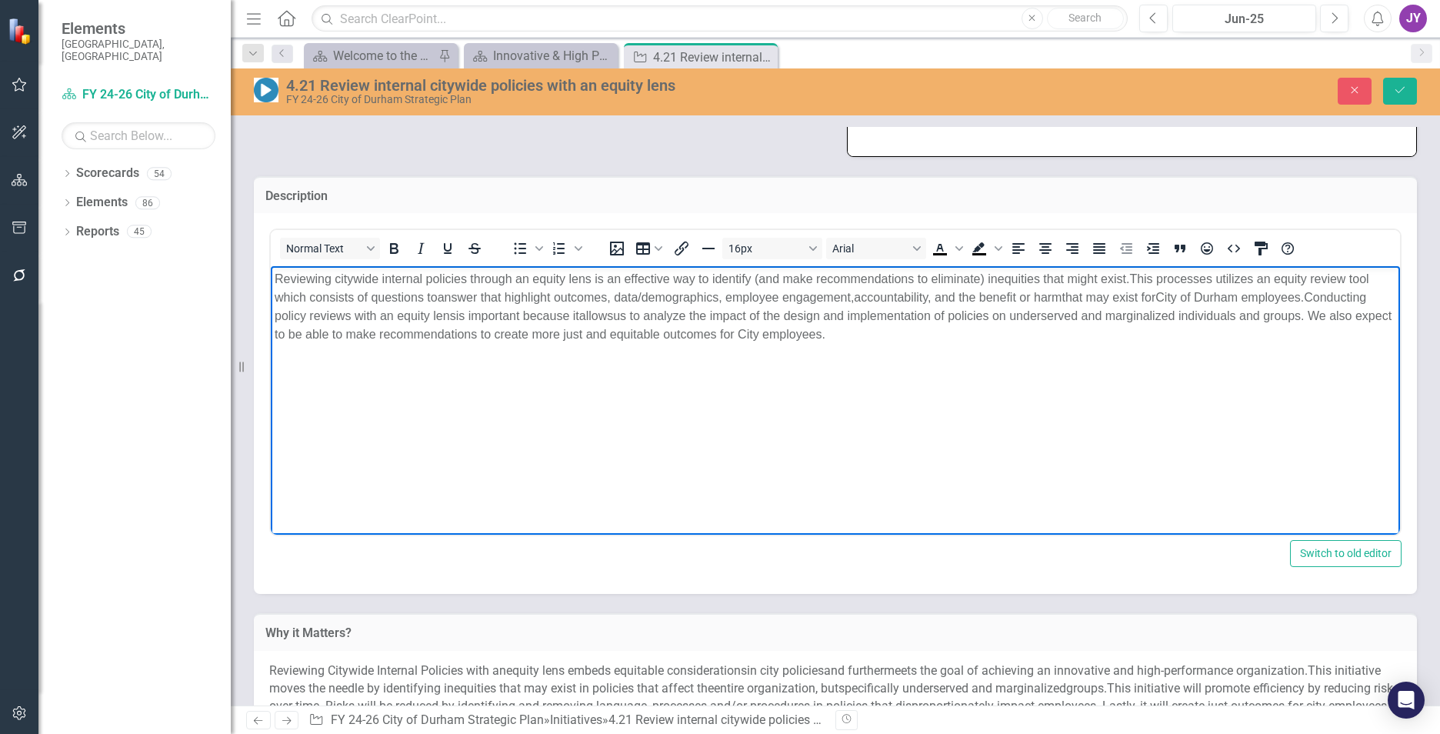
click at [947, 319] on span "us to analyze the impact of the design and implementation of policies on unders…" at bounding box center [833, 325] width 1117 height 32
drag, startPoint x: 429, startPoint y: 297, endPoint x: 480, endPoint y: 295, distance: 50.8
click at [480, 295] on span "Reviewing citywide internal policies through an equity lens is an effective way…" at bounding box center [833, 306] width 1117 height 68
drag, startPoint x: 908, startPoint y: 298, endPoint x: 1257, endPoint y: 291, distance: 348.5
click at [947, 291] on span "Reviewing citywide internal policies through an equity lens is an effective way…" at bounding box center [833, 306] width 1116 height 68
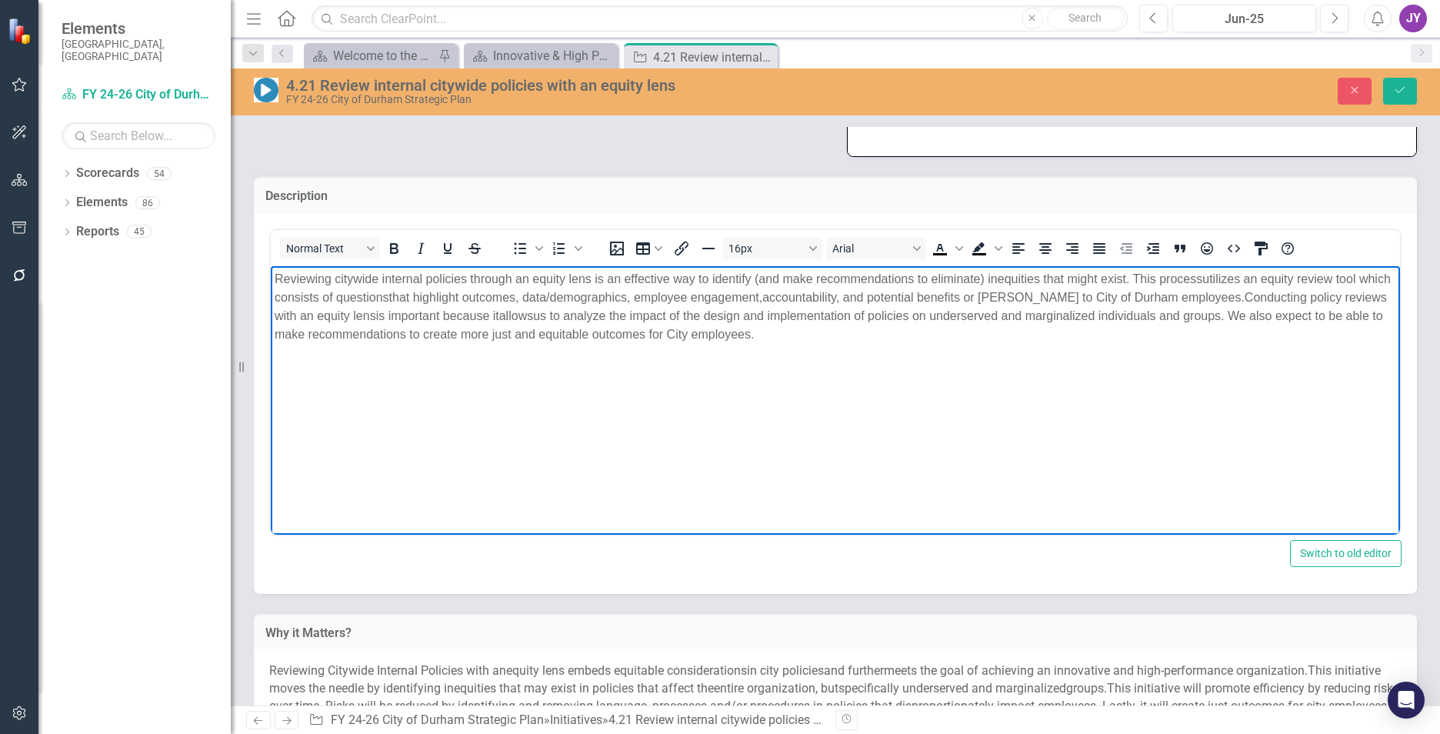
click at [947, 337] on p "Reviewing citywide internal policies through an equity lens is an effective way…" at bounding box center [835, 307] width 1121 height 74
click at [947, 451] on body "Reviewing citywide internal policies through an equity lens is an effective way…" at bounding box center [835, 381] width 1129 height 231
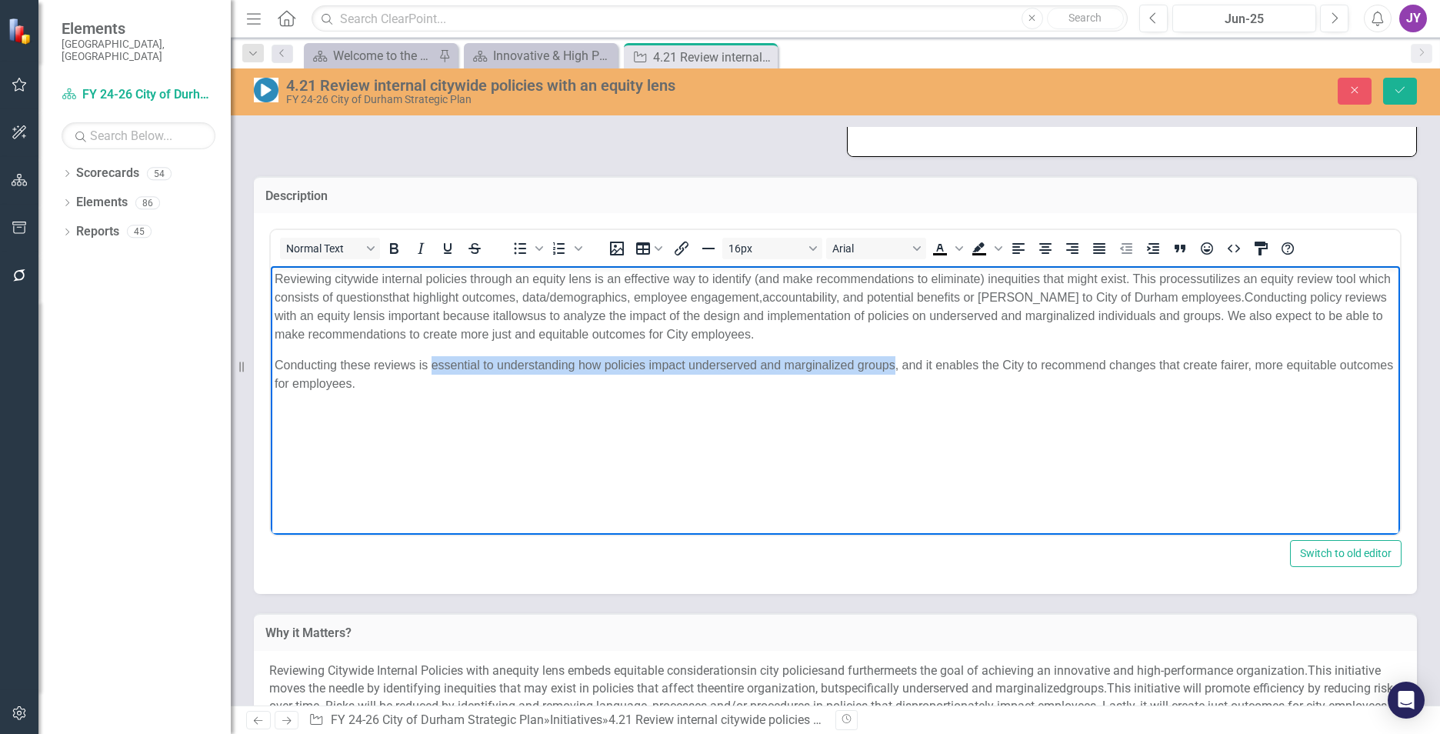
drag, startPoint x: 430, startPoint y: 362, endPoint x: 895, endPoint y: 368, distance: 464.6
click at [895, 368] on span "Conducting these reviews is essential to understanding how policies impact unde…" at bounding box center [834, 374] width 1118 height 32
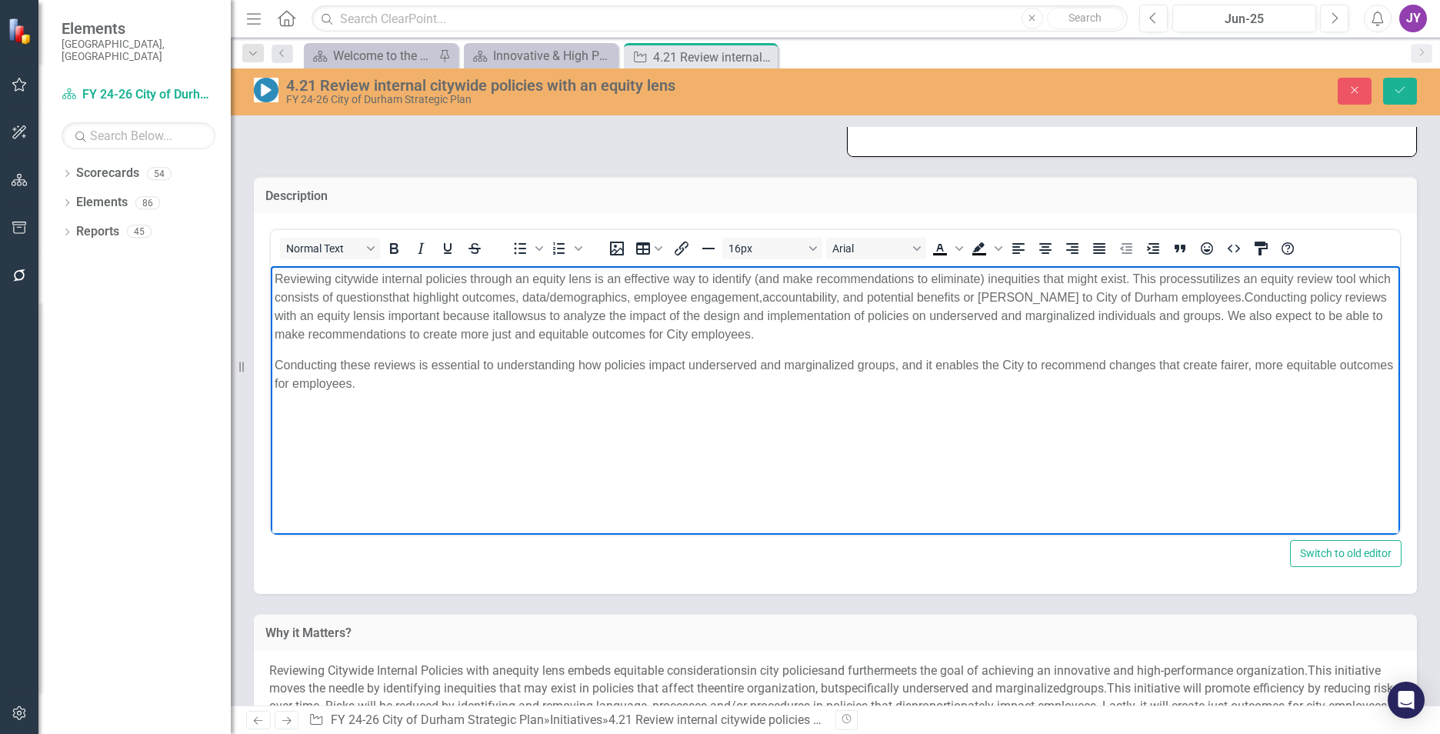
click at [895, 368] on span "Conducting these reviews is essential to understanding how policies impact unde…" at bounding box center [834, 374] width 1118 height 32
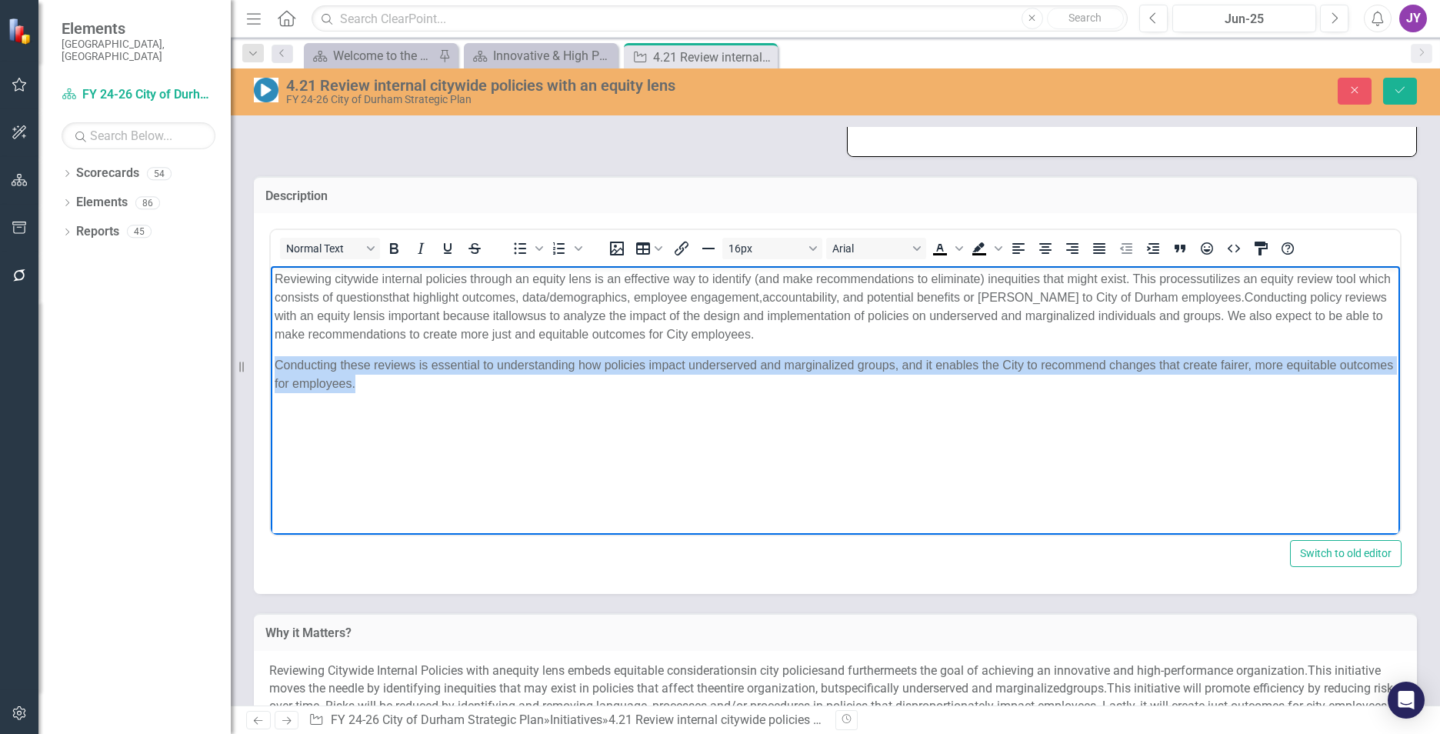
click at [895, 368] on span "Conducting these reviews is essential to understanding how policies impact unde…" at bounding box center [834, 374] width 1118 height 32
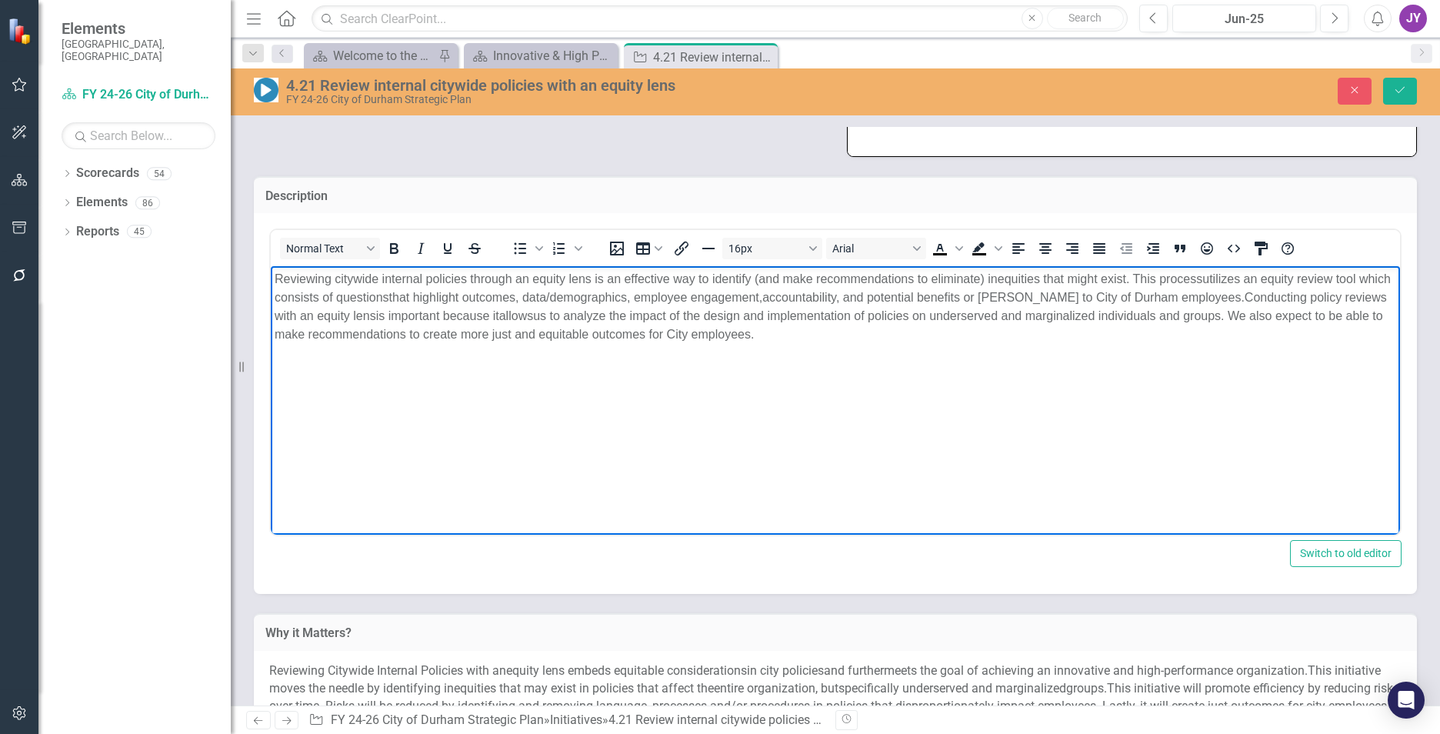
click at [497, 312] on span "is important because it" at bounding box center [437, 315] width 123 height 13
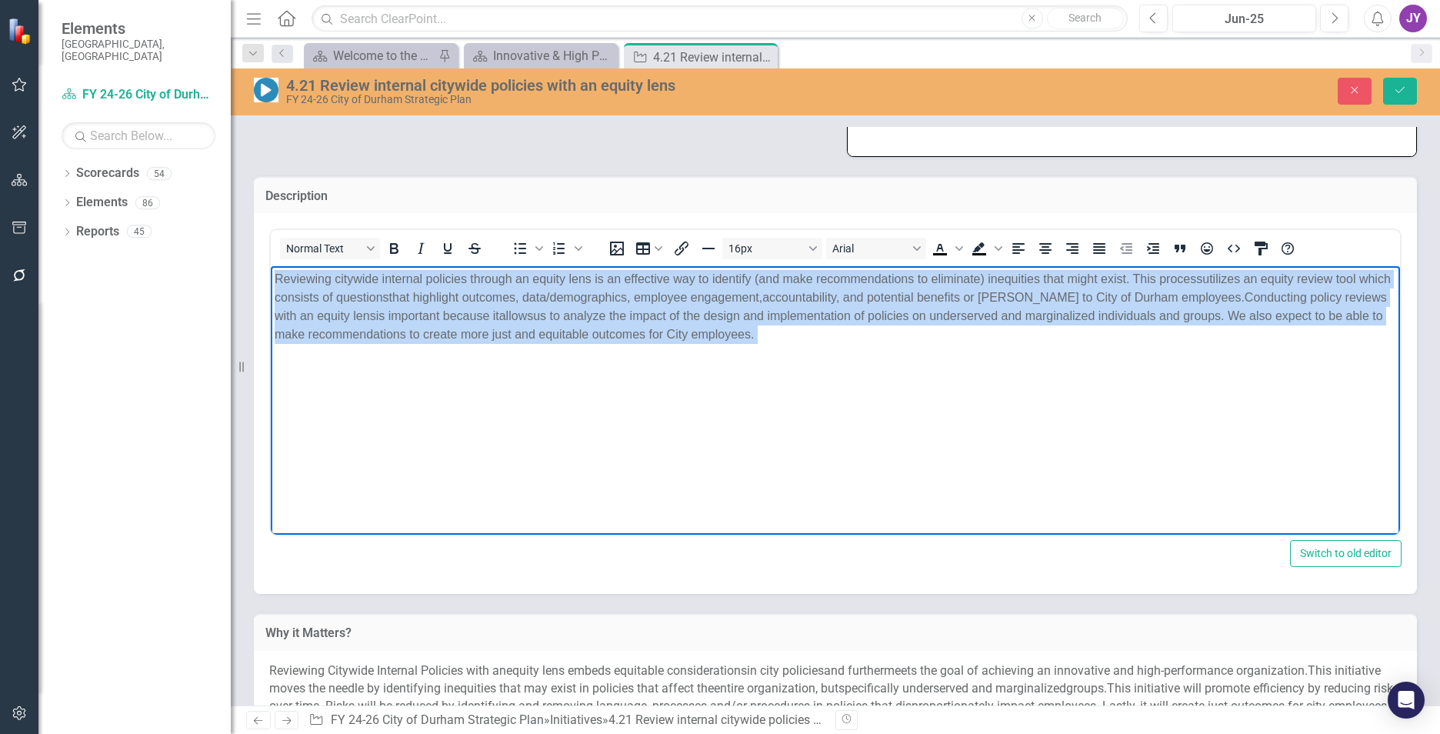
click at [497, 312] on span "is important because it" at bounding box center [437, 315] width 123 height 13
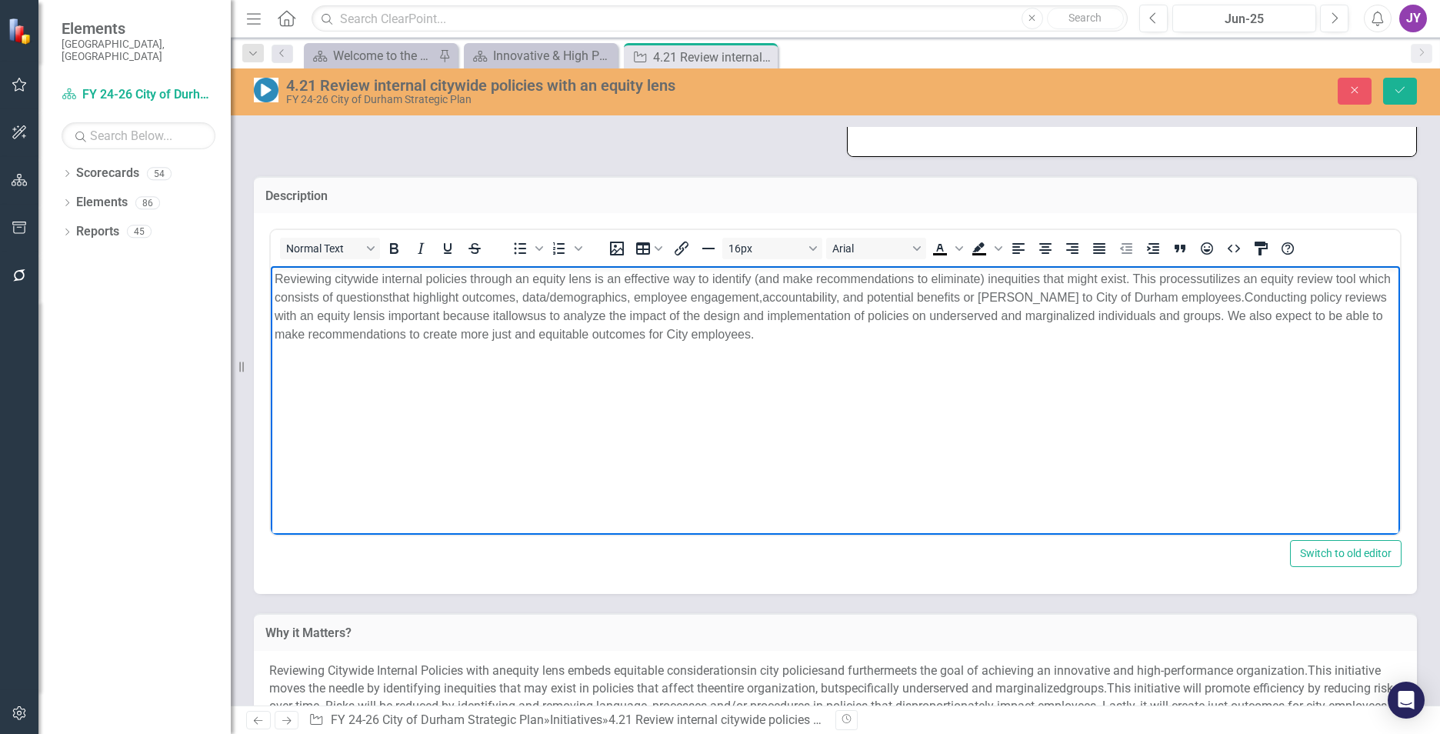
click at [840, 456] on body "Reviewing citywide internal policies through an equity lens is an effective way…" at bounding box center [835, 381] width 1129 height 231
click at [533, 389] on body "Reviewing citywide internal policies through an equity lens is an effective way…" at bounding box center [835, 381] width 1129 height 231
click at [501, 455] on body "Reviewing citywide internal policies through an equity lens is an effective way…" at bounding box center [835, 381] width 1129 height 231
drag, startPoint x: 1411, startPoint y: 95, endPoint x: 1379, endPoint y: 118, distance: 38.6
click at [947, 95] on button "Save" at bounding box center [1400, 91] width 34 height 27
